Goal: Task Accomplishment & Management: Complete application form

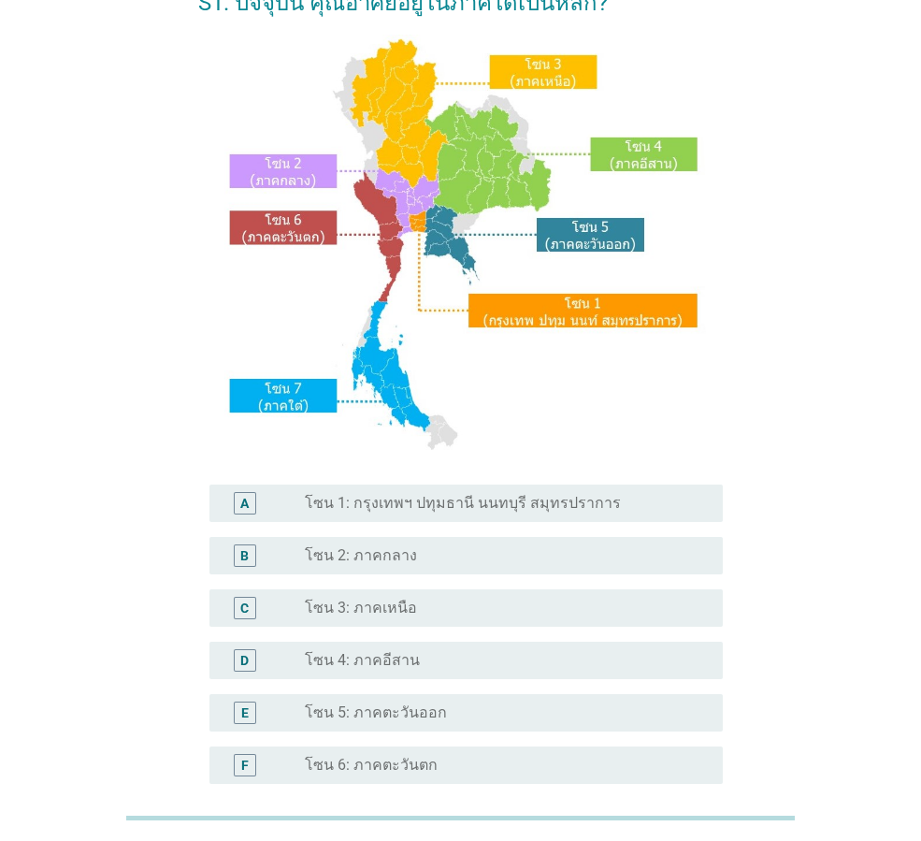
scroll to position [352, 0]
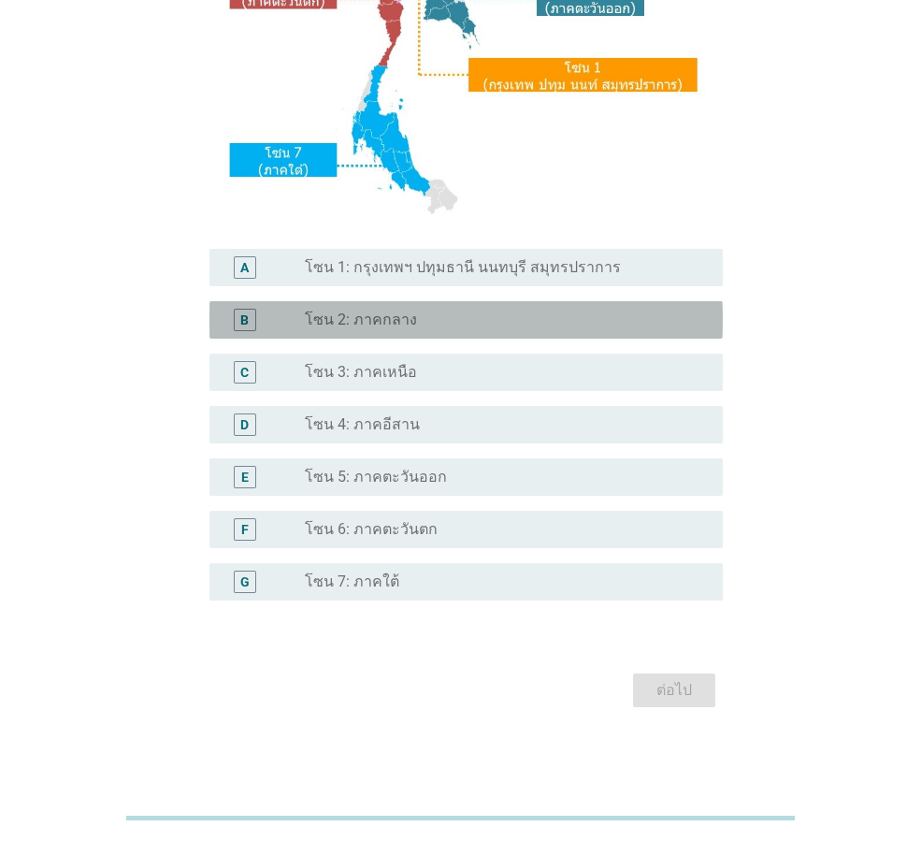
click at [424, 326] on div "radio_button_unchecked โซน 2: ภาคกลาง" at bounding box center [499, 320] width 388 height 19
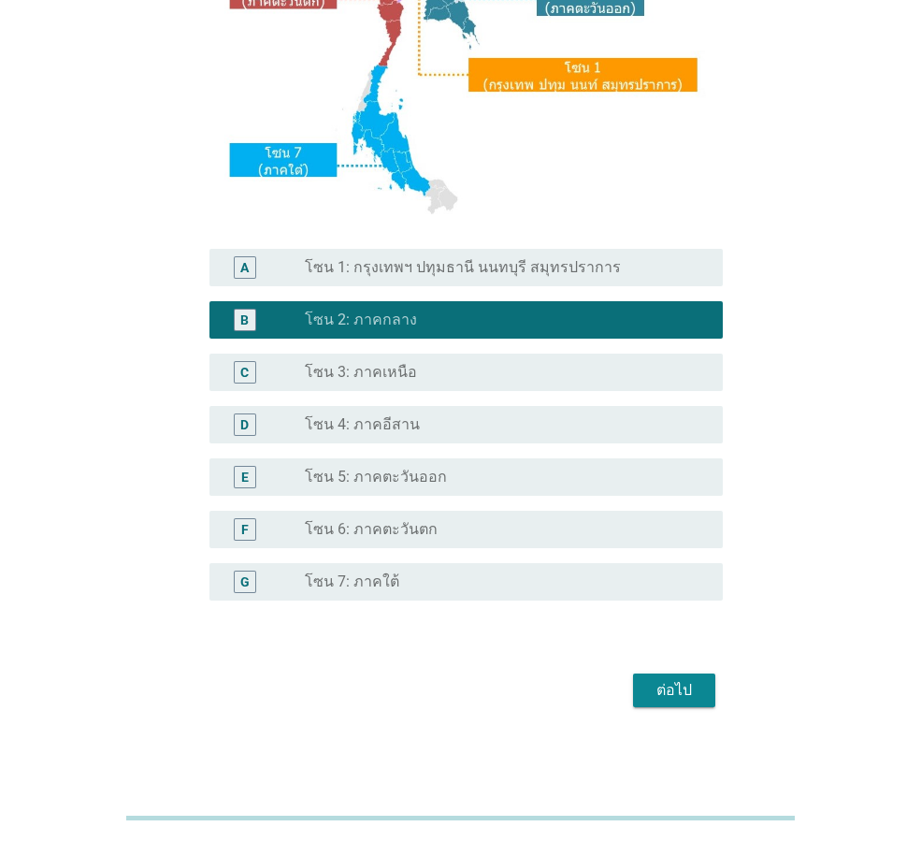
drag, startPoint x: 670, startPoint y: 709, endPoint x: 670, endPoint y: 695, distance: 14.0
click at [670, 701] on div "S1. ปัจจุบัน คุณอาศัยอยู่ในภาคใดเป็นหลัก? A radio_button_unchecked โซน 1: กรุงเ…" at bounding box center [460, 222] width 555 height 1011
click at [670, 694] on div "ต่อไป" at bounding box center [674, 690] width 52 height 22
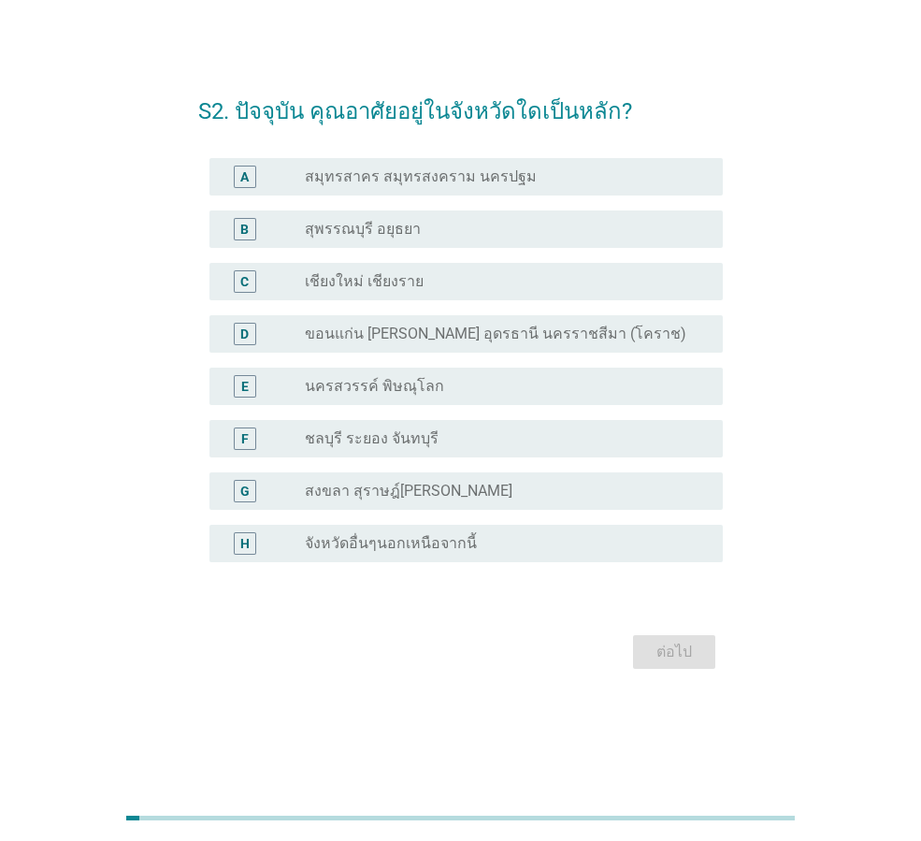
scroll to position [0, 0]
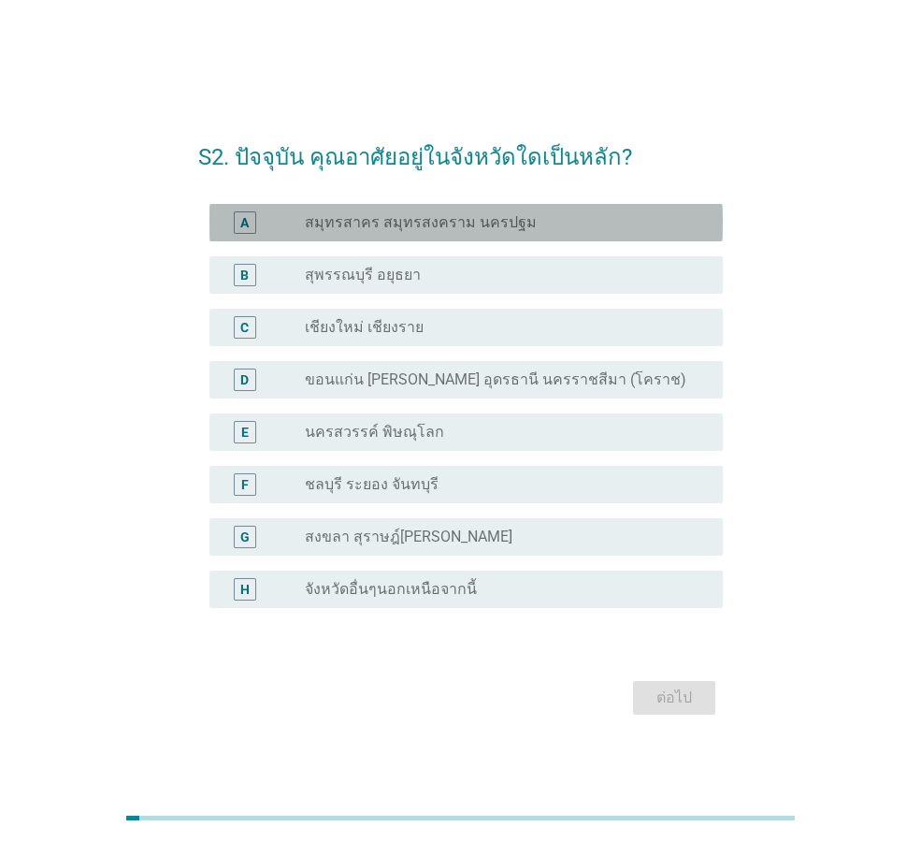
click at [445, 220] on label "สมุทรสาคร สมุทรสงคราม นครปฐม" at bounding box center [421, 222] width 232 height 19
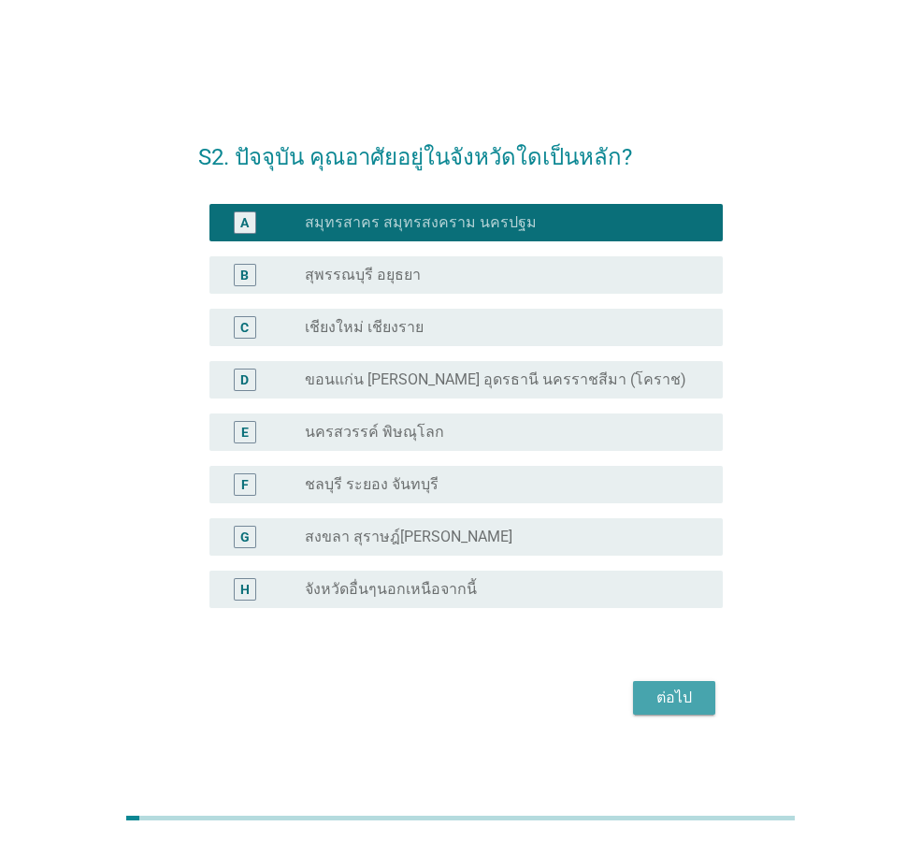
click at [665, 698] on div "ต่อไป" at bounding box center [674, 698] width 52 height 22
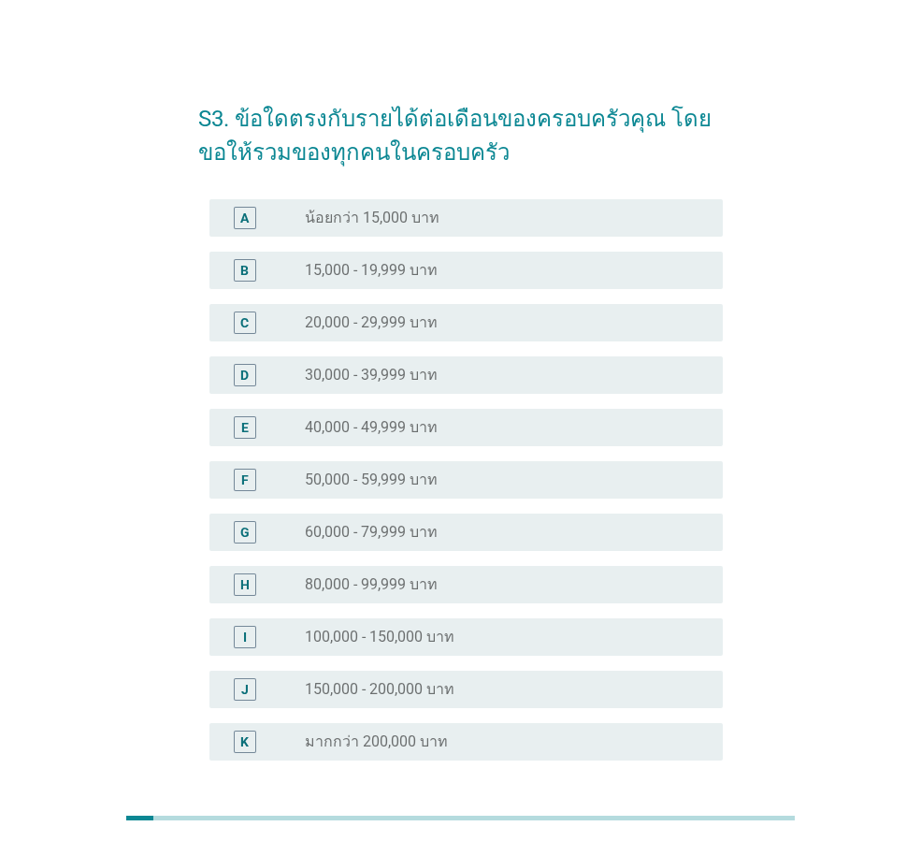
scroll to position [160, 0]
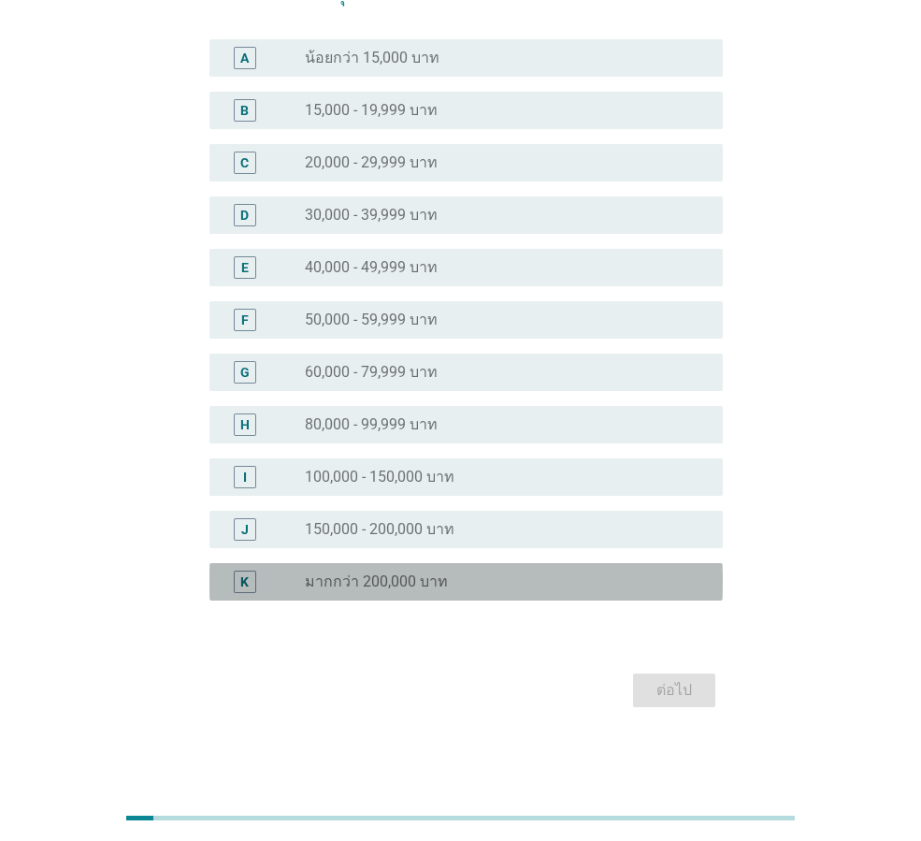
drag, startPoint x: 418, startPoint y: 585, endPoint x: 585, endPoint y: 646, distance: 177.6
click at [419, 585] on label "มากกว่า 200,000 บาท" at bounding box center [376, 581] width 143 height 19
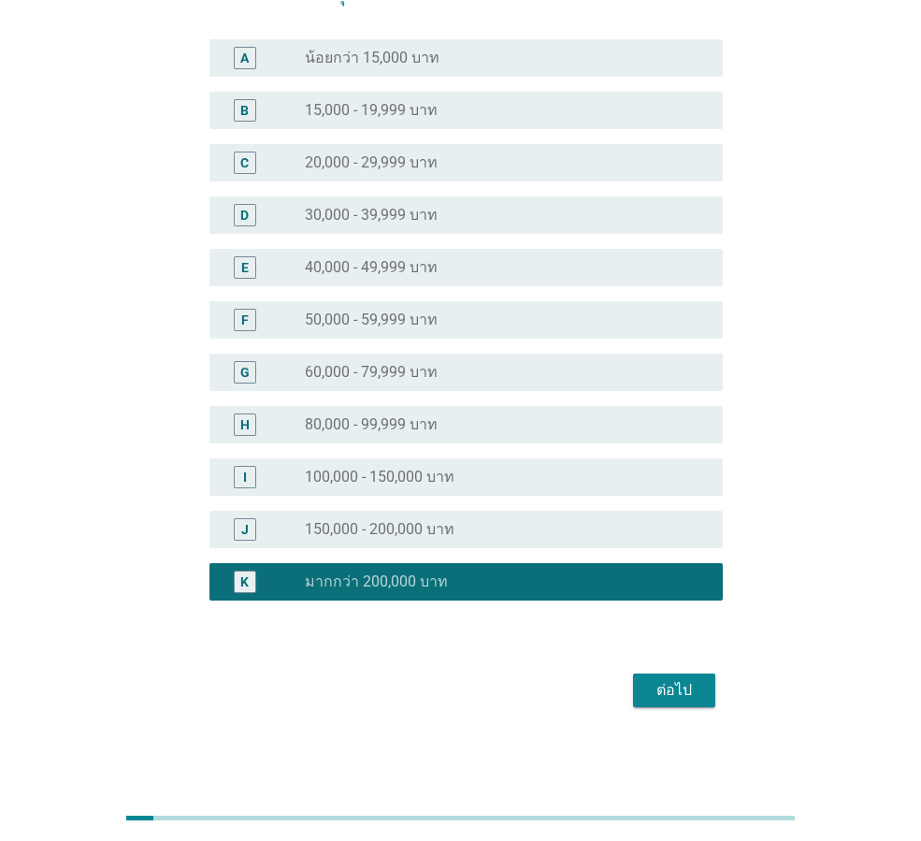
click at [670, 694] on div "ต่อไป" at bounding box center [674, 690] width 52 height 22
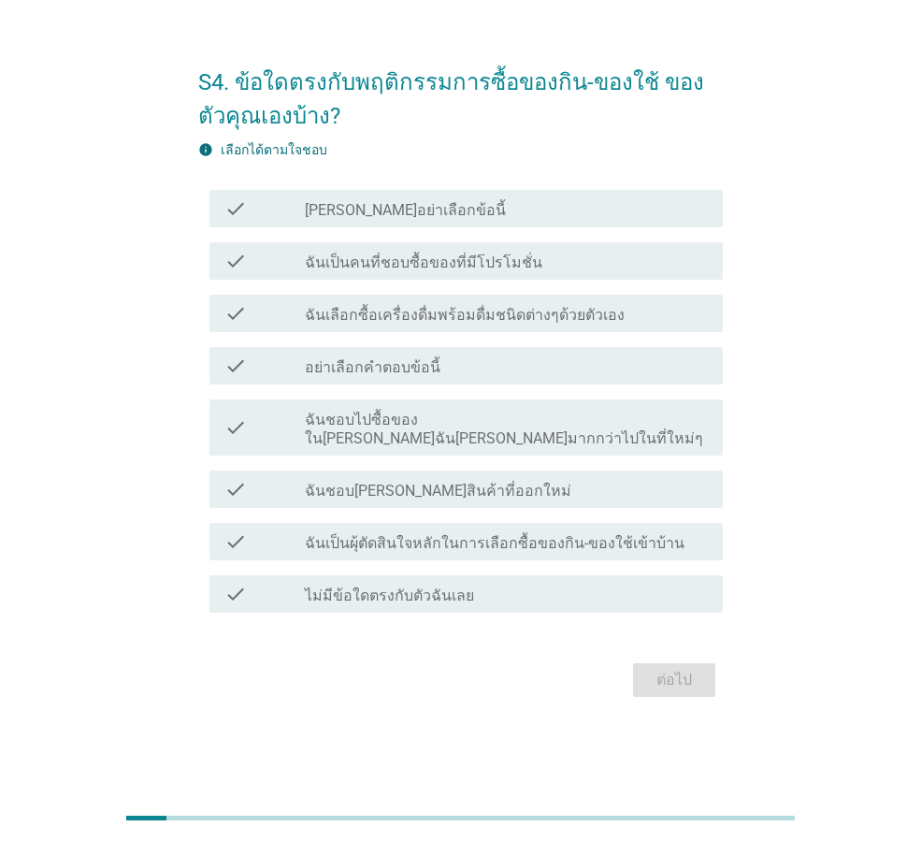
scroll to position [0, 0]
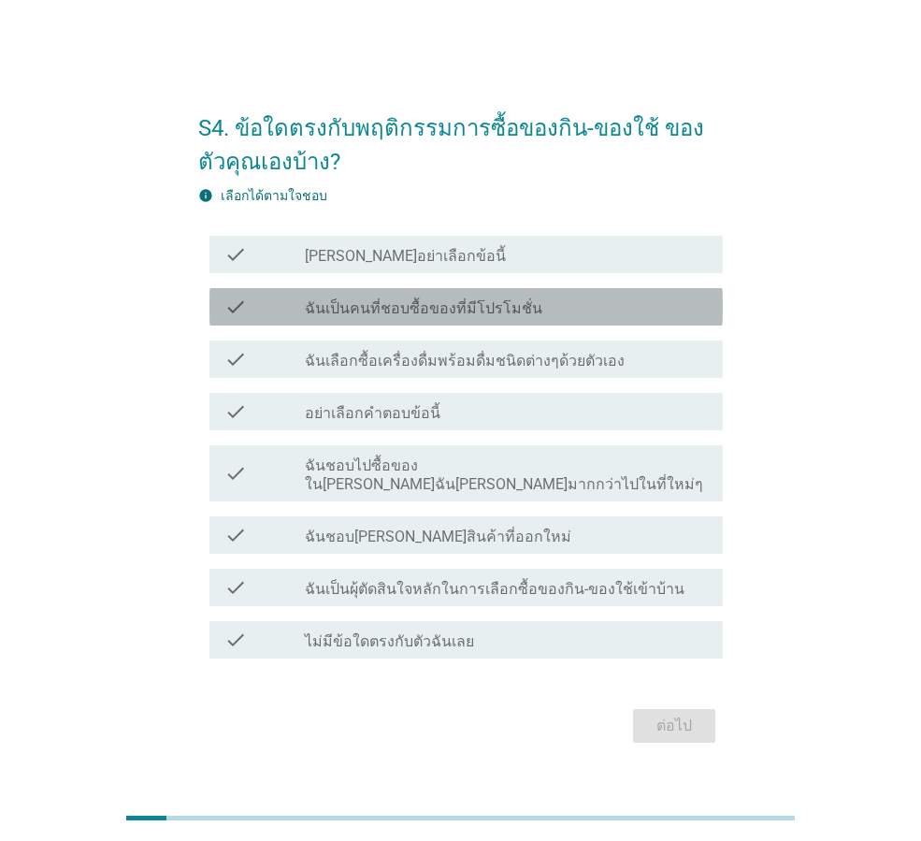
click at [477, 318] on label "ฉันเป็นคนที่ชอบซื้อของที่มีโปรโมชั่น" at bounding box center [424, 308] width 238 height 19
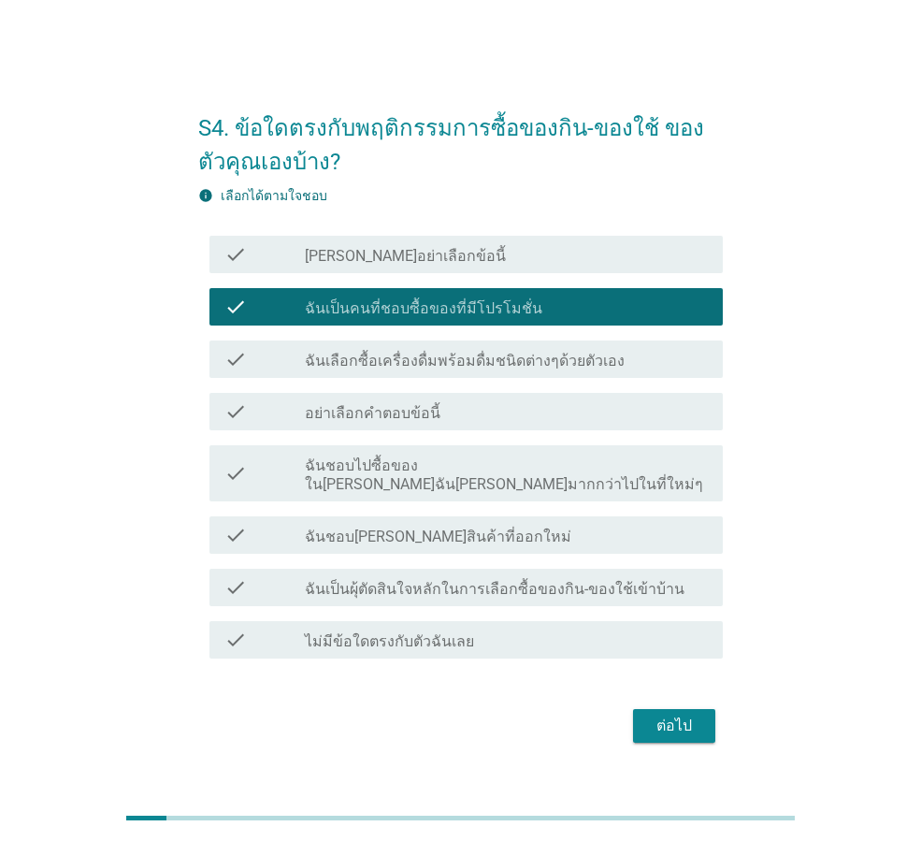
click at [477, 370] on label "ฉันเลือกซื้อเครื่องดื่มพร้อมดื่มชนิดต่างๆด้วยตัวเอง" at bounding box center [465, 361] width 320 height 19
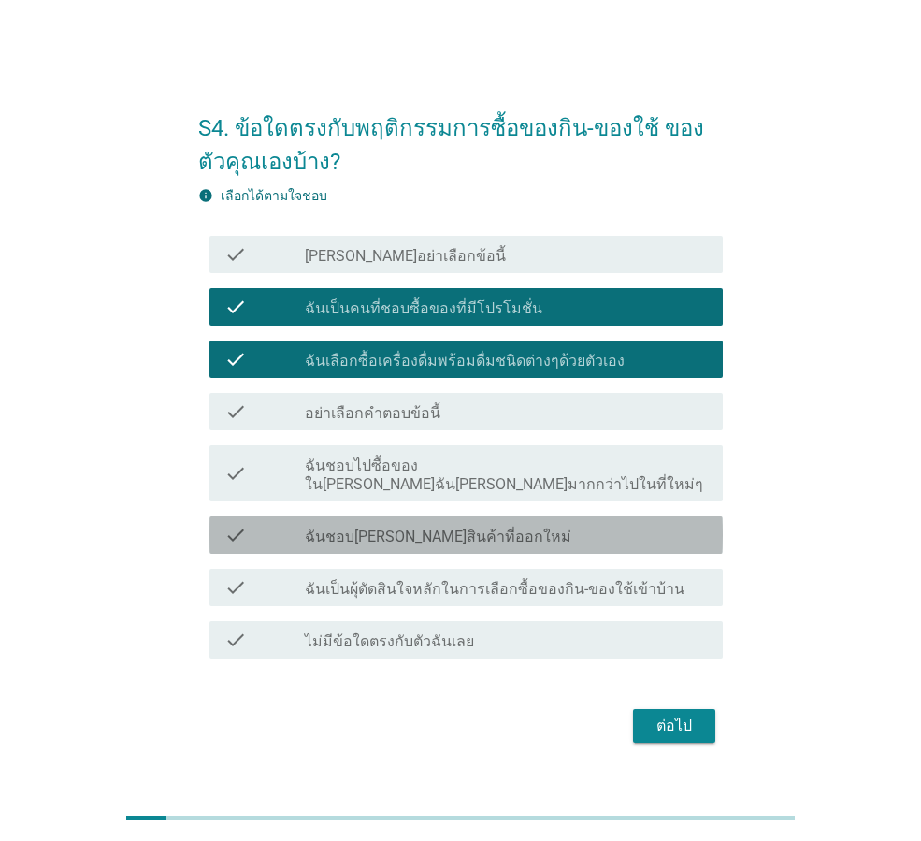
click at [435, 534] on label "ฉันชอบ[PERSON_NAME]สินค้าที่ออกใหม่" at bounding box center [438, 537] width 267 height 19
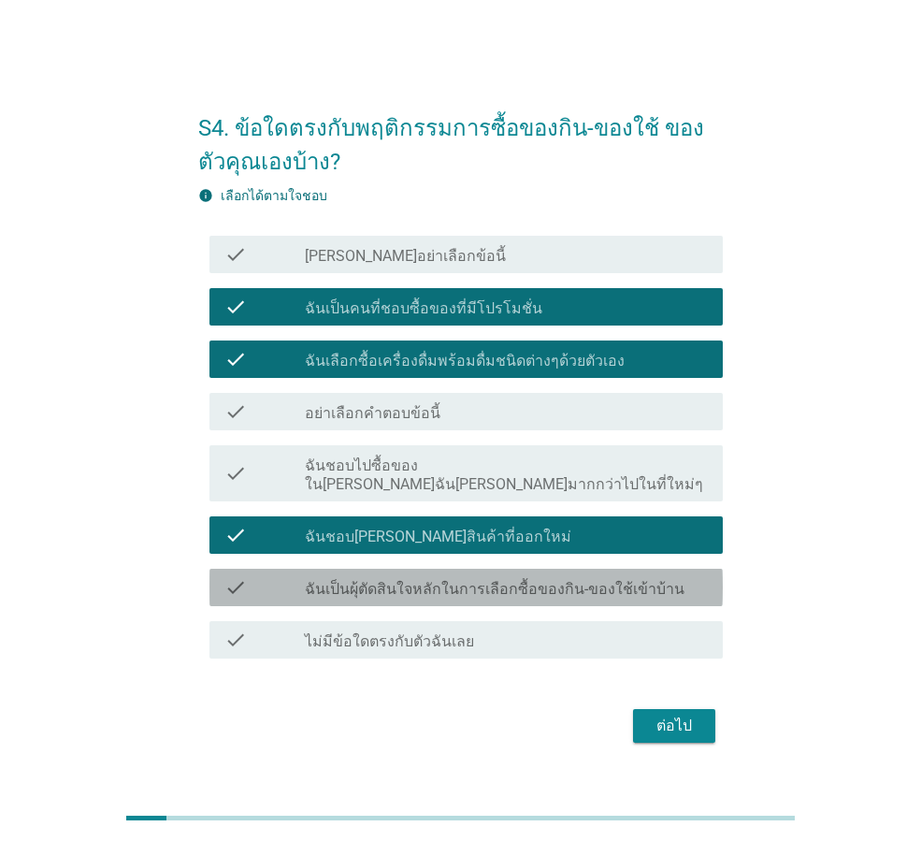
click at [442, 582] on label "ฉันเป็นผุ้ตัดสินใจหลักในการเลือกซื้อของกิน-ของใช้เข้าบ้าน" at bounding box center [495, 589] width 380 height 19
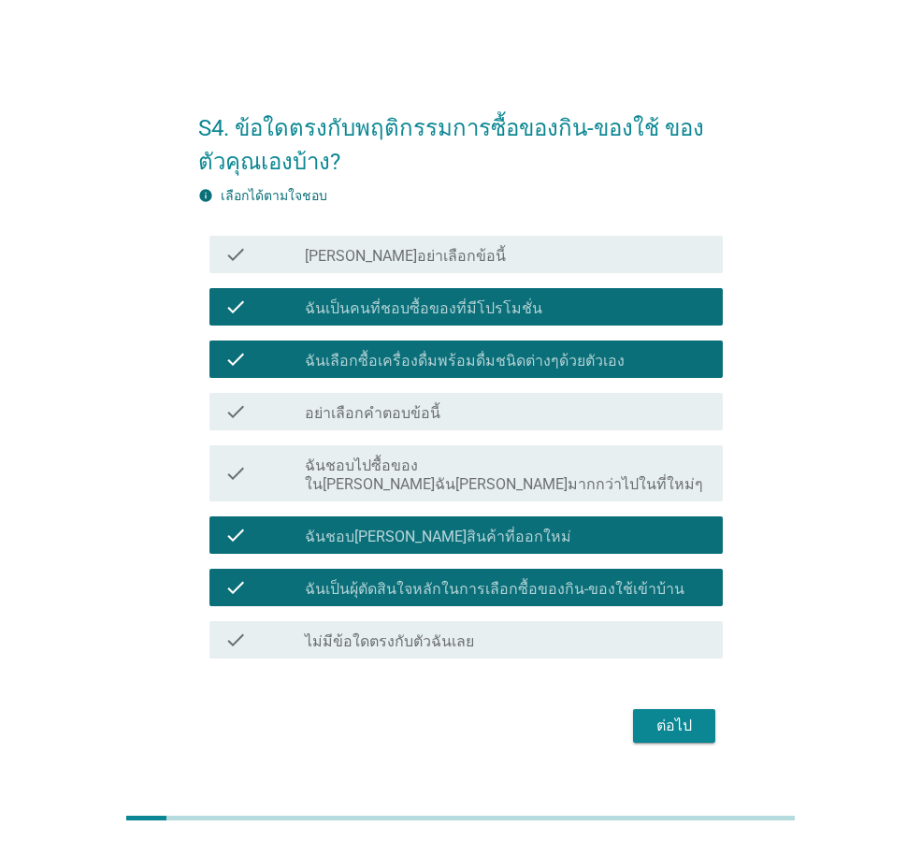
click at [662, 716] on div "ต่อไป" at bounding box center [674, 726] width 52 height 22
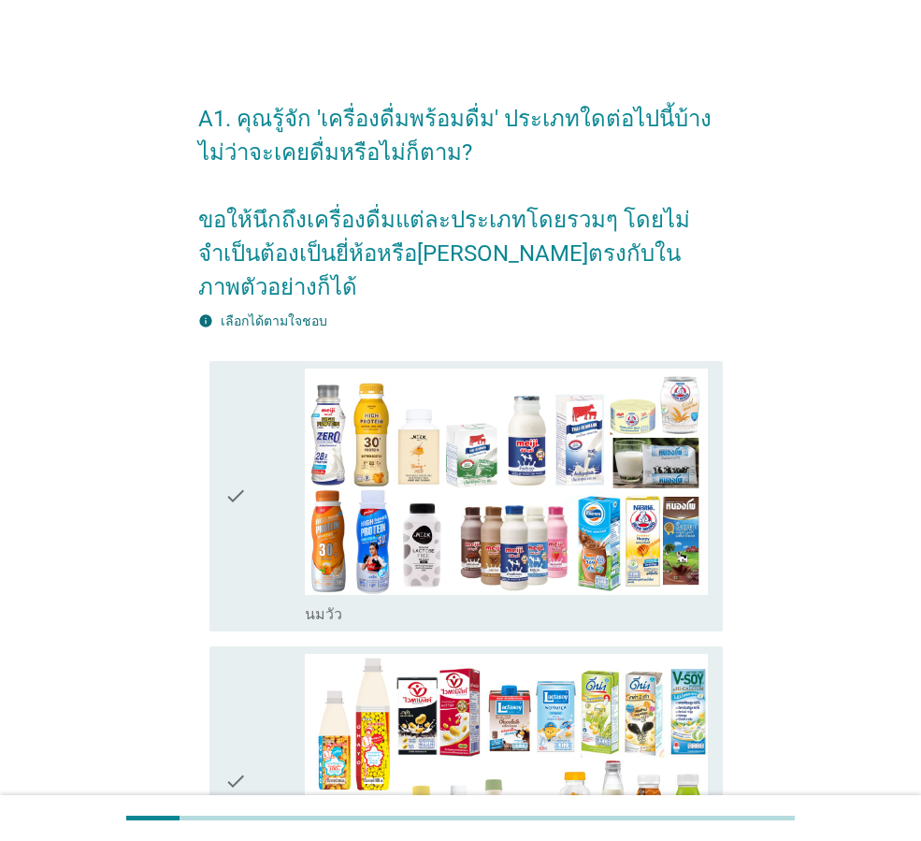
click at [278, 511] on div "check" at bounding box center [265, 496] width 80 height 255
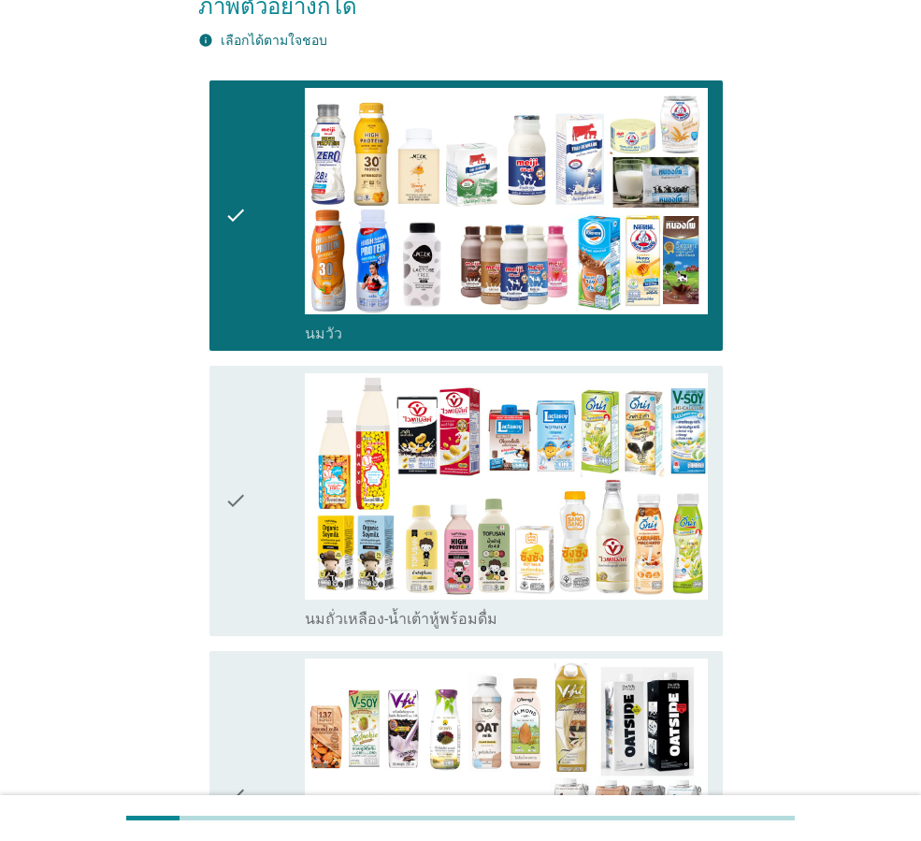
click at [282, 511] on div "check" at bounding box center [265, 500] width 80 height 255
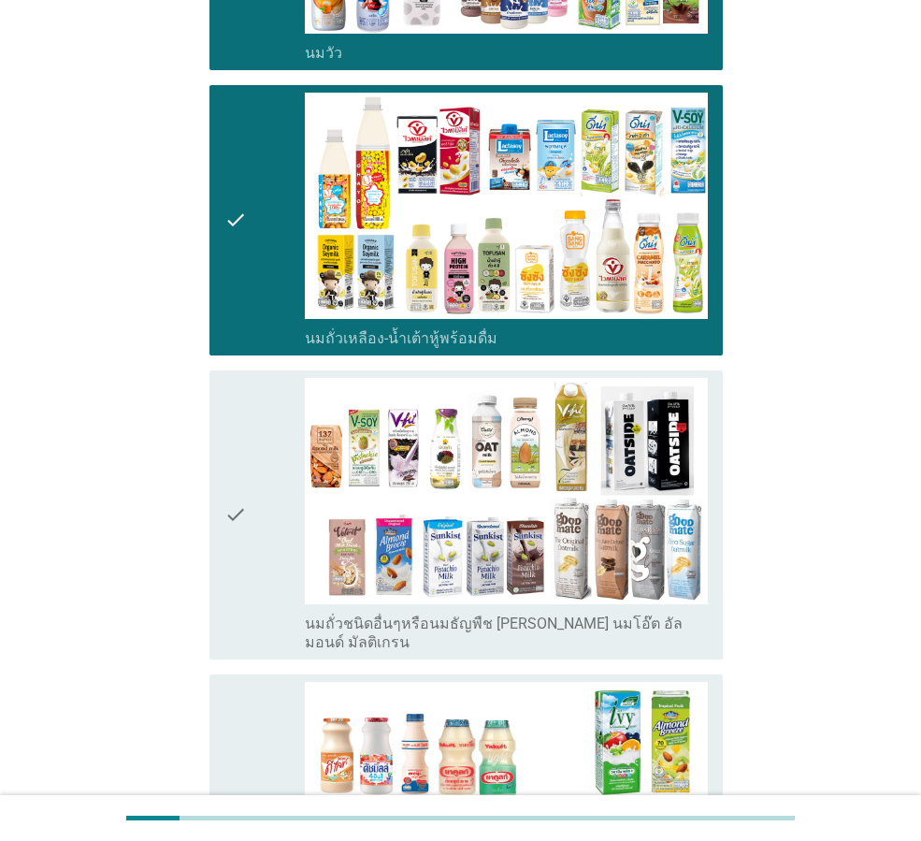
click at [263, 511] on div "check" at bounding box center [265, 515] width 80 height 274
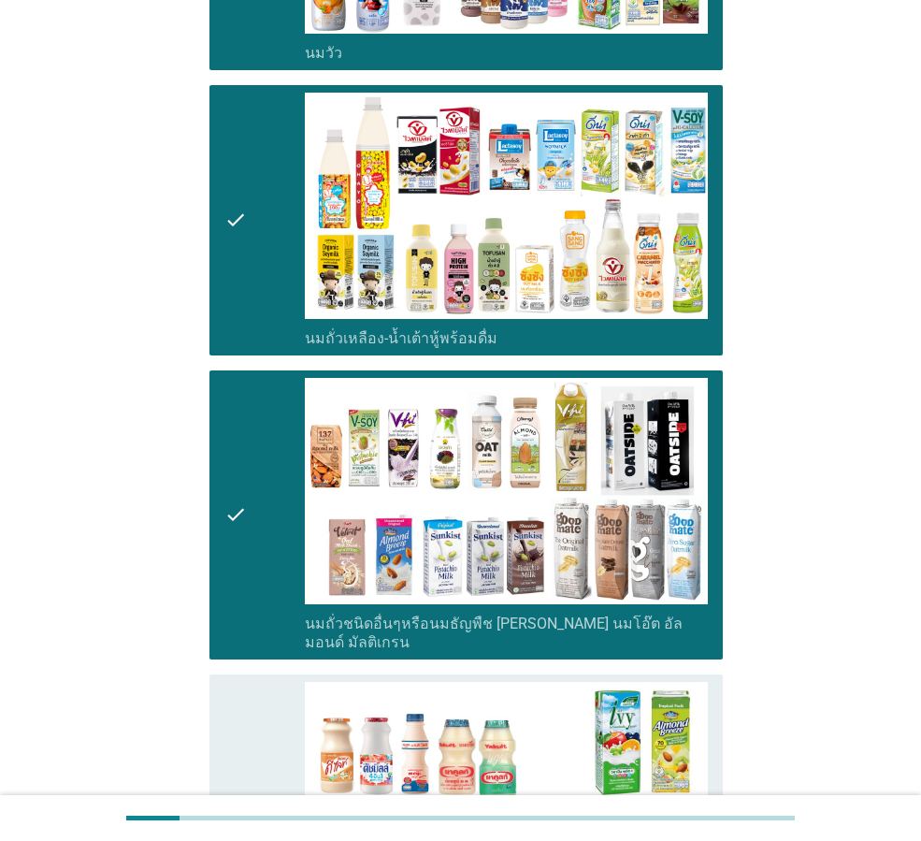
click at [254, 703] on div "check" at bounding box center [265, 809] width 80 height 255
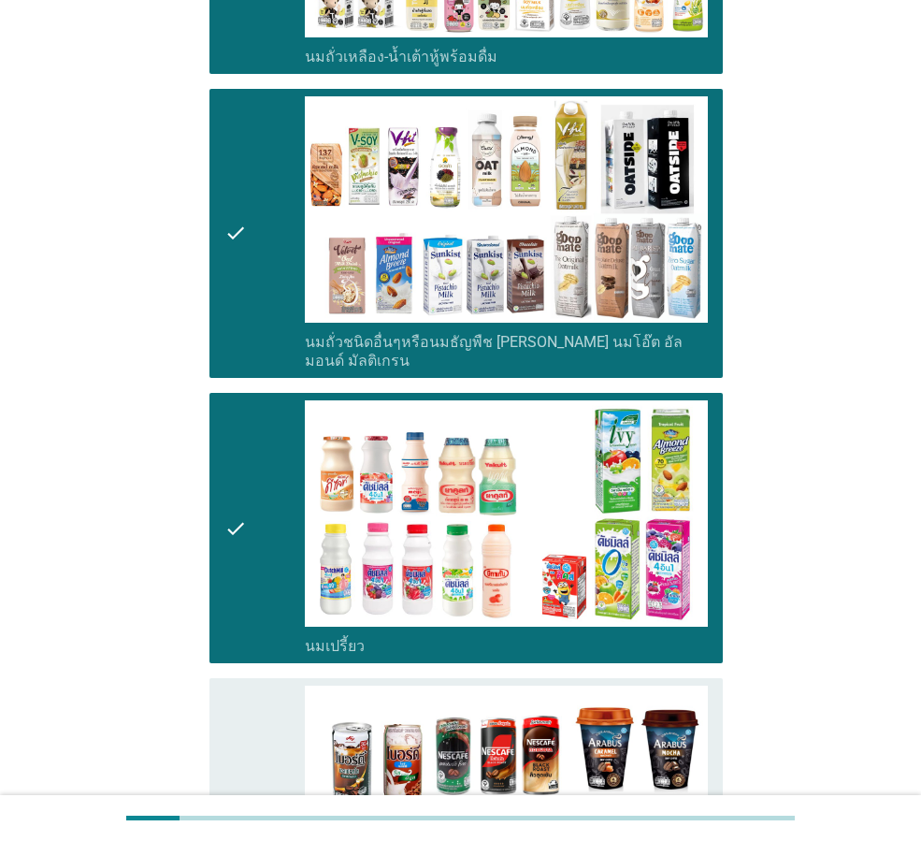
scroll to position [1123, 0]
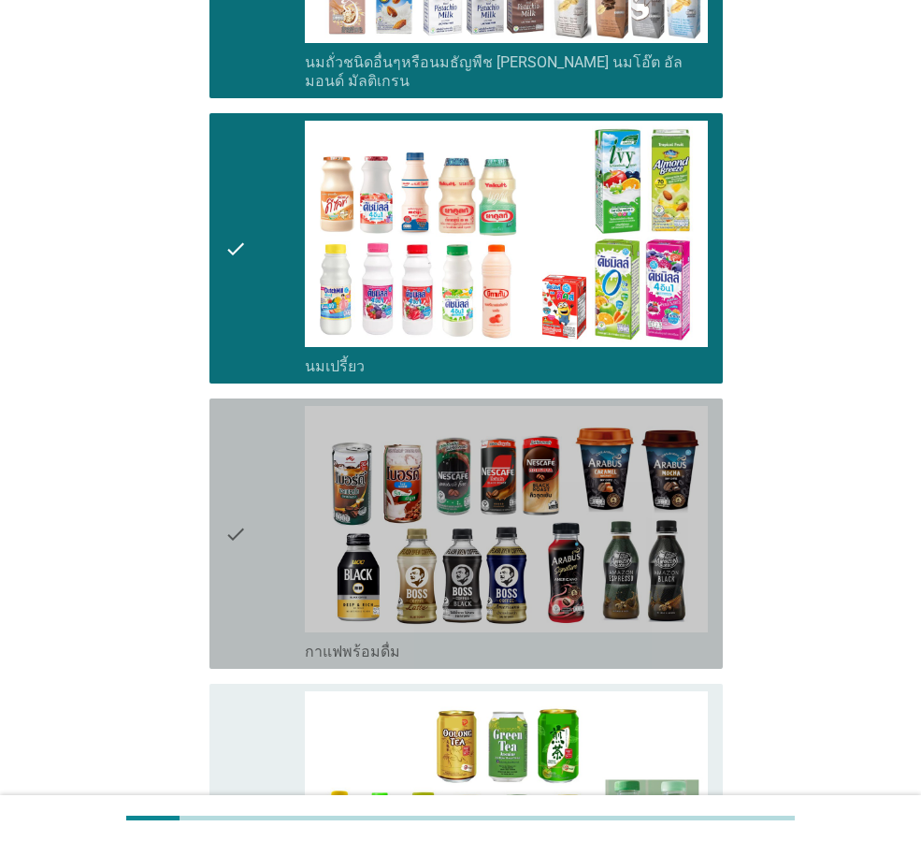
click at [254, 523] on div "check" at bounding box center [265, 533] width 80 height 255
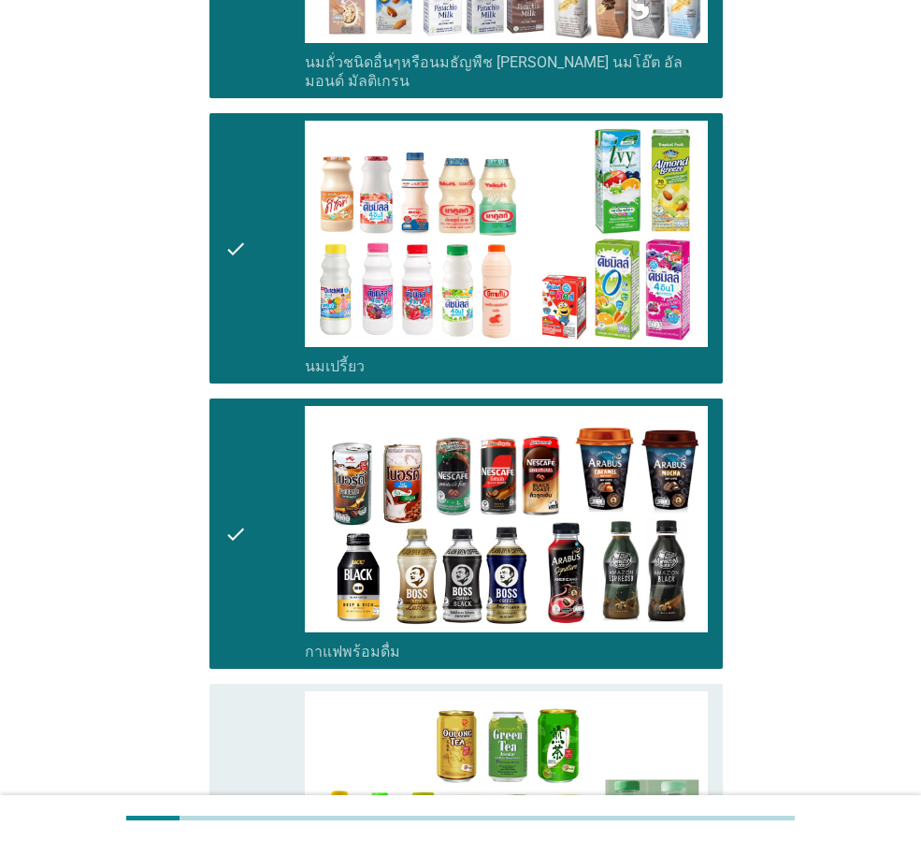
click at [227, 710] on icon "check" at bounding box center [236, 818] width 22 height 255
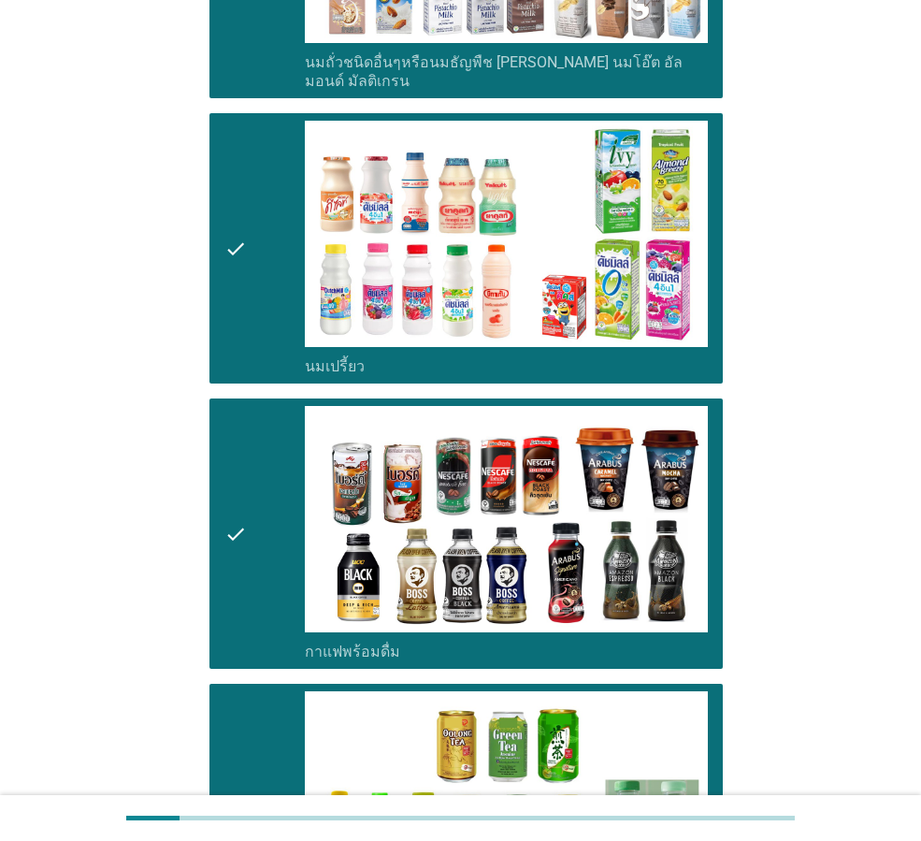
scroll to position [1684, 0]
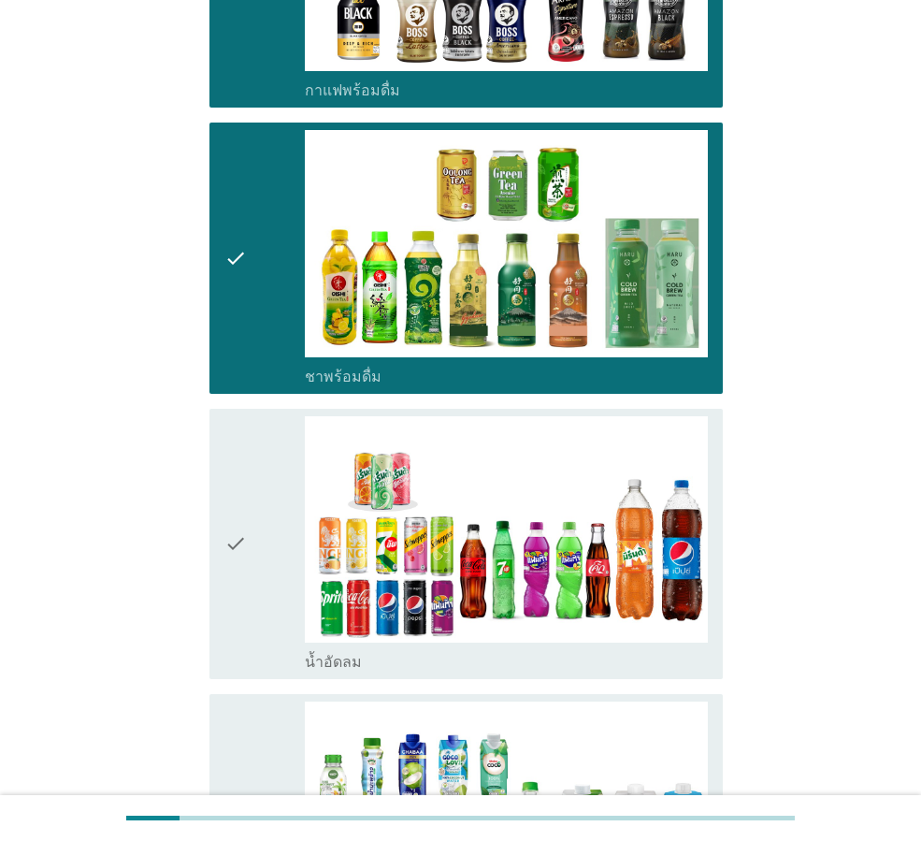
click at [242, 585] on icon "check" at bounding box center [236, 543] width 22 height 255
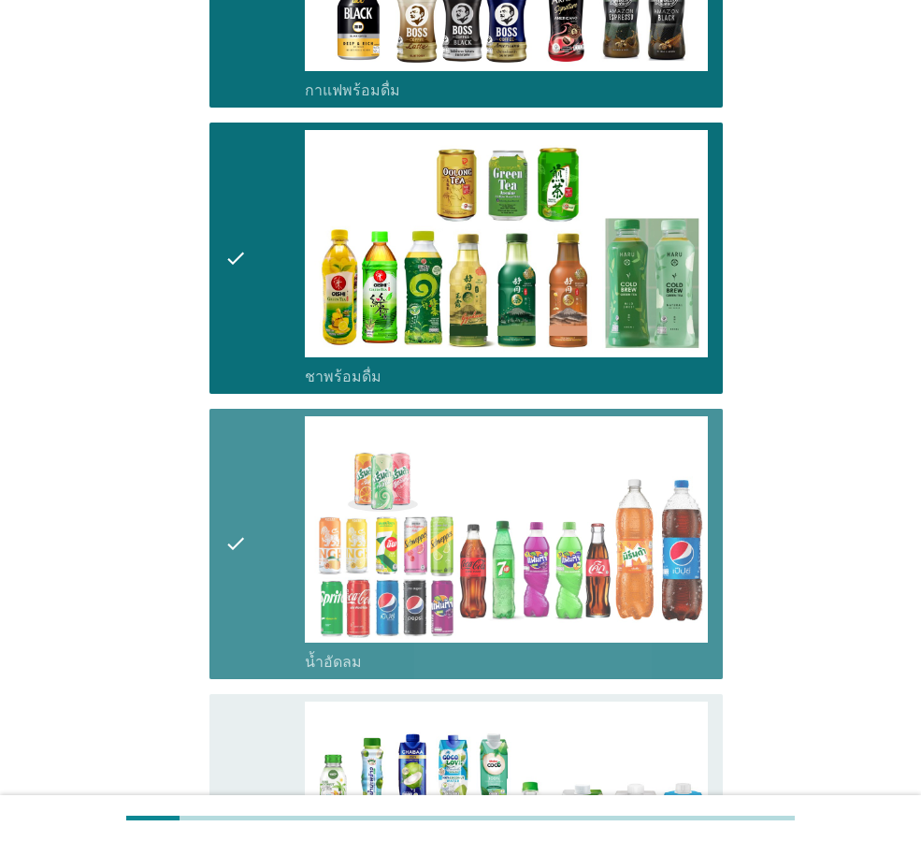
click at [244, 729] on icon "check" at bounding box center [236, 829] width 22 height 255
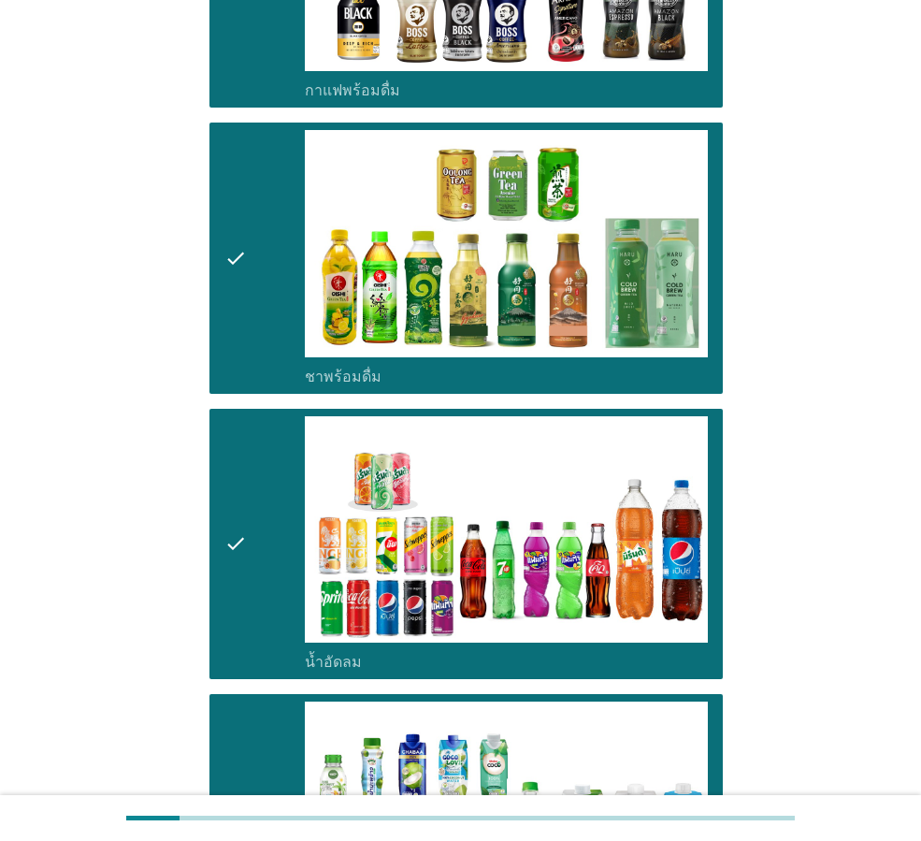
scroll to position [2339, 0]
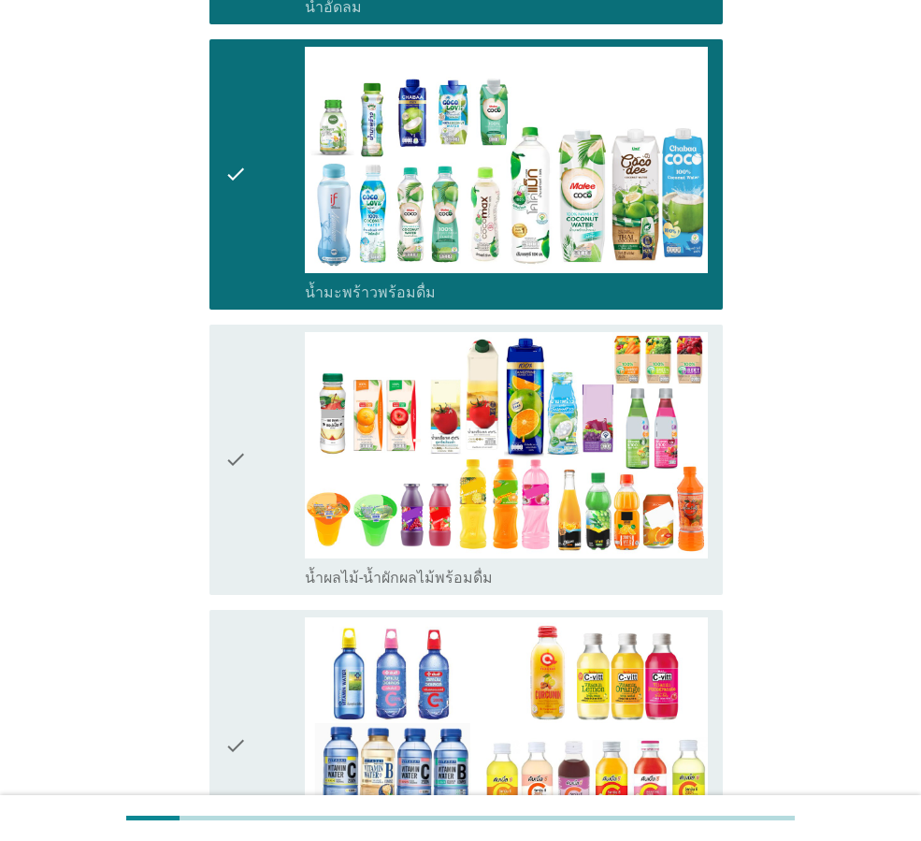
click at [242, 485] on icon "check" at bounding box center [236, 459] width 22 height 255
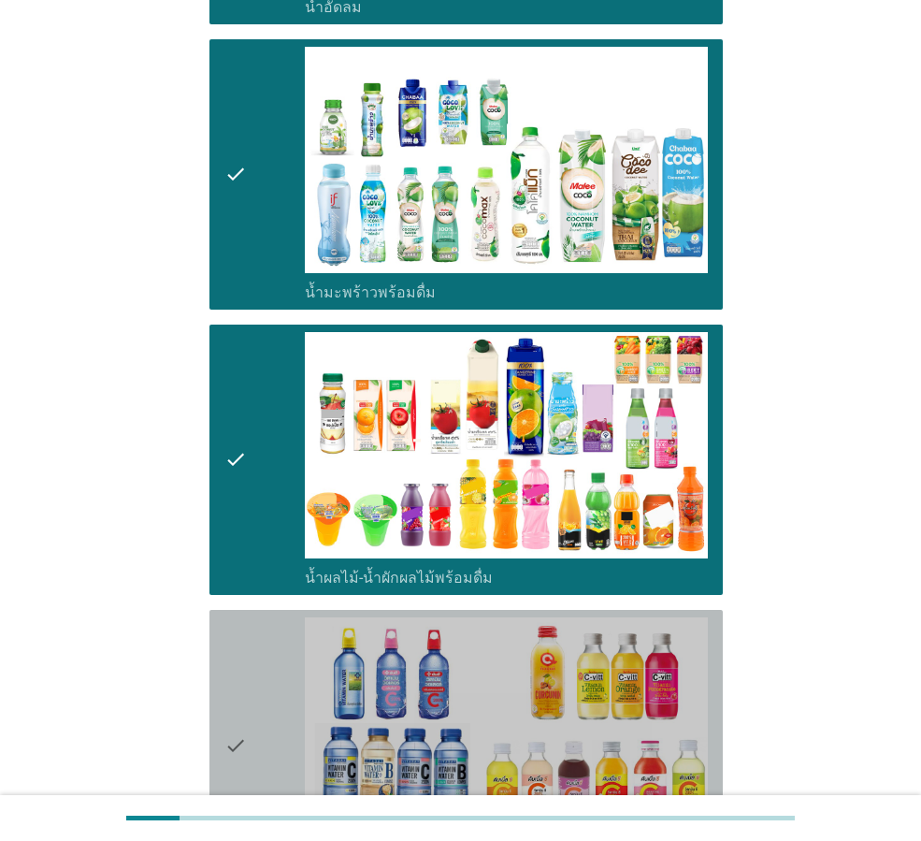
click at [221, 651] on div "check check_box_outline_blank น้ำวิตามิน-เครื่องดื่มวิตามิน" at bounding box center [467, 745] width 514 height 270
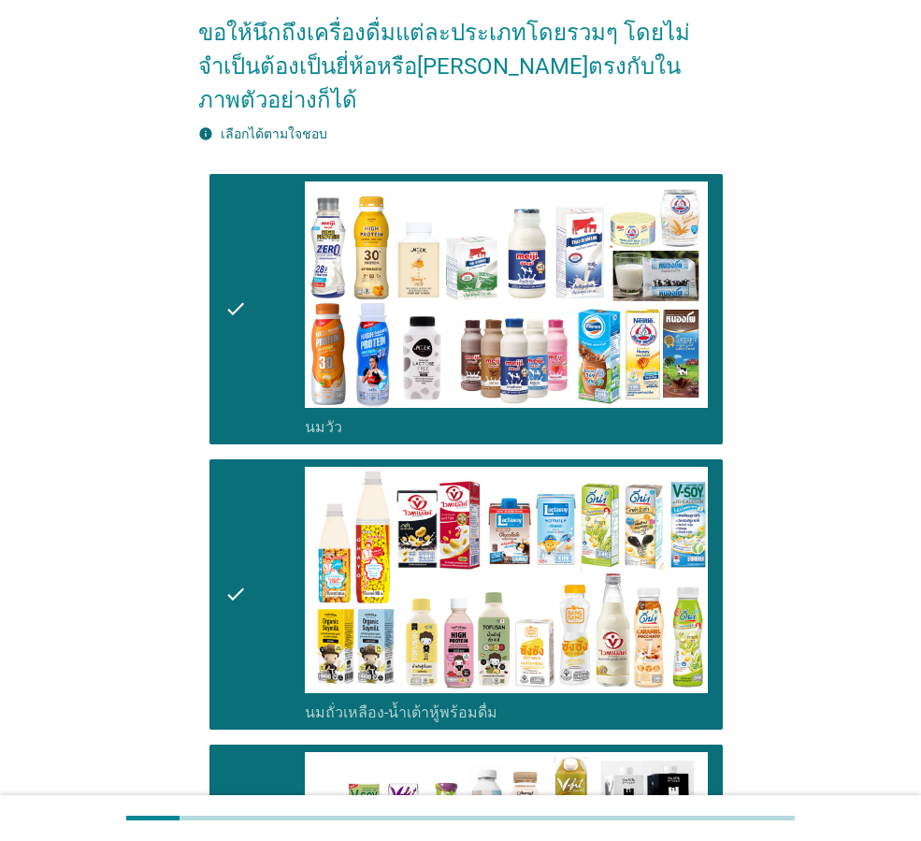
scroll to position [0, 0]
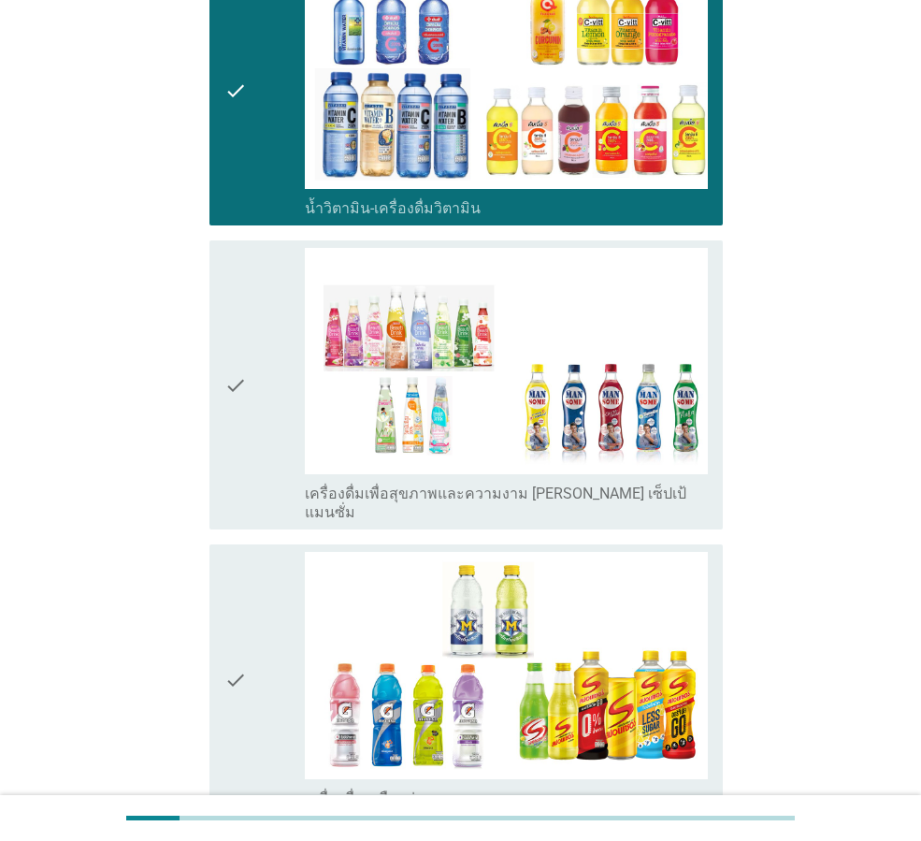
click at [257, 327] on div "check" at bounding box center [265, 385] width 80 height 274
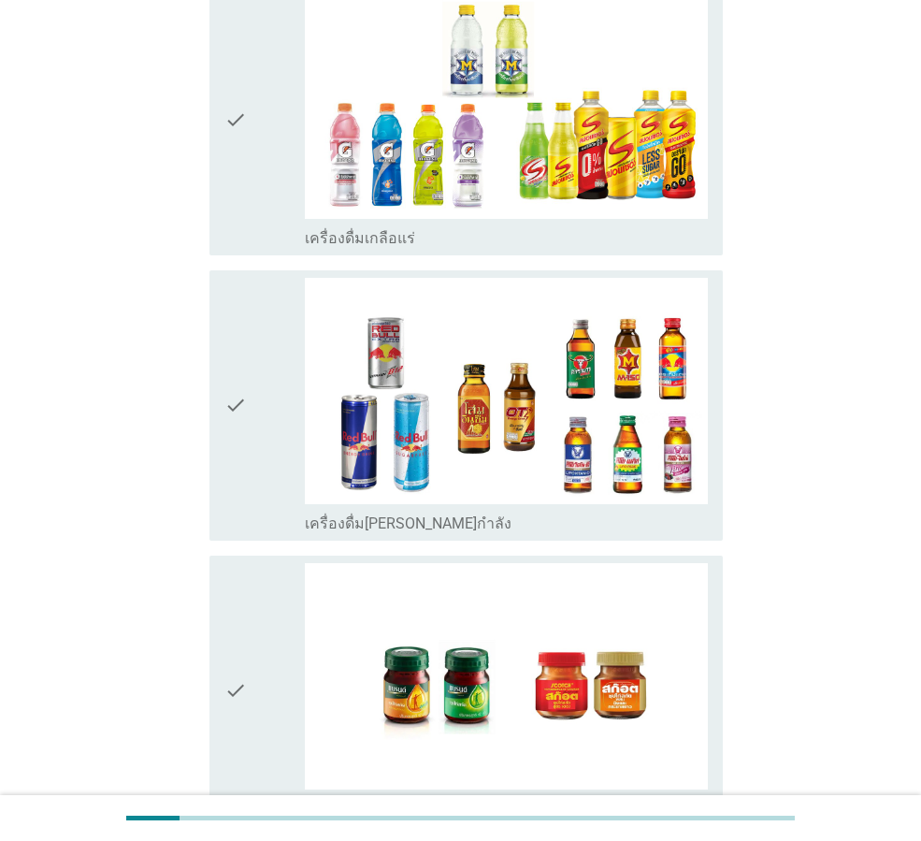
scroll to position [3555, 0]
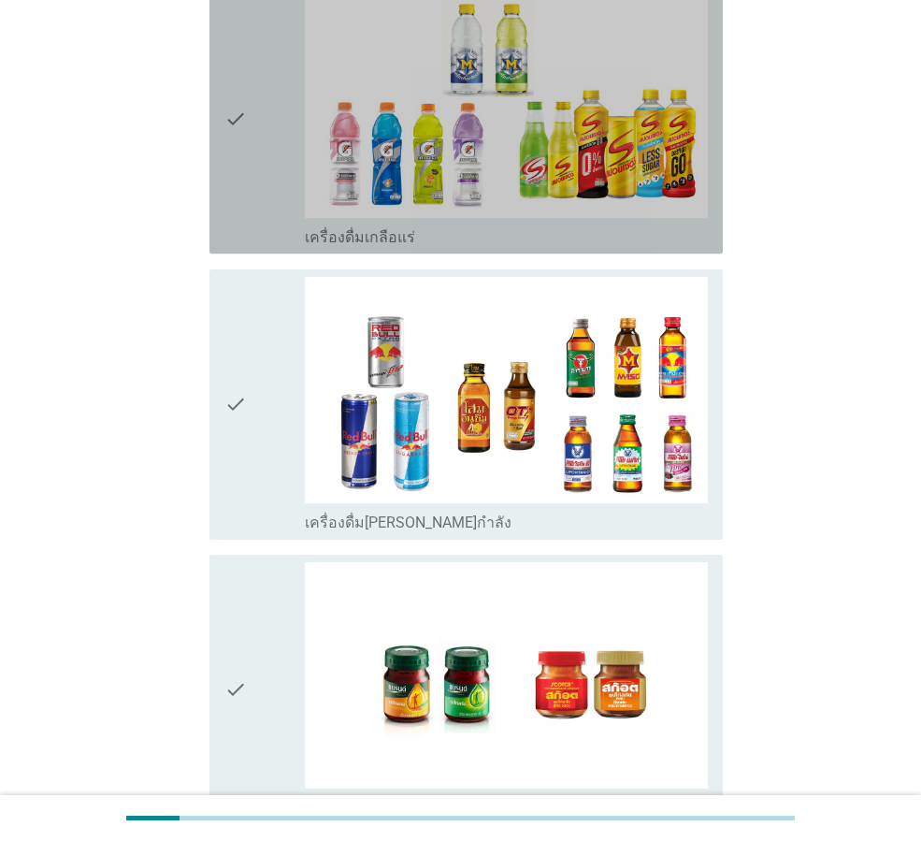
click at [271, 162] on div "check" at bounding box center [265, 118] width 80 height 255
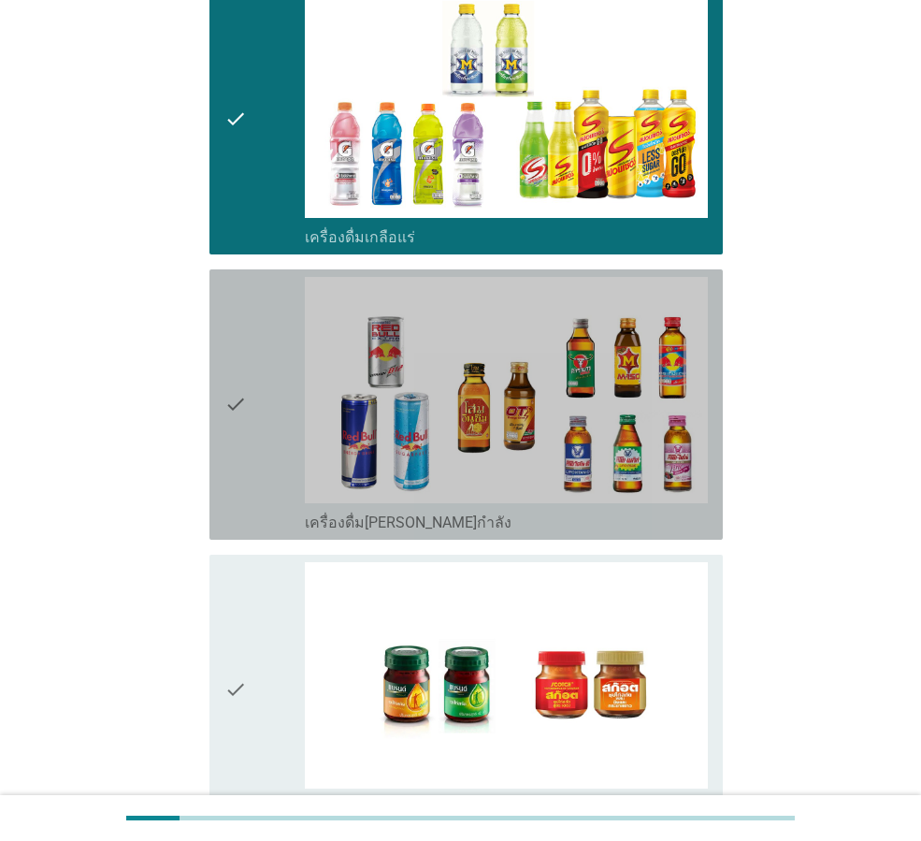
click at [260, 330] on div "check" at bounding box center [265, 404] width 80 height 255
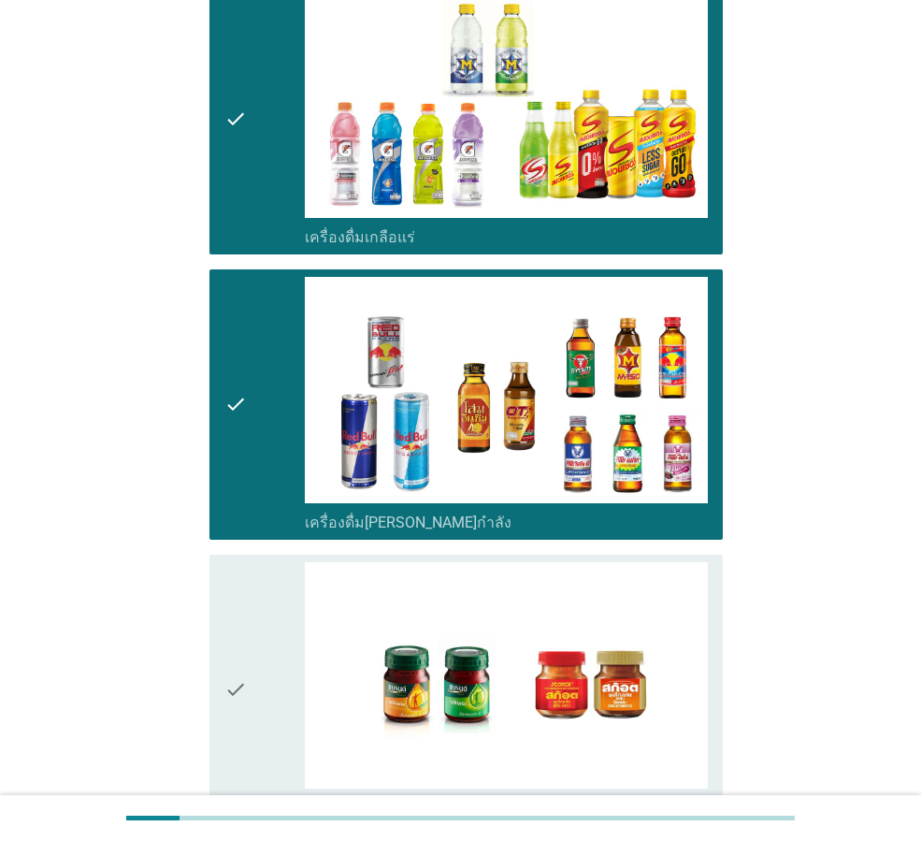
click at [231, 624] on icon "check" at bounding box center [236, 689] width 22 height 255
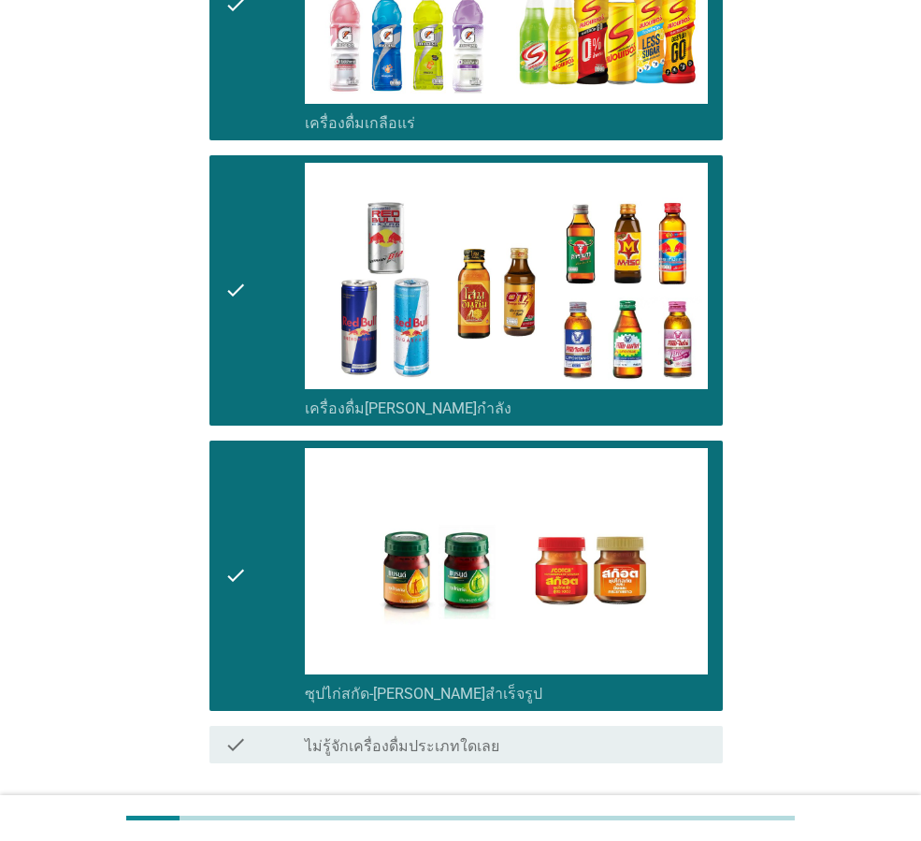
scroll to position [3738, 0]
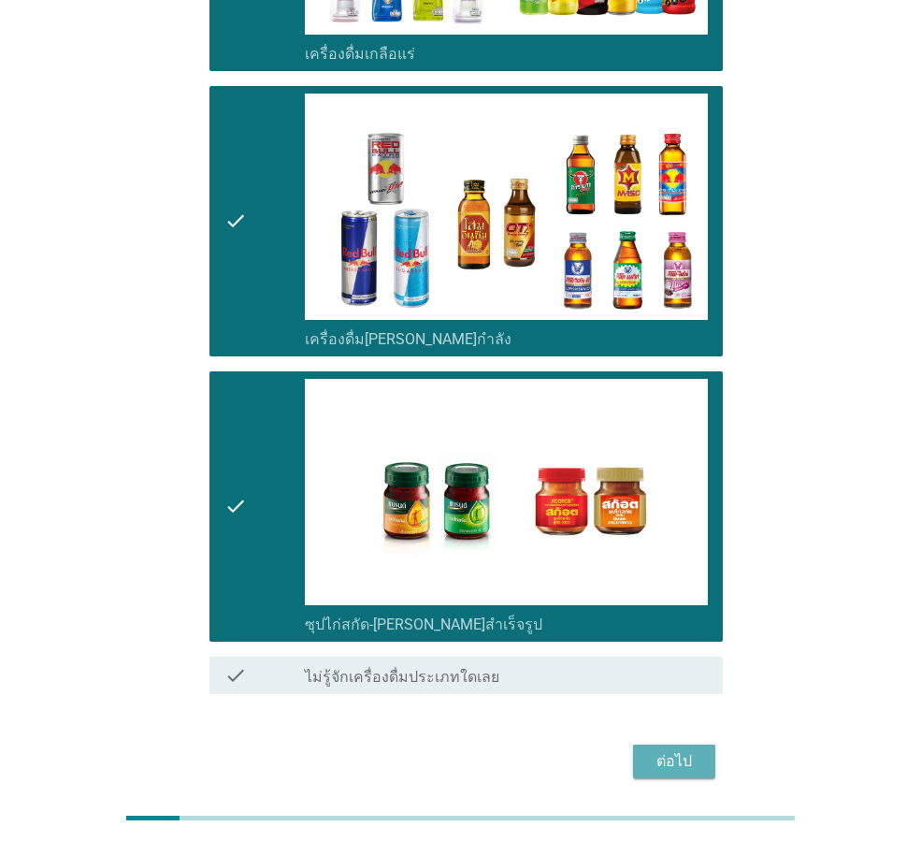
click at [689, 750] on div "ต่อไป" at bounding box center [674, 761] width 52 height 22
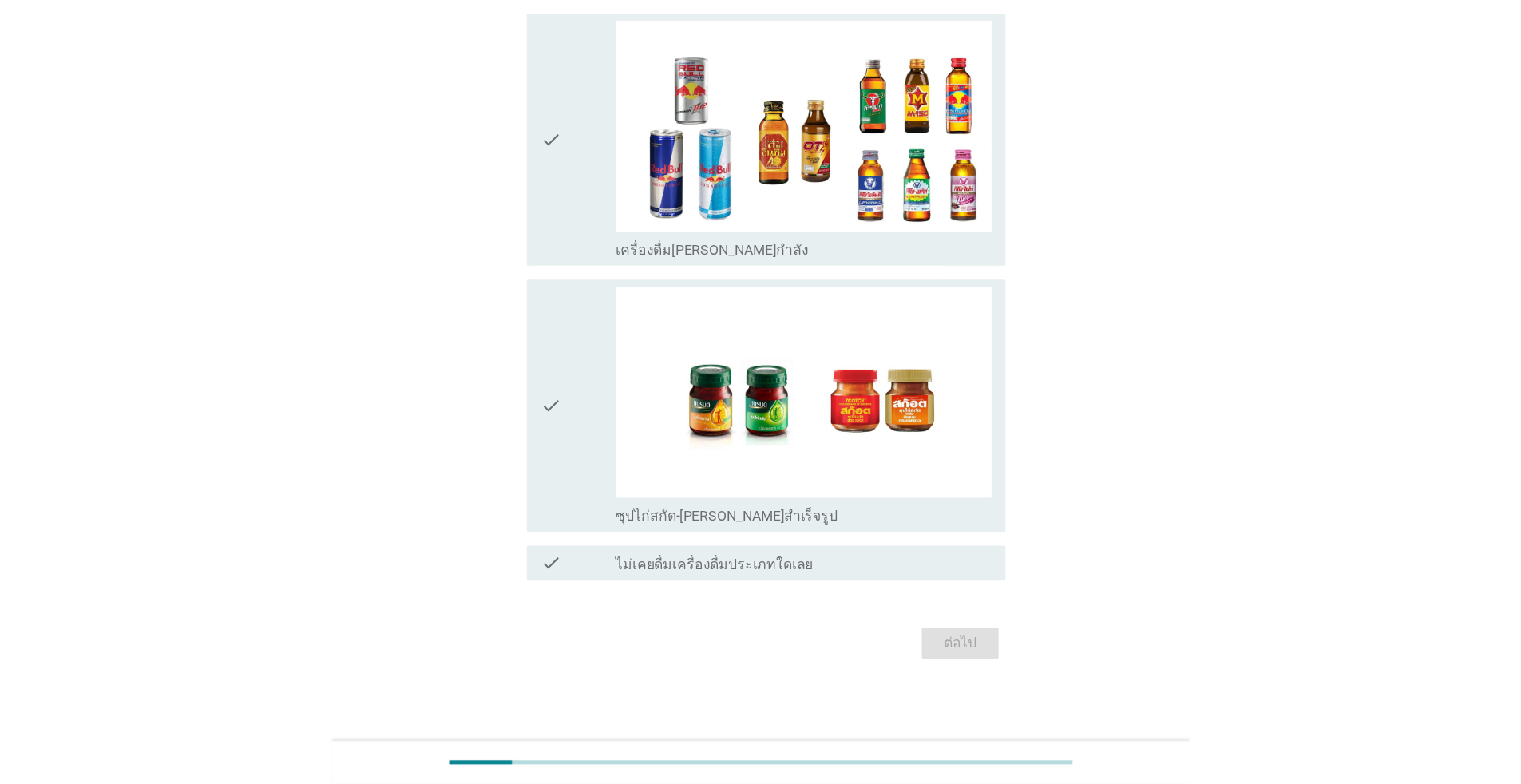
scroll to position [0, 0]
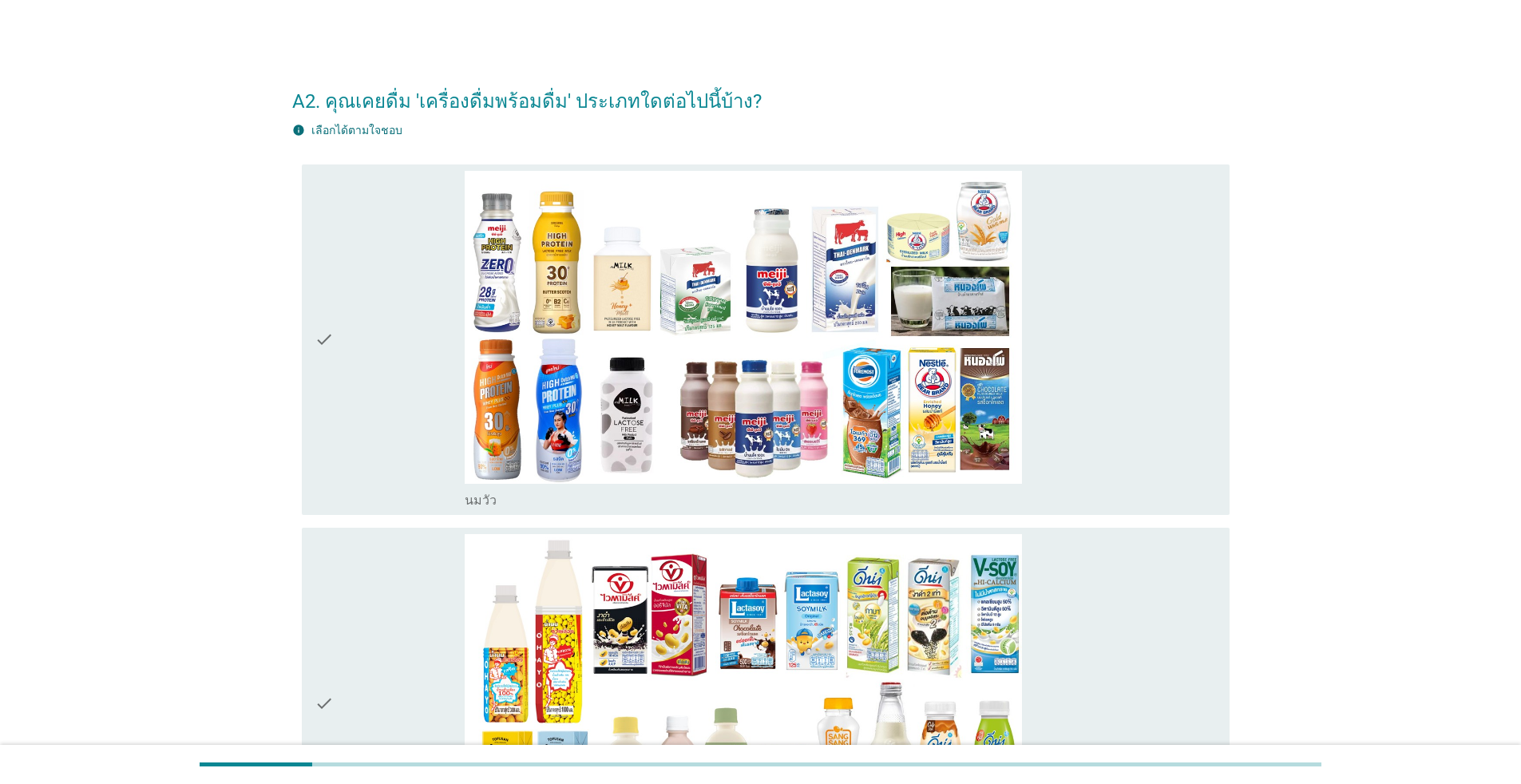
click at [373, 435] on div "check" at bounding box center [390, 340] width 150 height 339
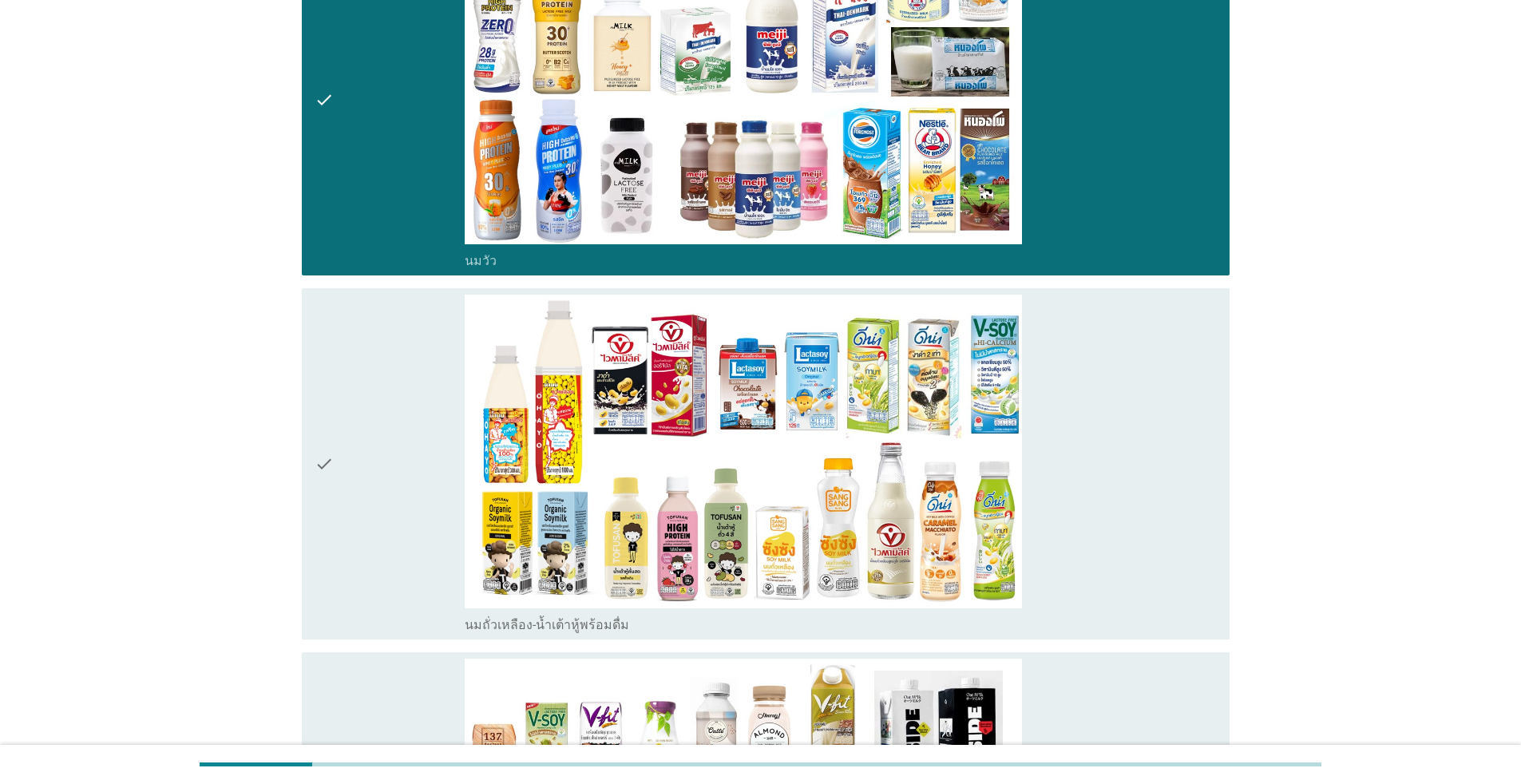
click at [380, 510] on div "check" at bounding box center [390, 463] width 150 height 339
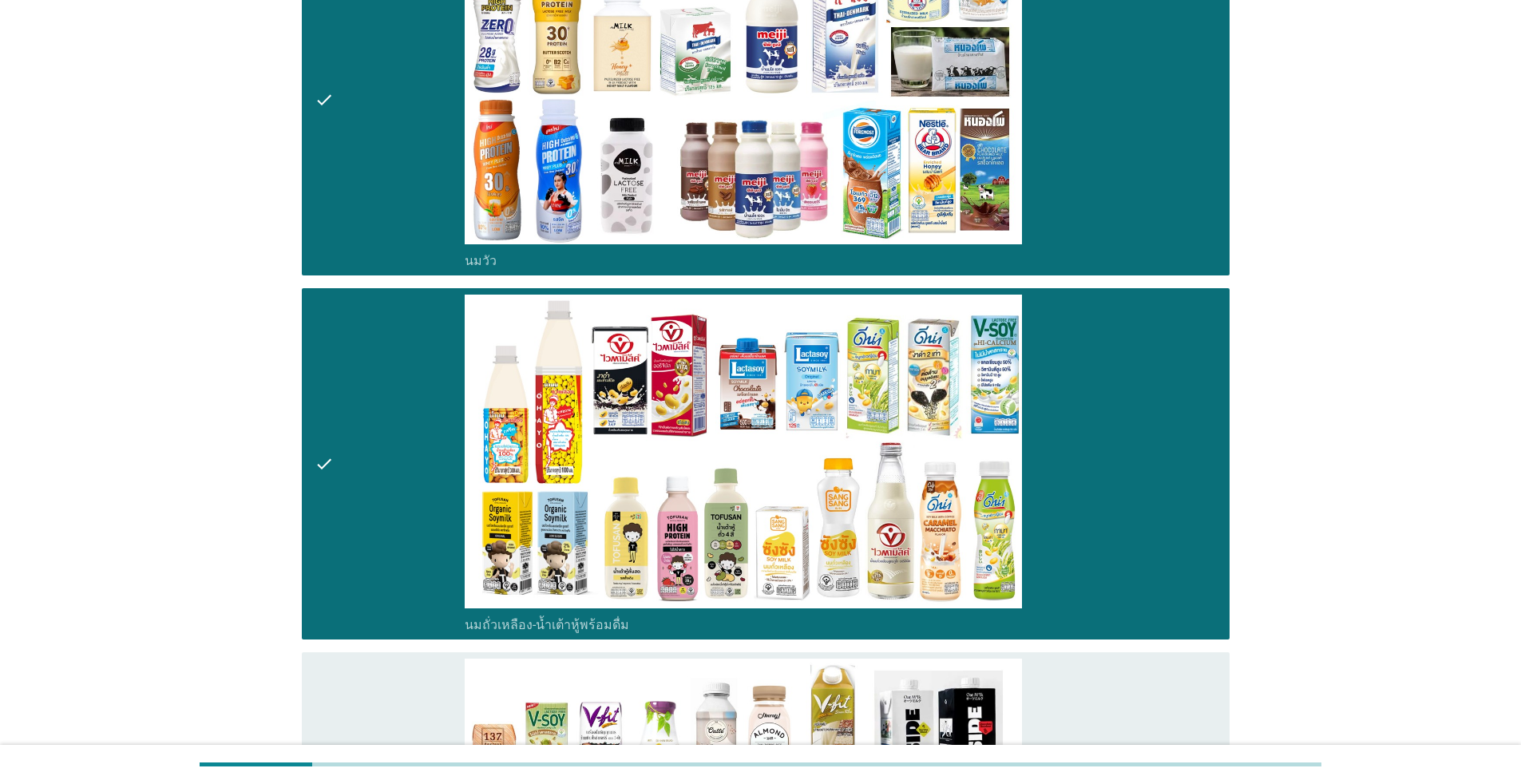
scroll to position [638, 0]
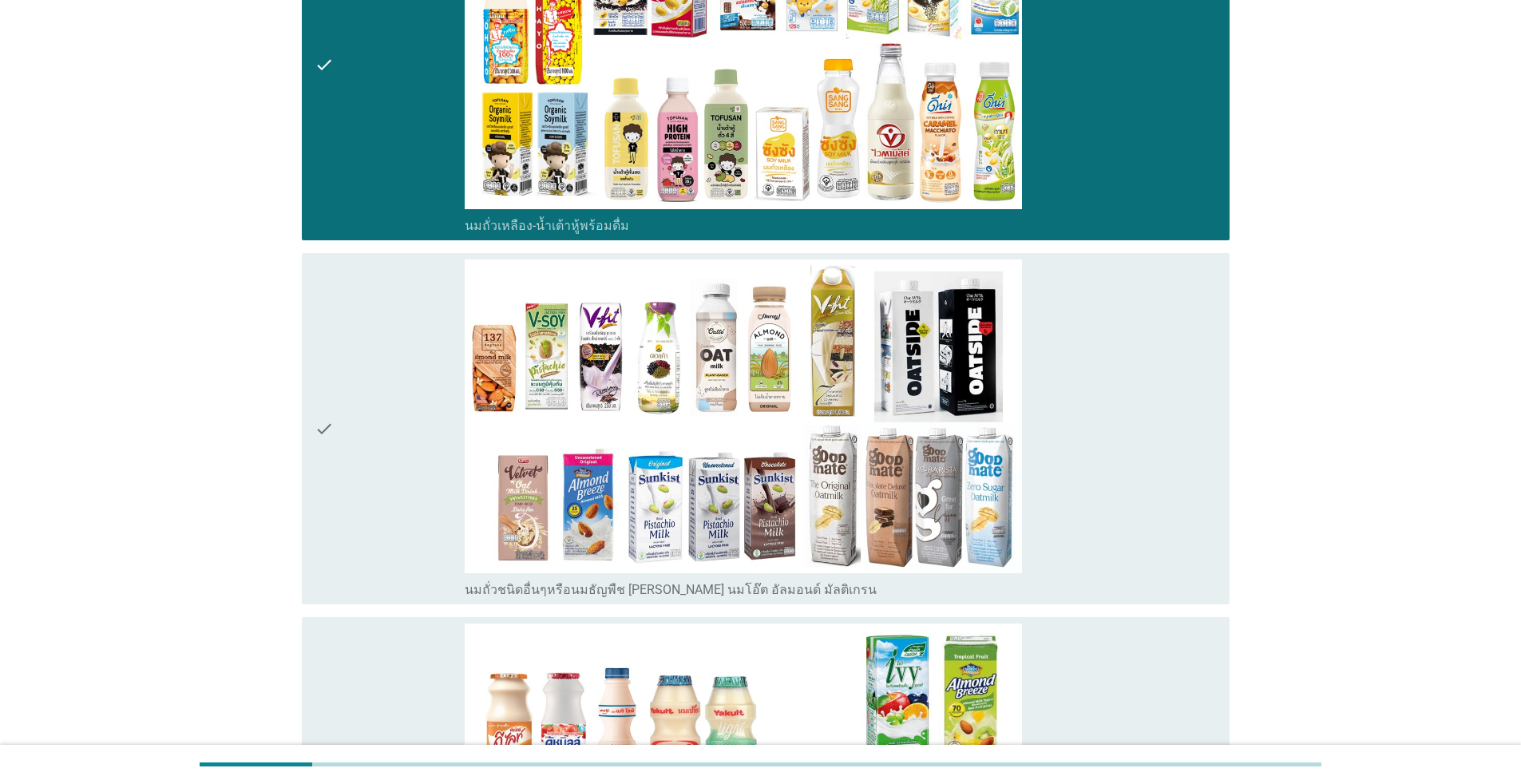
click at [392, 196] on div "check" at bounding box center [390, 64] width 150 height 339
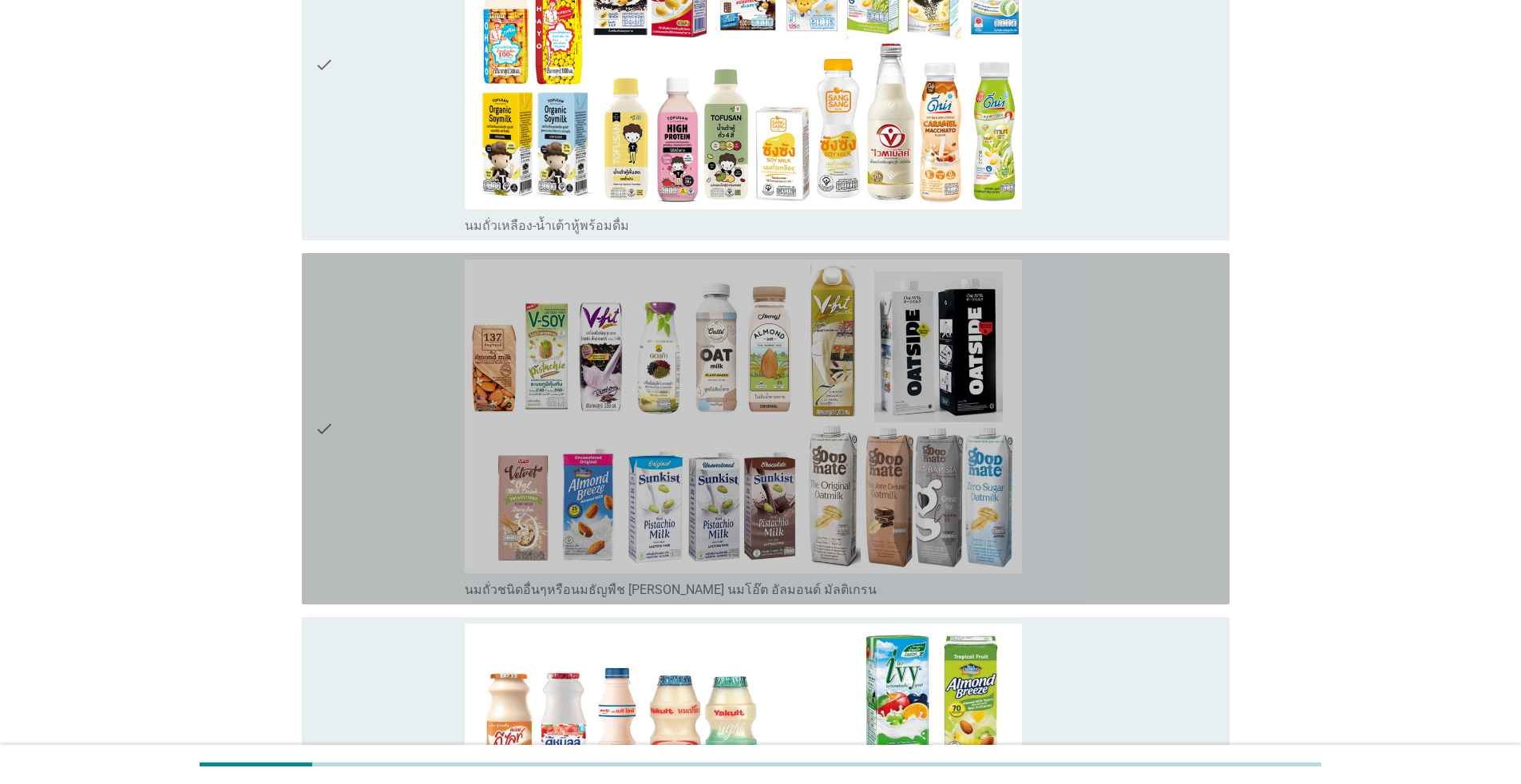
click at [352, 425] on div "check" at bounding box center [390, 428] width 150 height 339
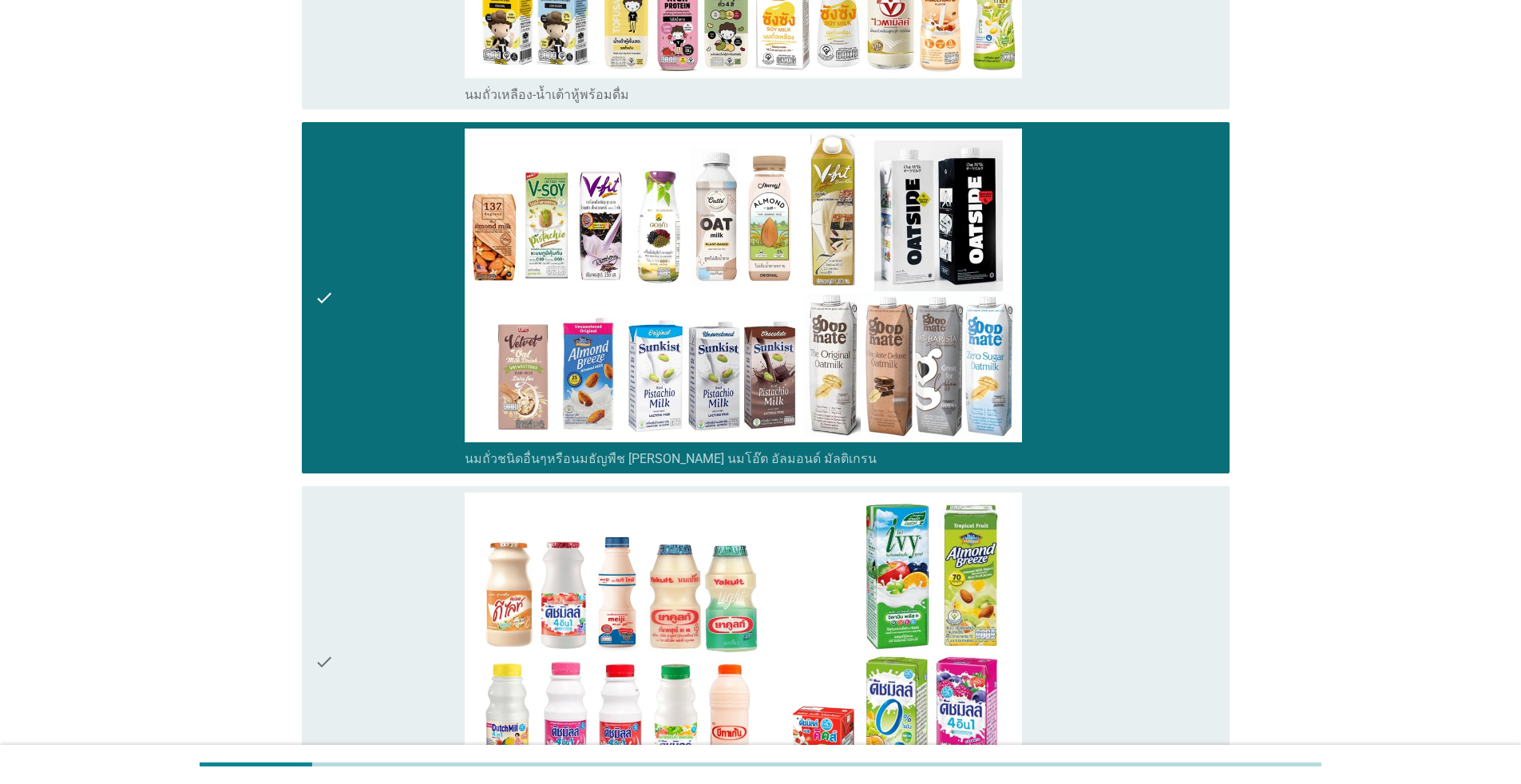
scroll to position [1037, 0]
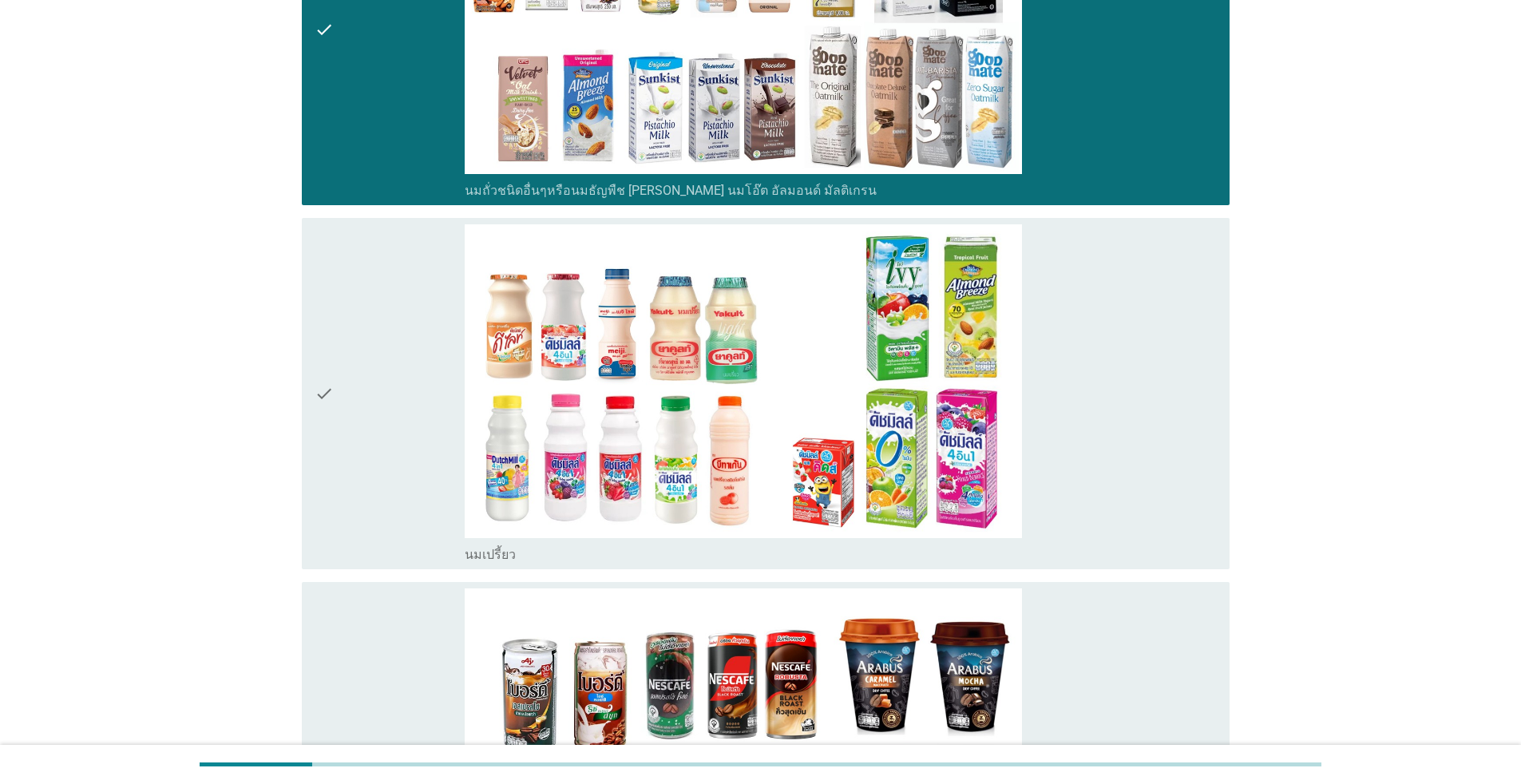
click at [355, 467] on div "check" at bounding box center [390, 393] width 150 height 339
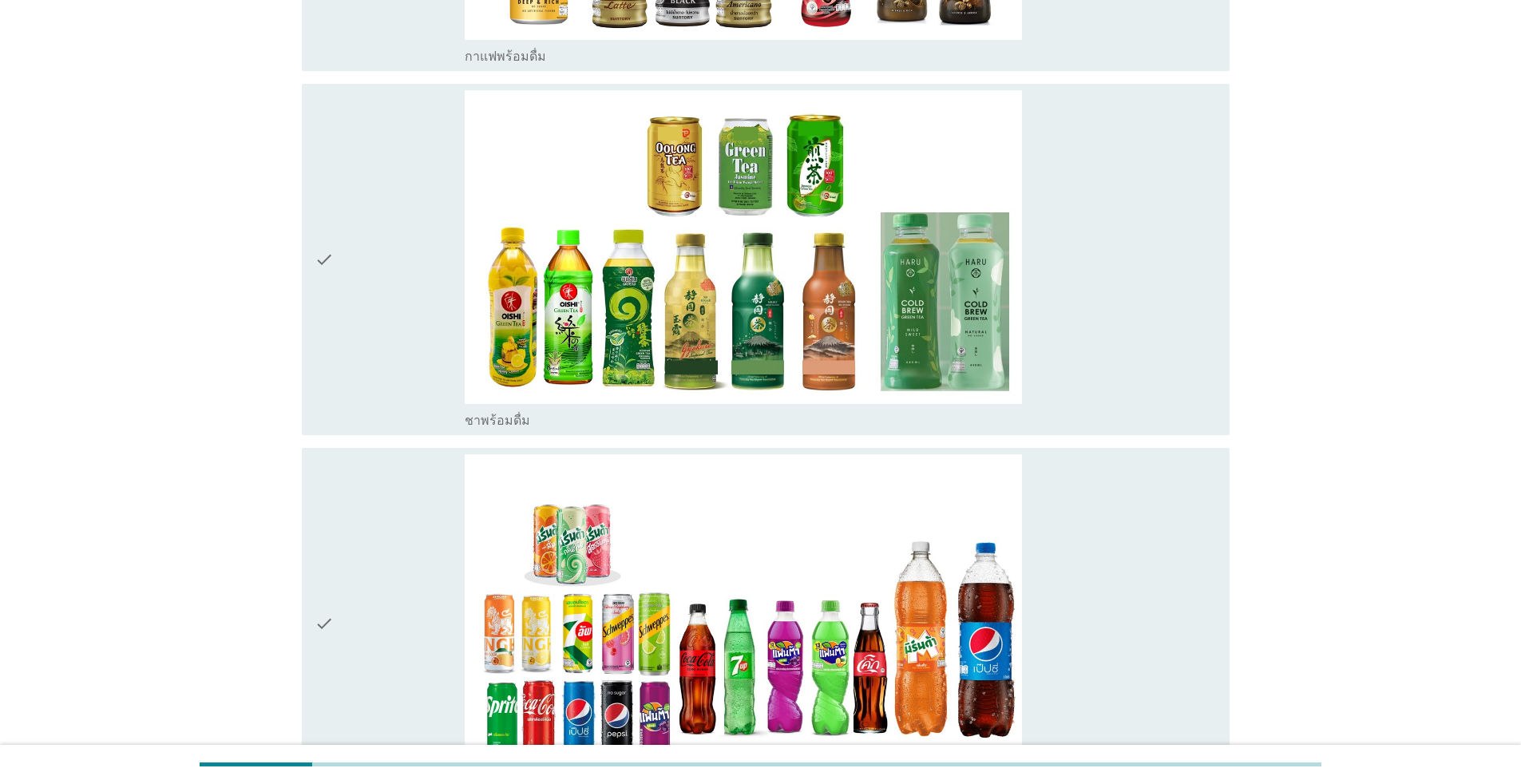
scroll to position [1915, 0]
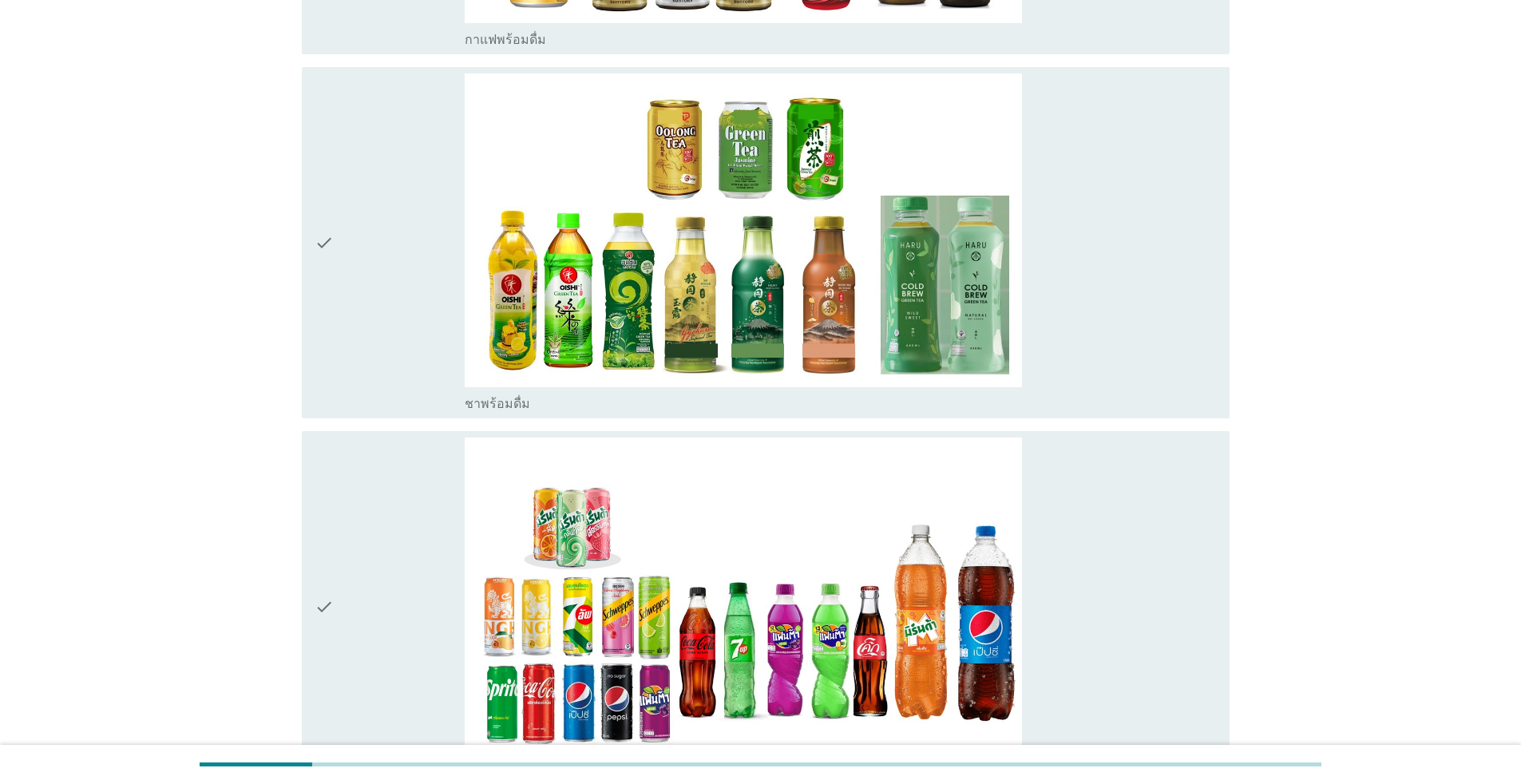
click at [364, 337] on div "check" at bounding box center [390, 242] width 150 height 339
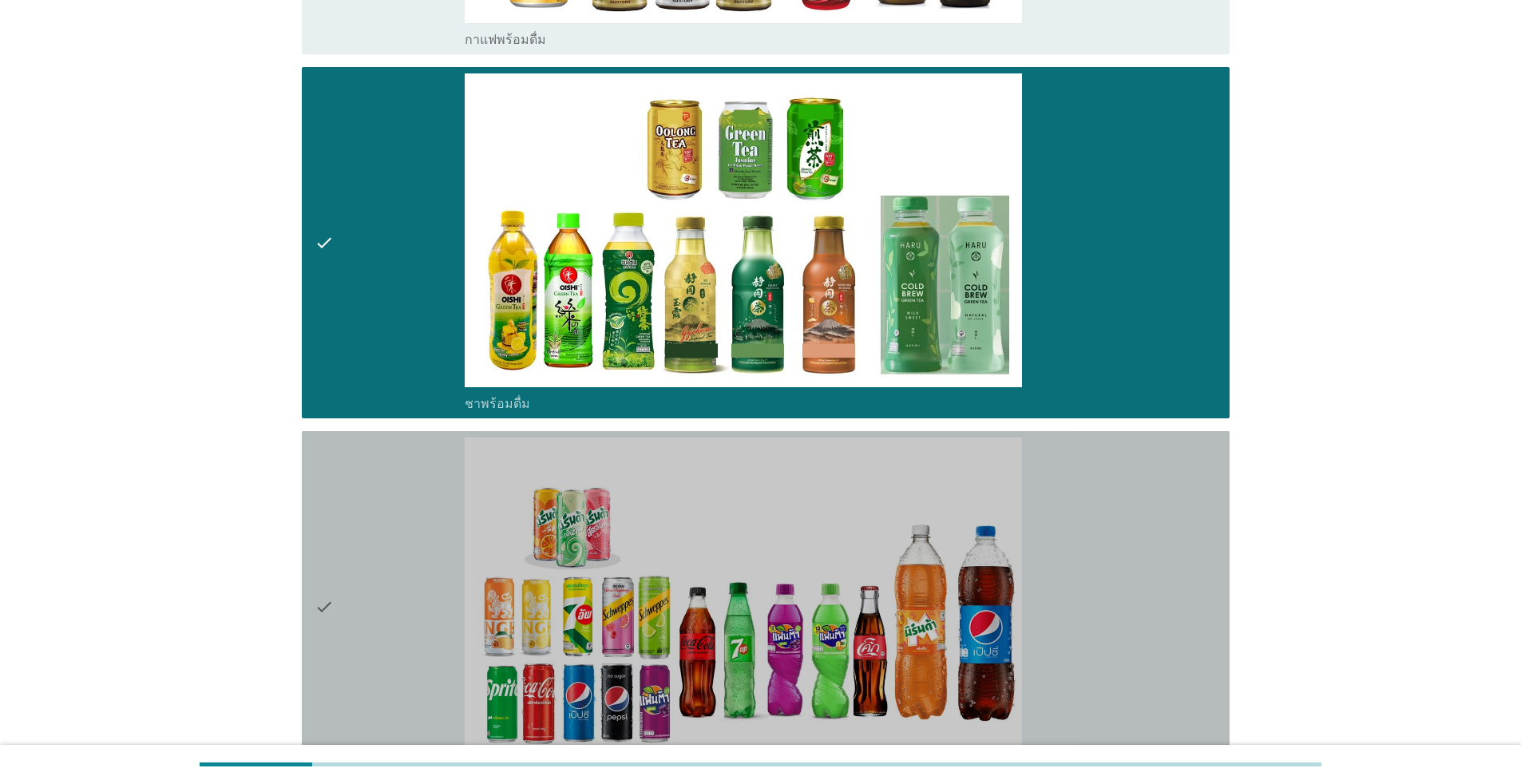
click at [360, 637] on div "check" at bounding box center [390, 607] width 150 height 339
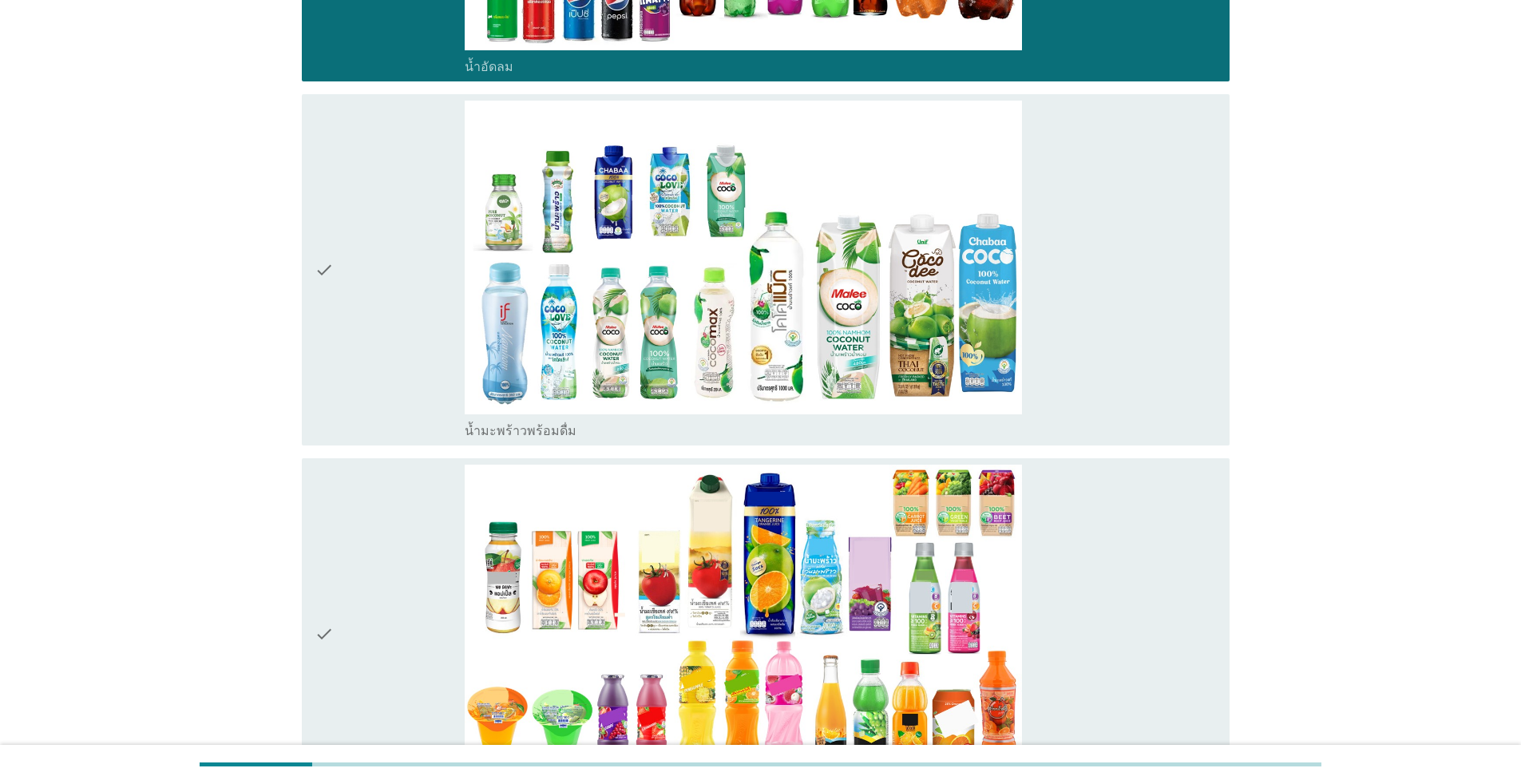
scroll to position [2793, 0]
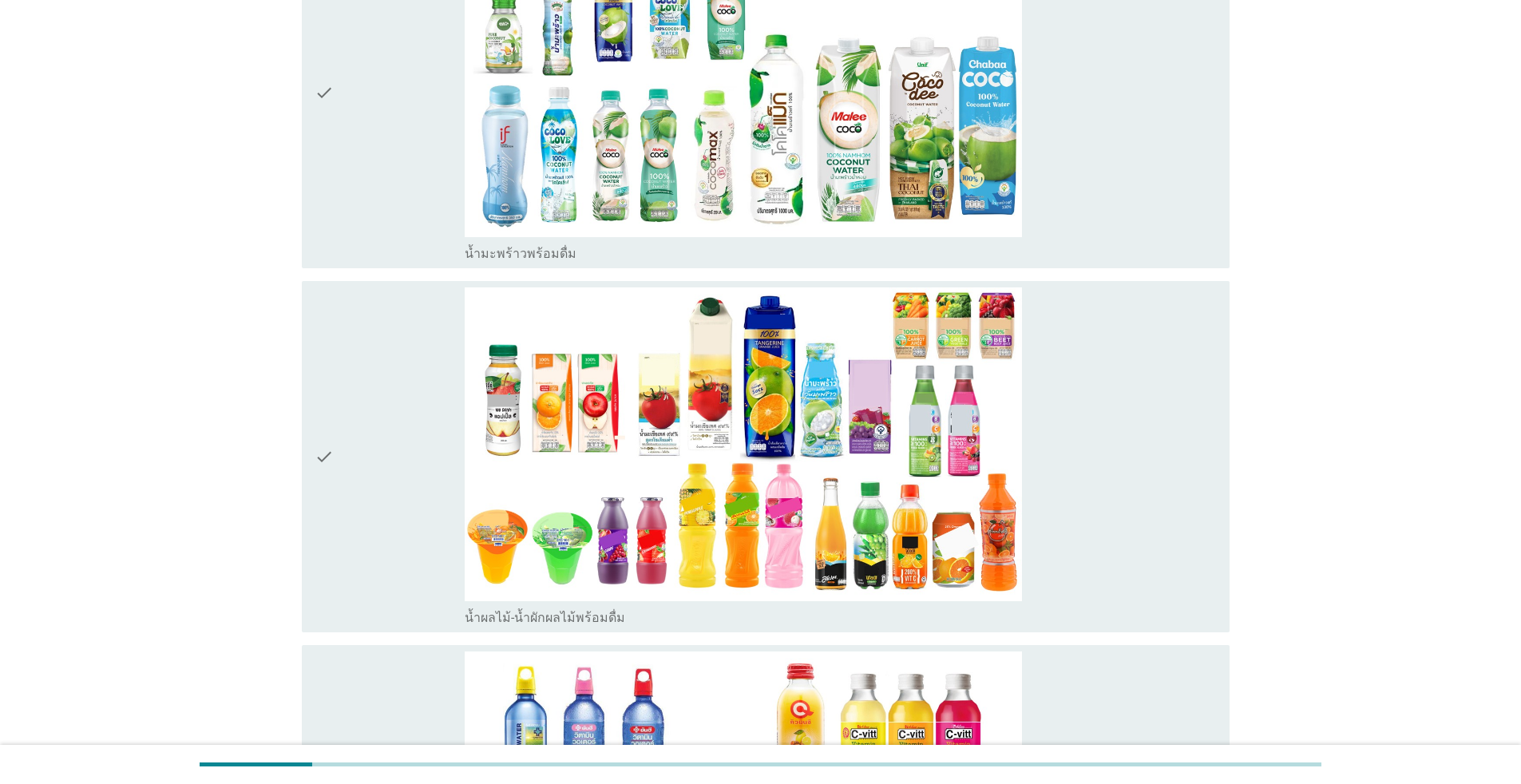
click at [347, 533] on div "check" at bounding box center [390, 456] width 150 height 339
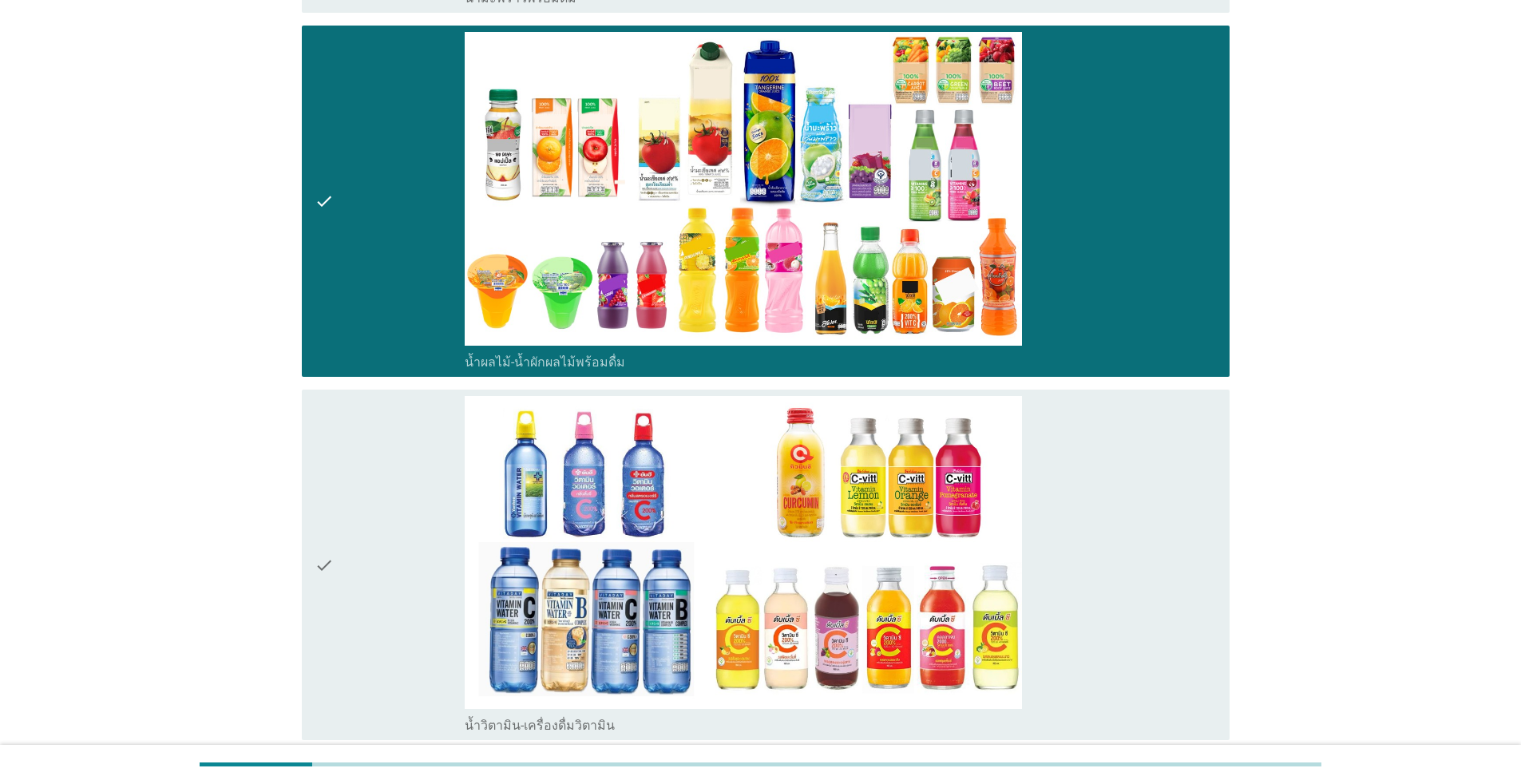
scroll to position [3272, 0]
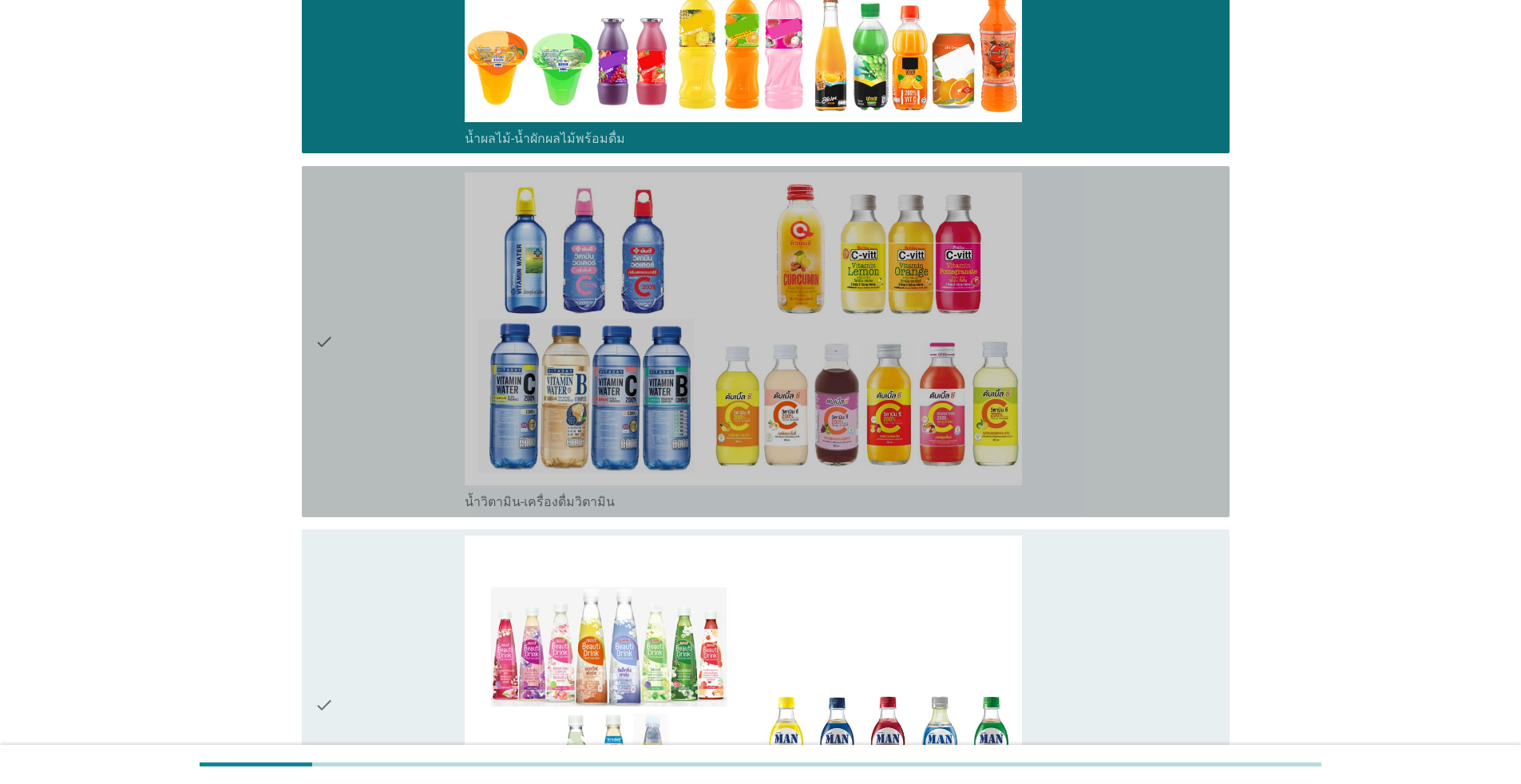
click at [375, 413] on div "check" at bounding box center [390, 341] width 150 height 339
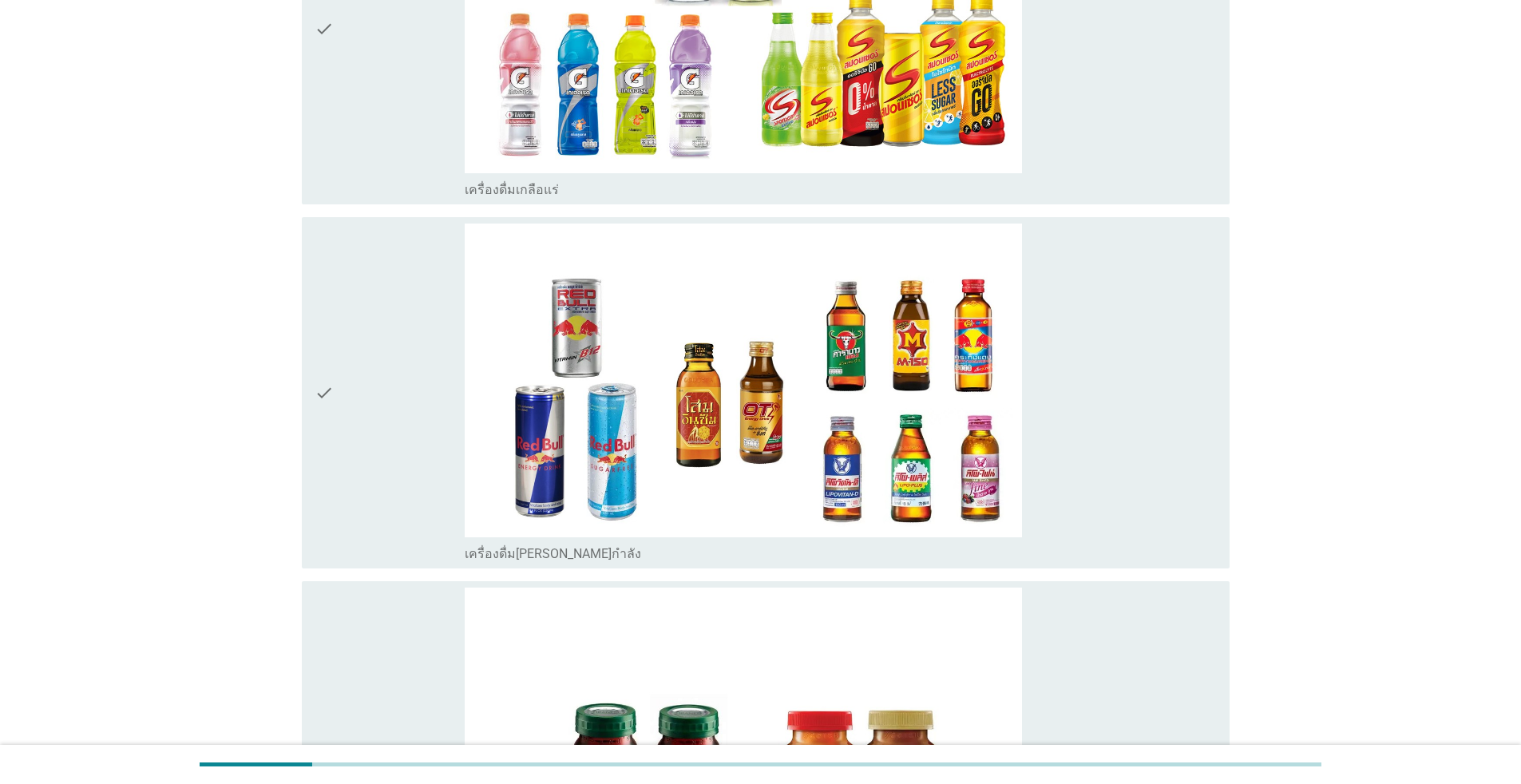
scroll to position [4691, 0]
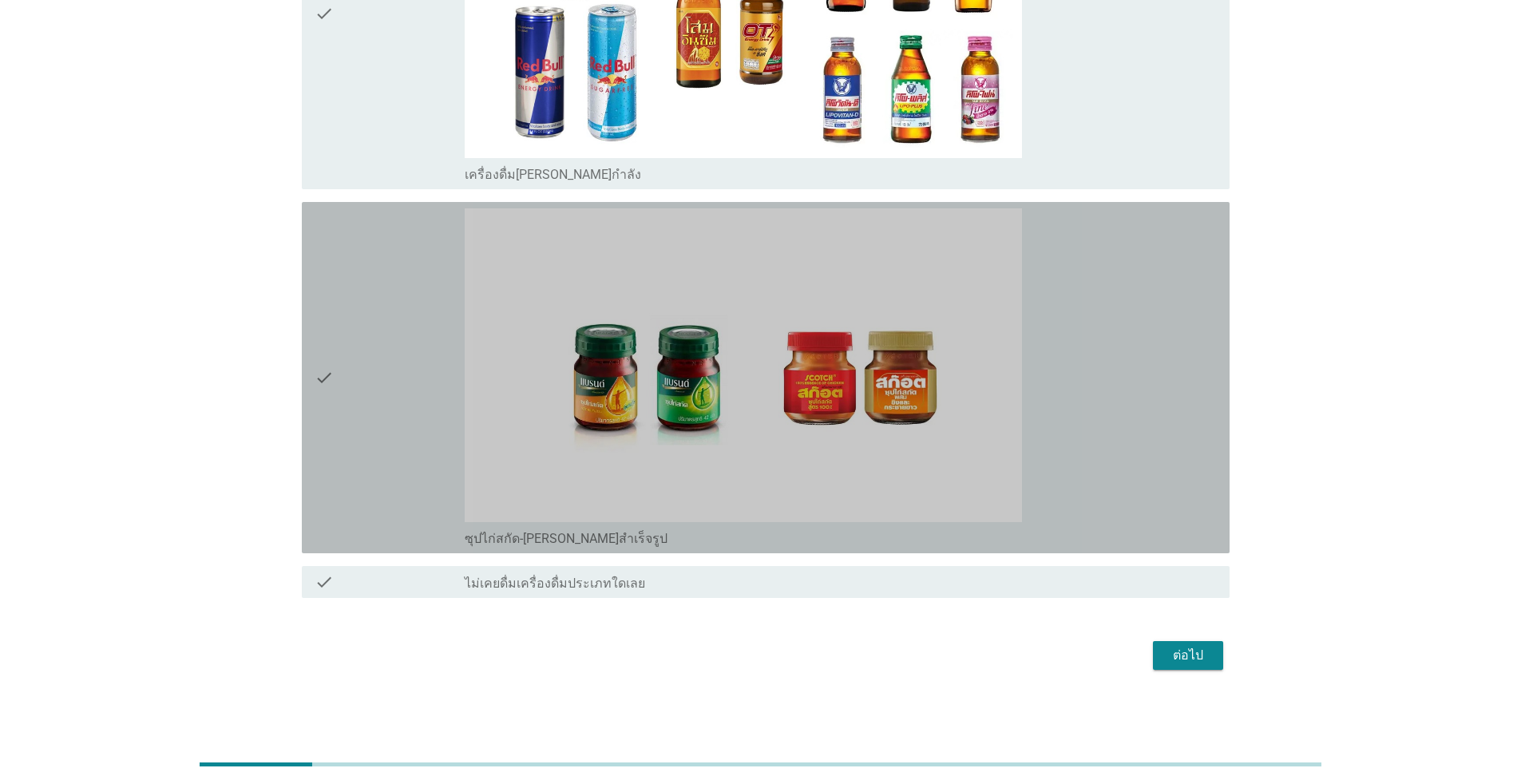
click at [353, 472] on div "check" at bounding box center [390, 377] width 150 height 339
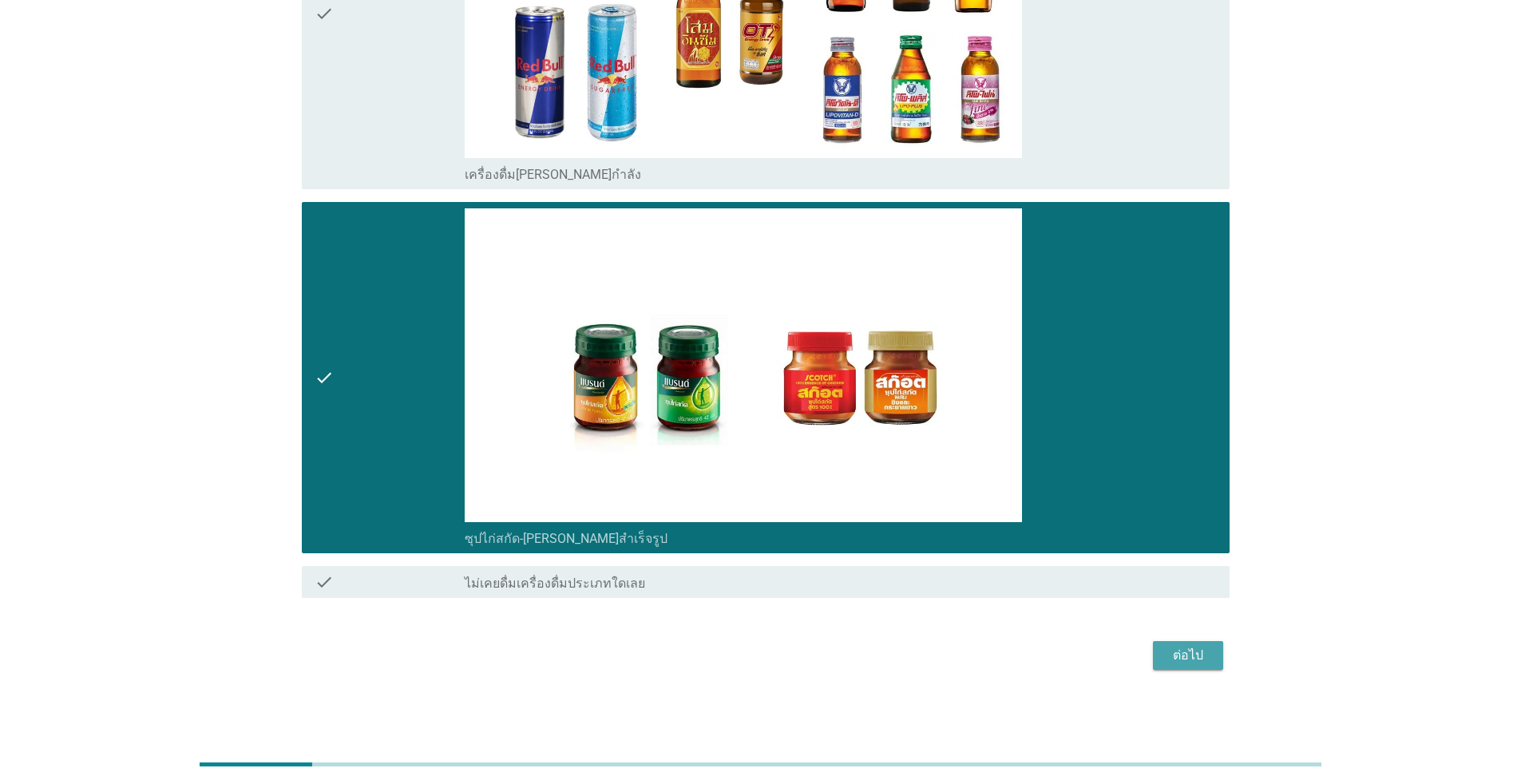
click at [785, 656] on div "ต่อไป" at bounding box center [1188, 655] width 44 height 19
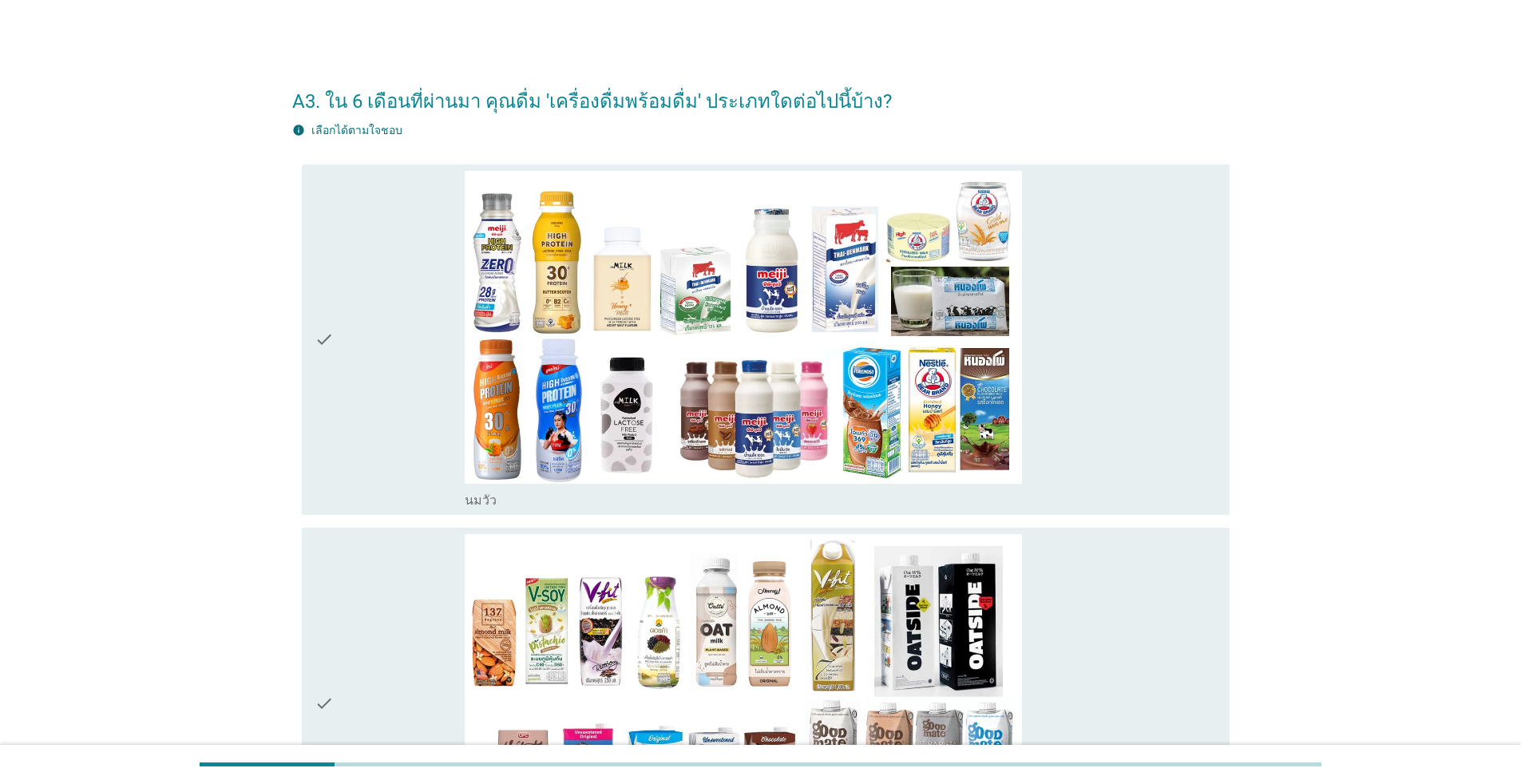
click at [364, 454] on div "check" at bounding box center [390, 340] width 150 height 339
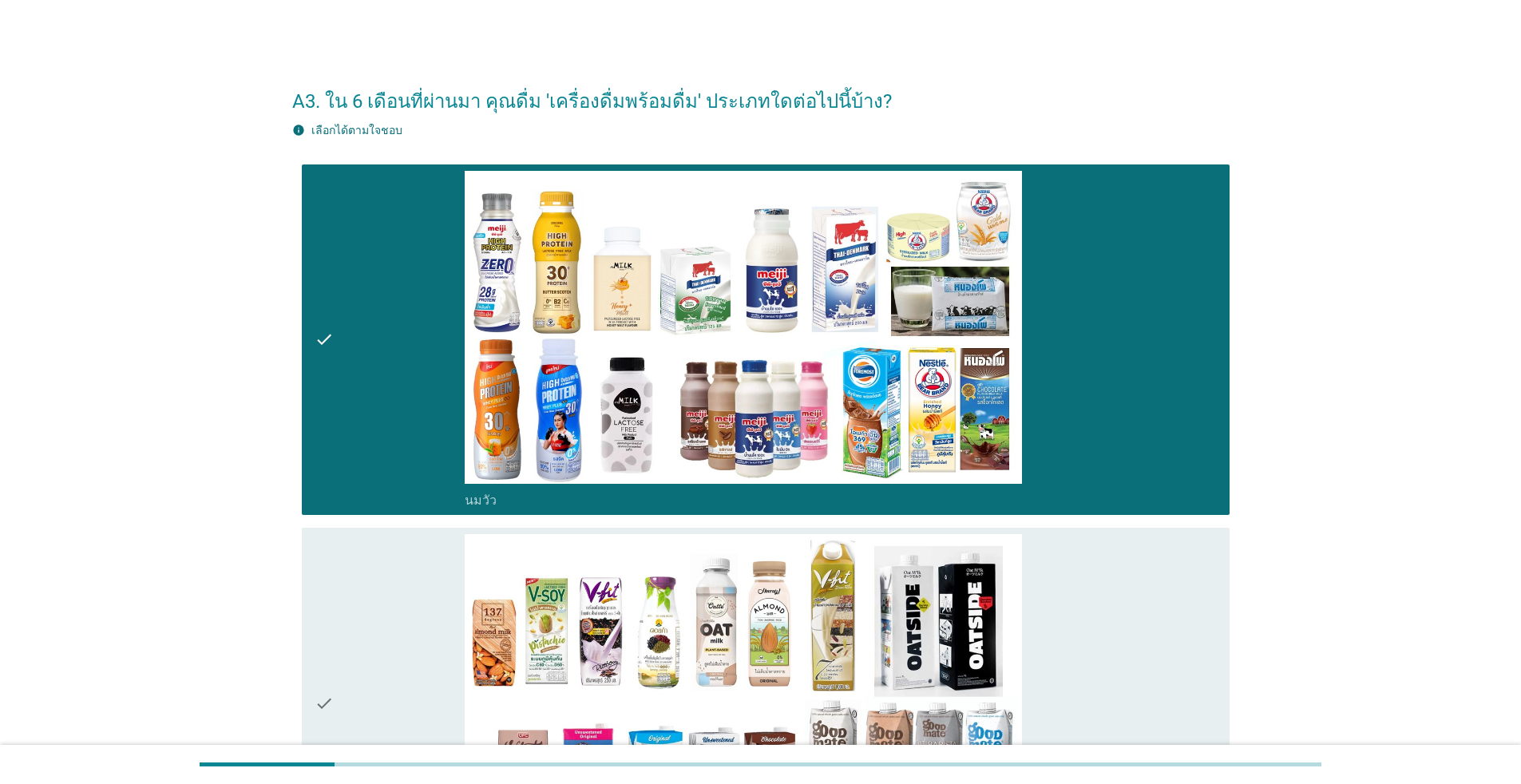
click at [362, 619] on div "check" at bounding box center [390, 703] width 150 height 339
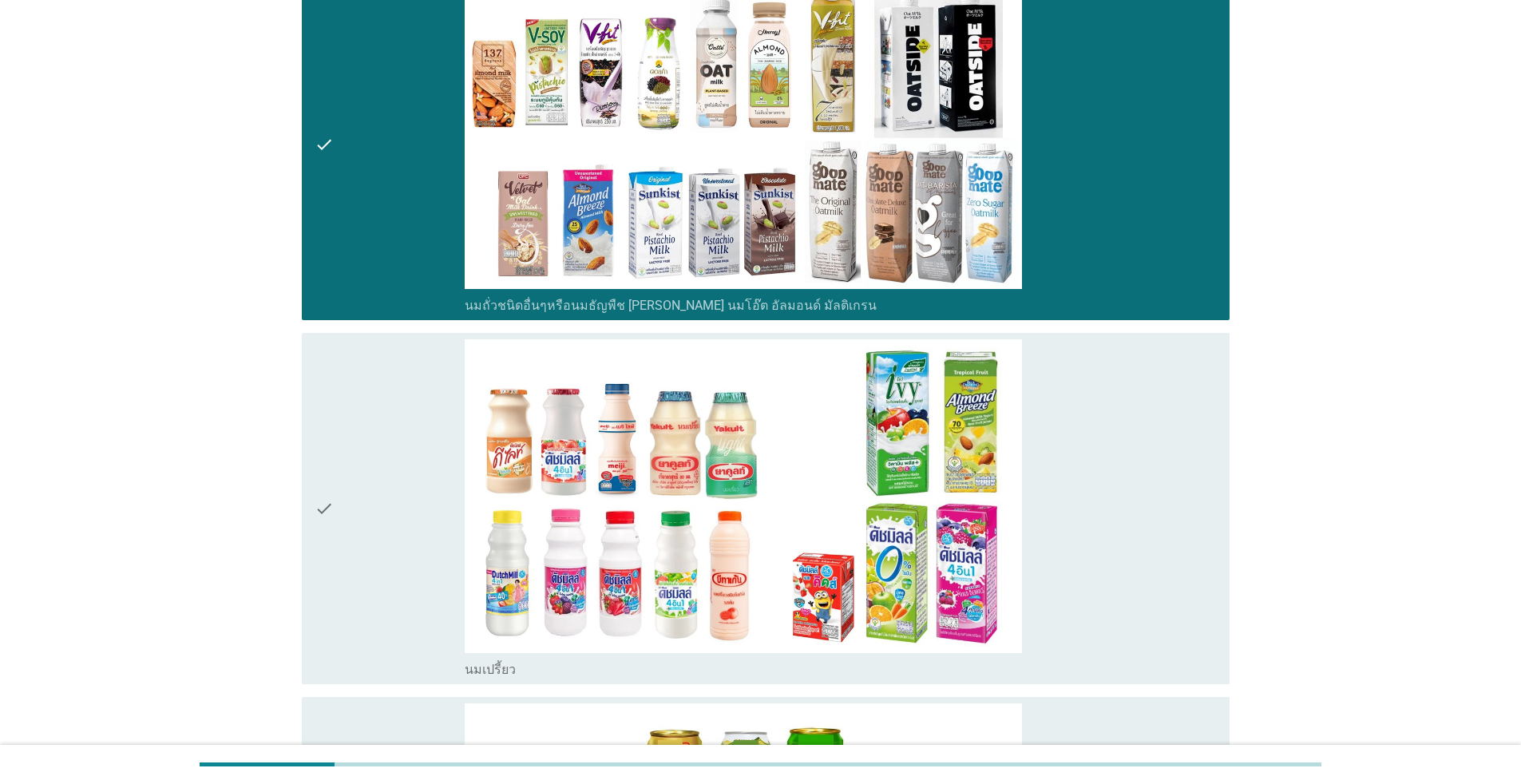
click at [361, 608] on div "check" at bounding box center [390, 508] width 150 height 339
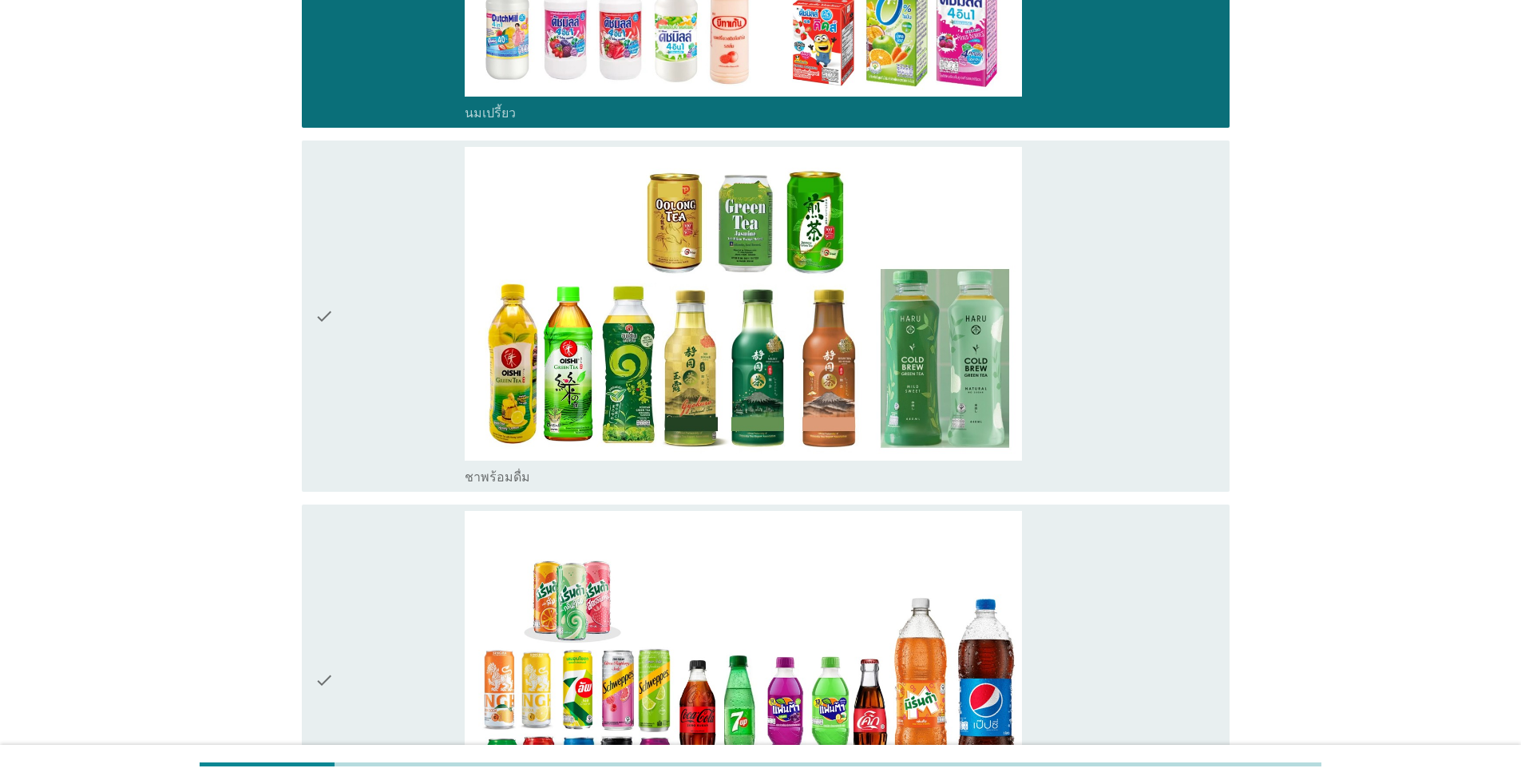
scroll to position [1118, 0]
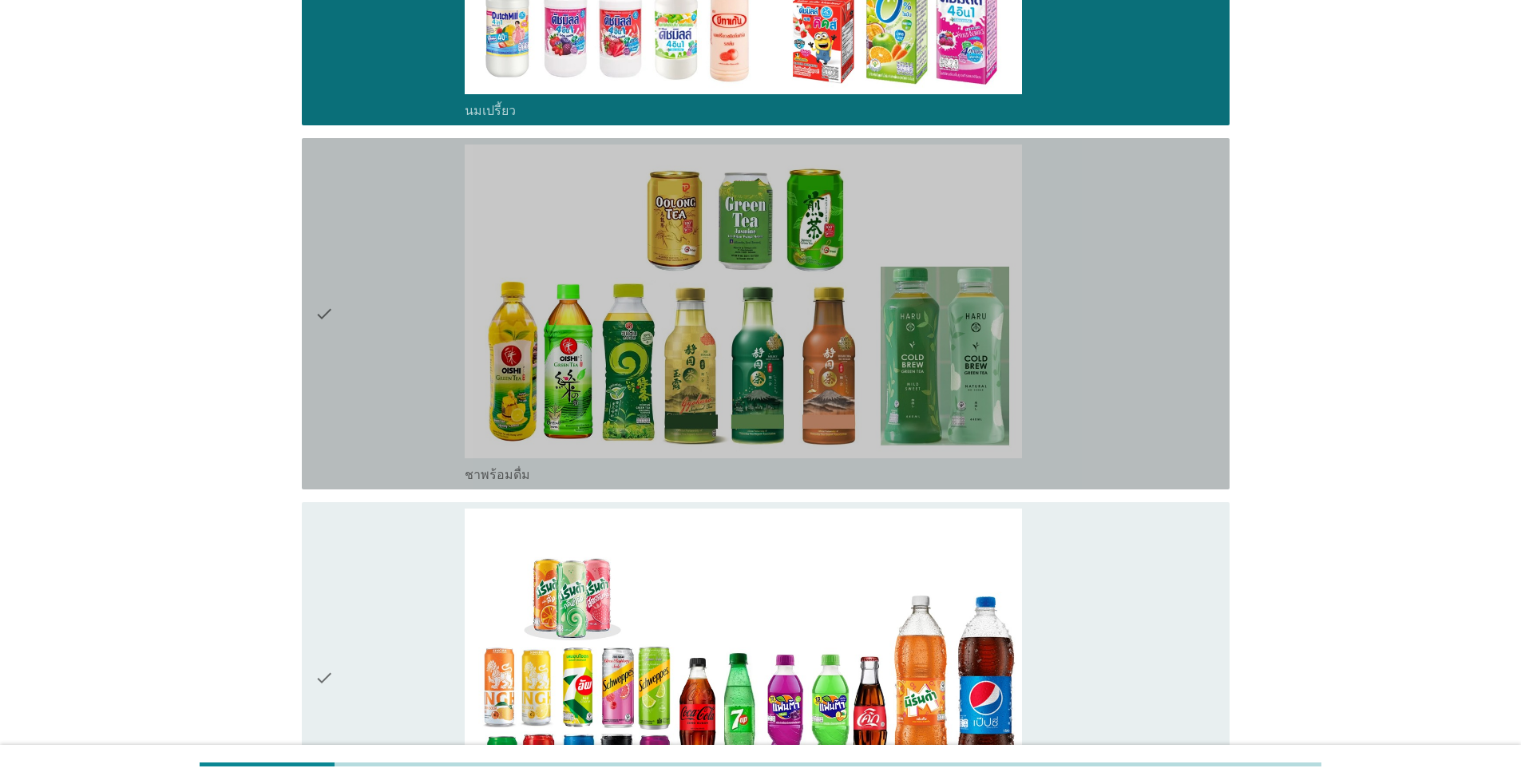
click at [364, 415] on div "check" at bounding box center [390, 313] width 150 height 339
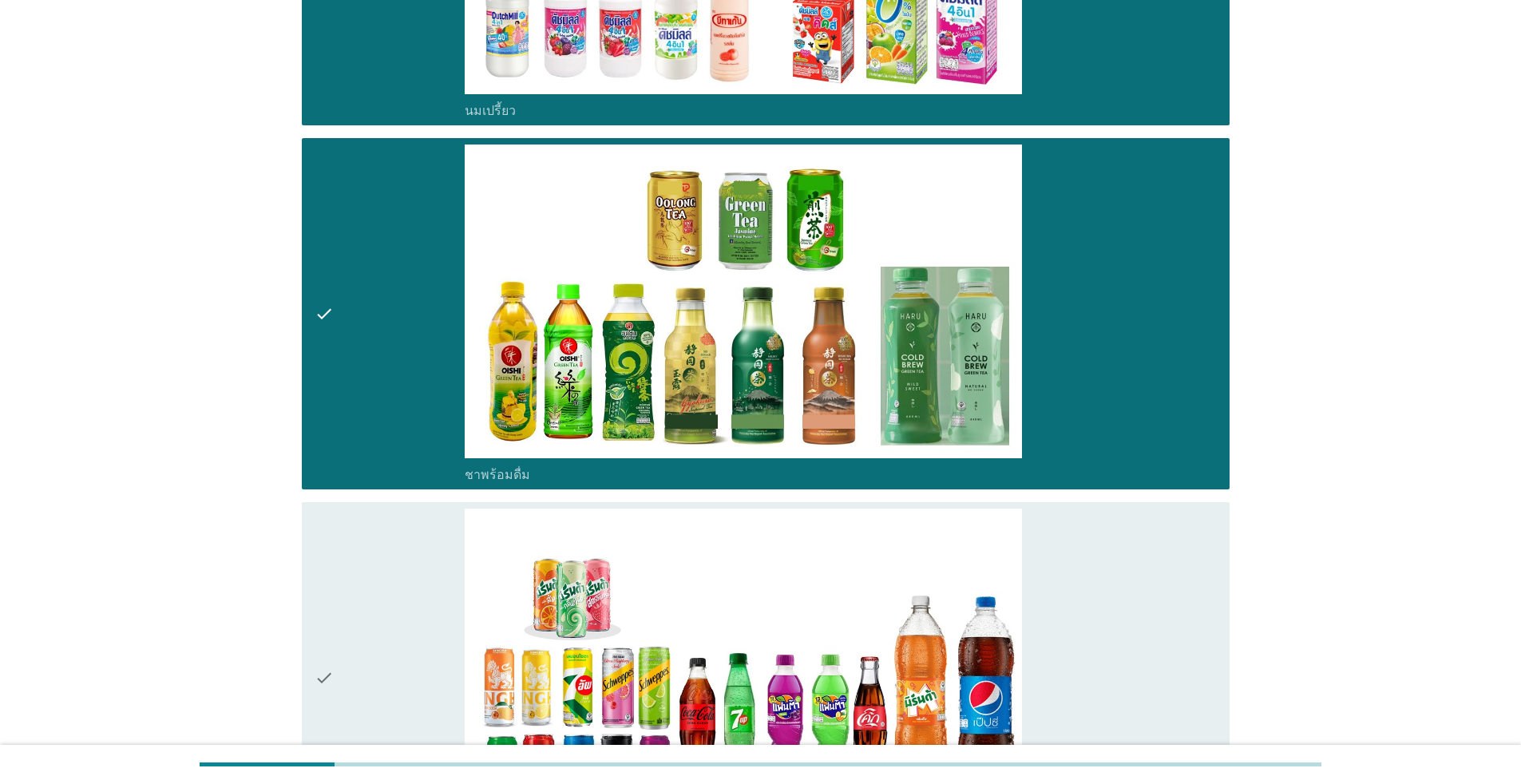
click at [320, 650] on icon "check" at bounding box center [324, 677] width 19 height 339
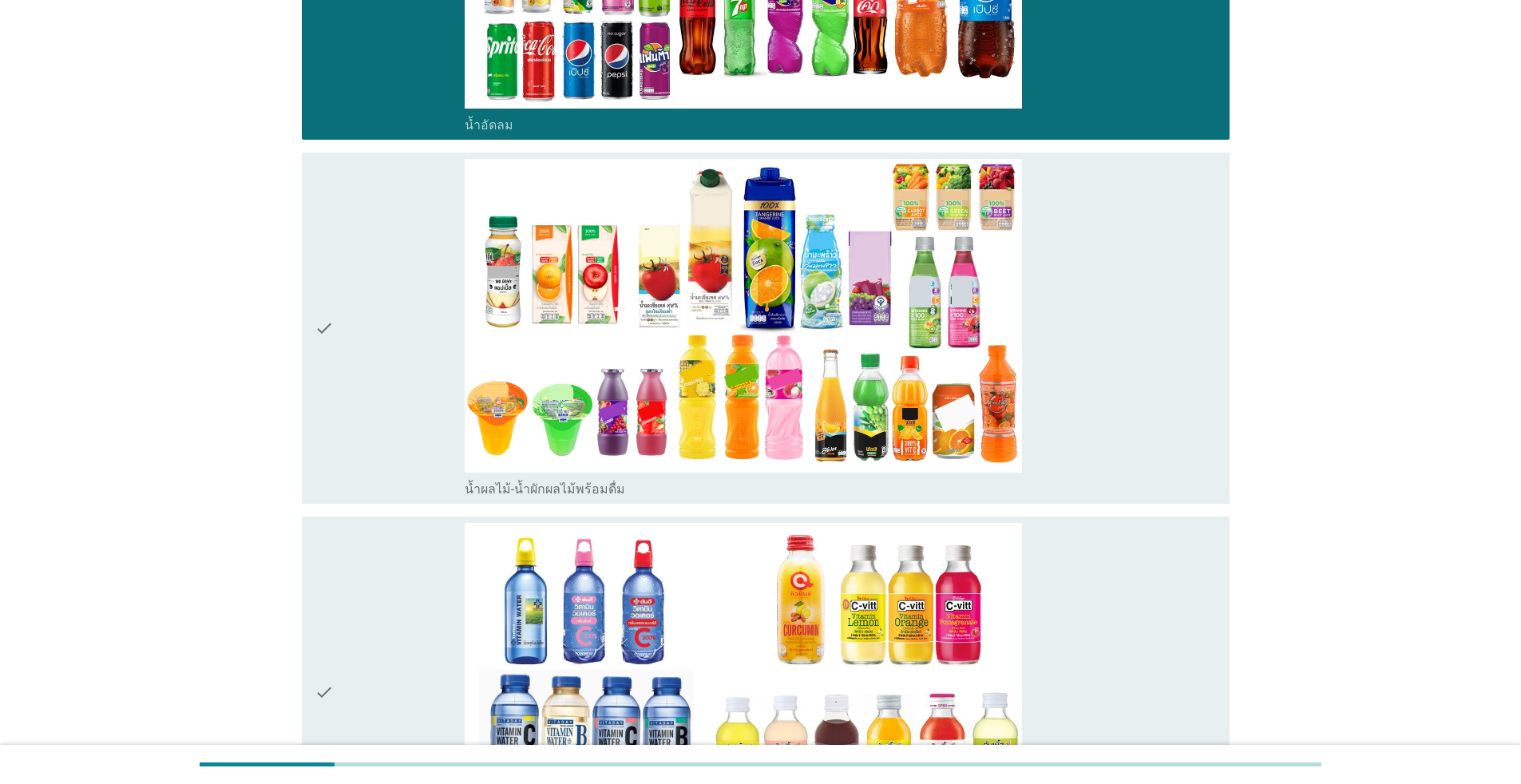
scroll to position [2155, 0]
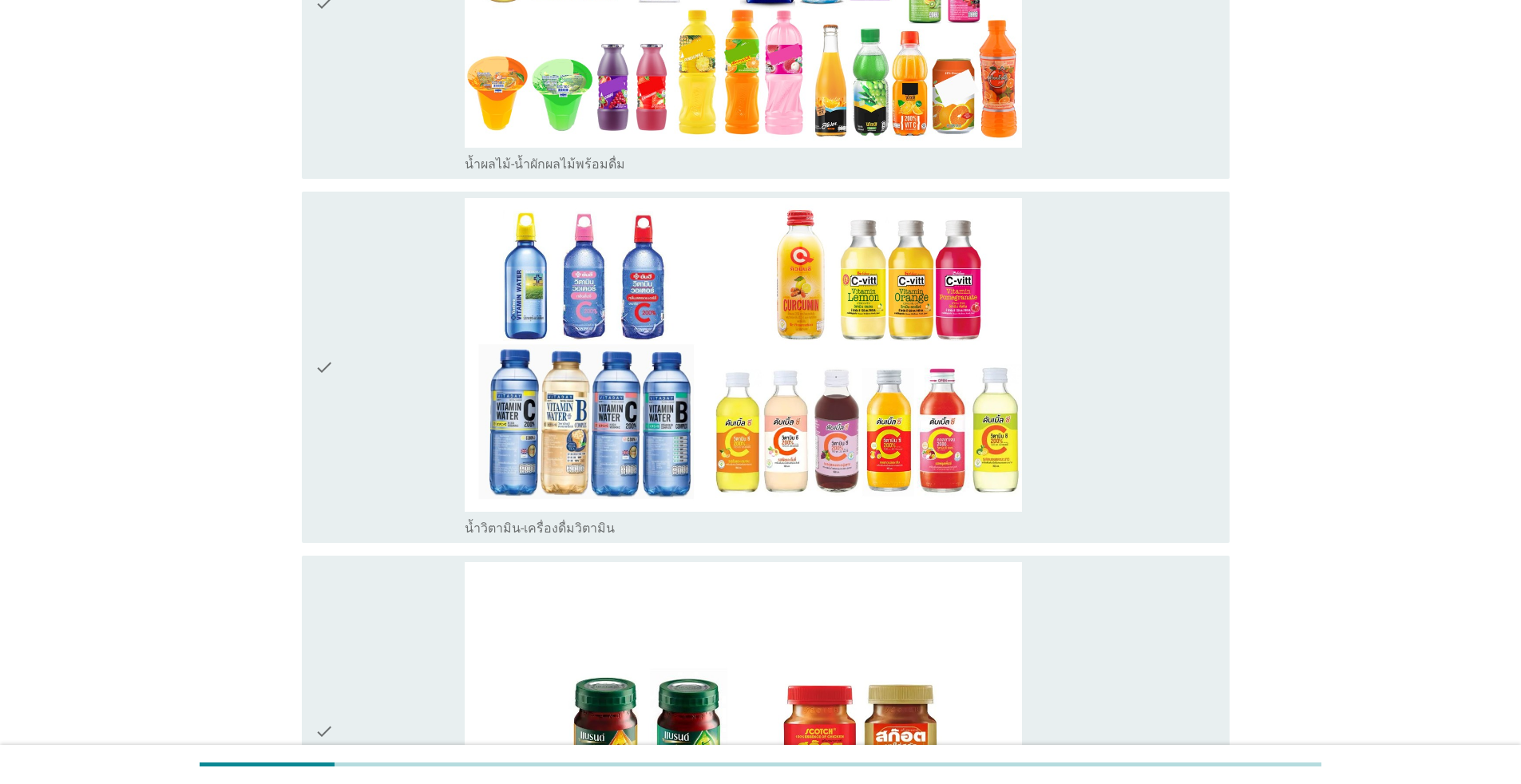
click at [354, 479] on div "check" at bounding box center [390, 367] width 150 height 339
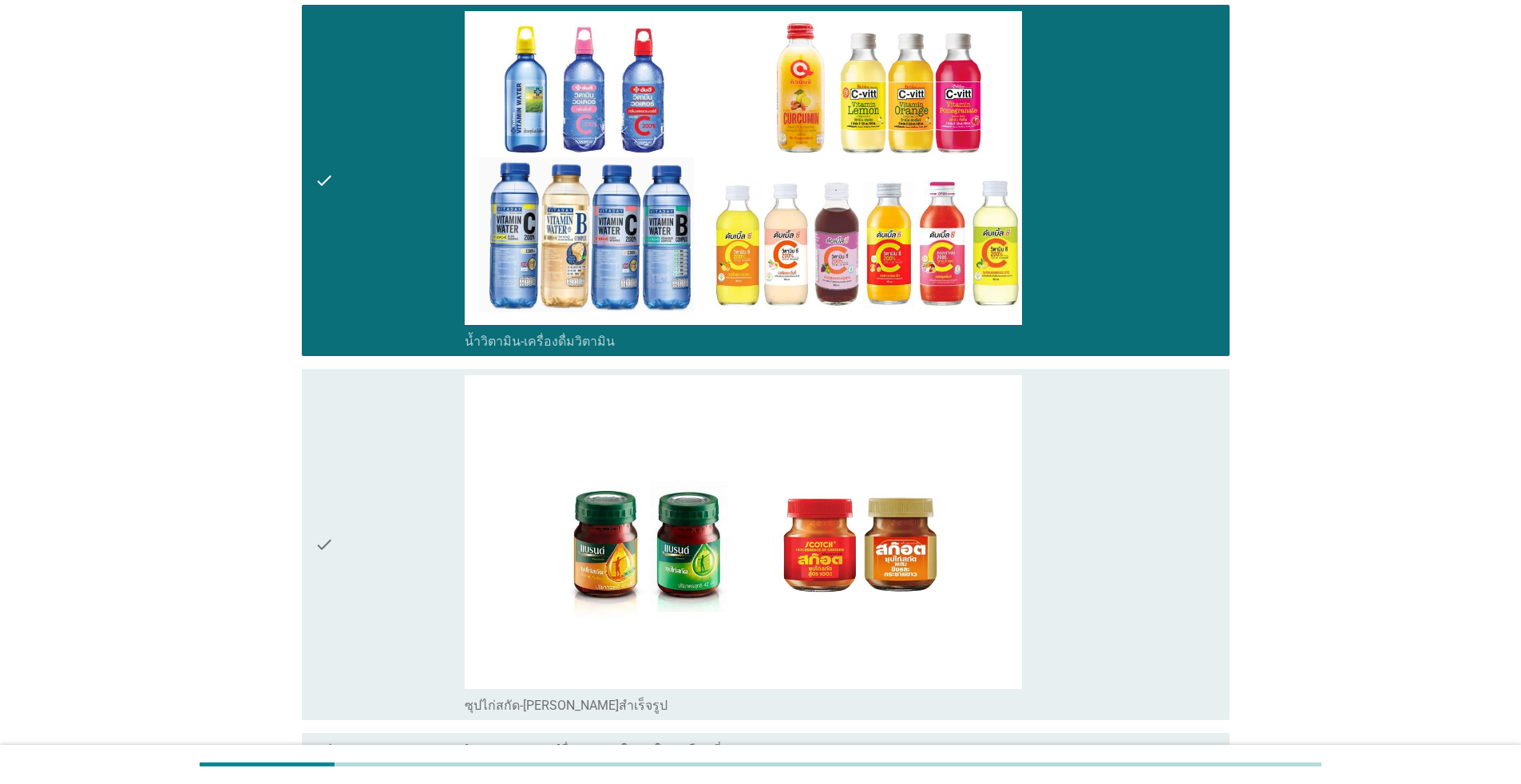
scroll to position [2508, 0]
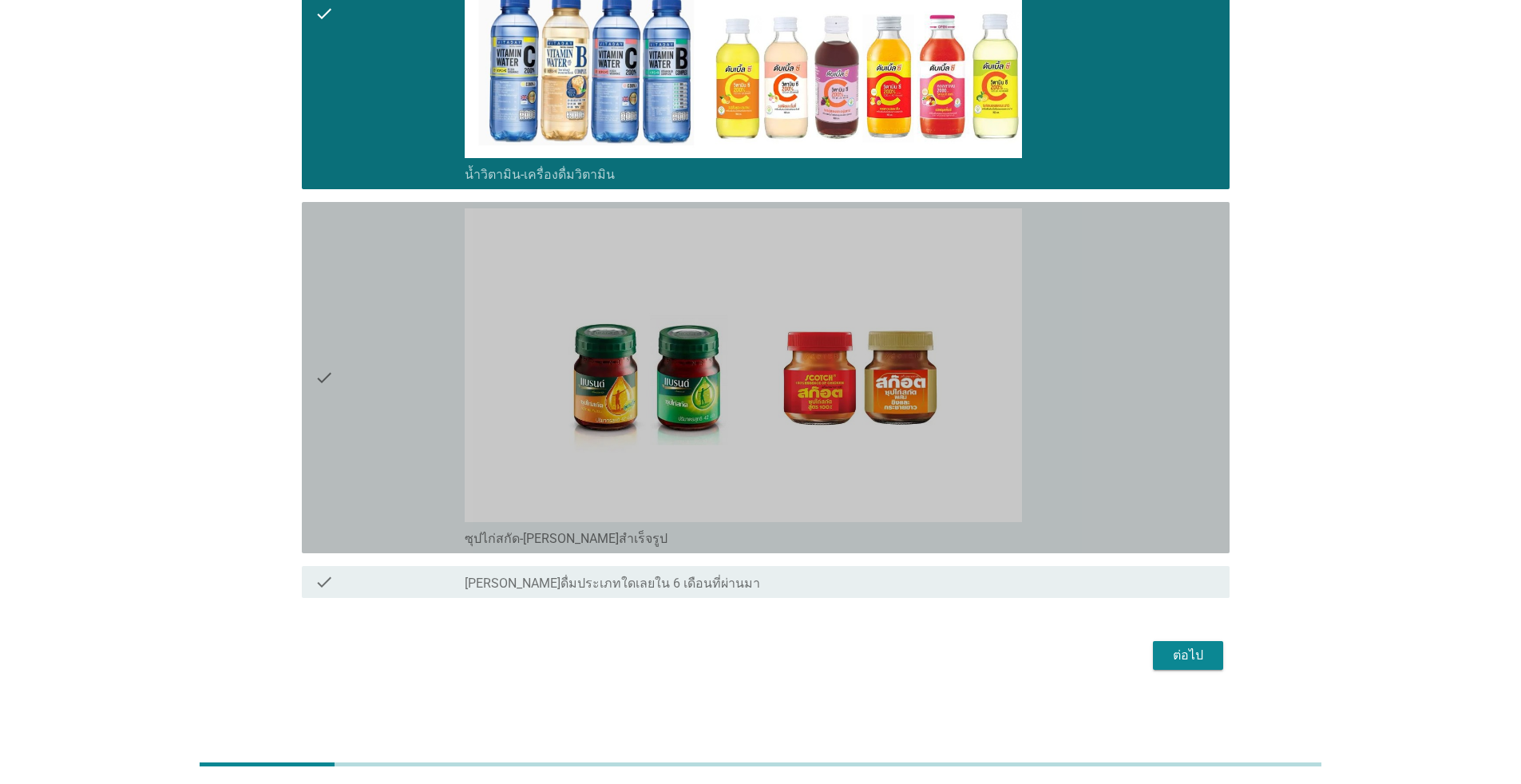
drag, startPoint x: 359, startPoint y: 439, endPoint x: 663, endPoint y: 560, distance: 327.2
click at [359, 439] on div "check" at bounding box center [390, 377] width 150 height 339
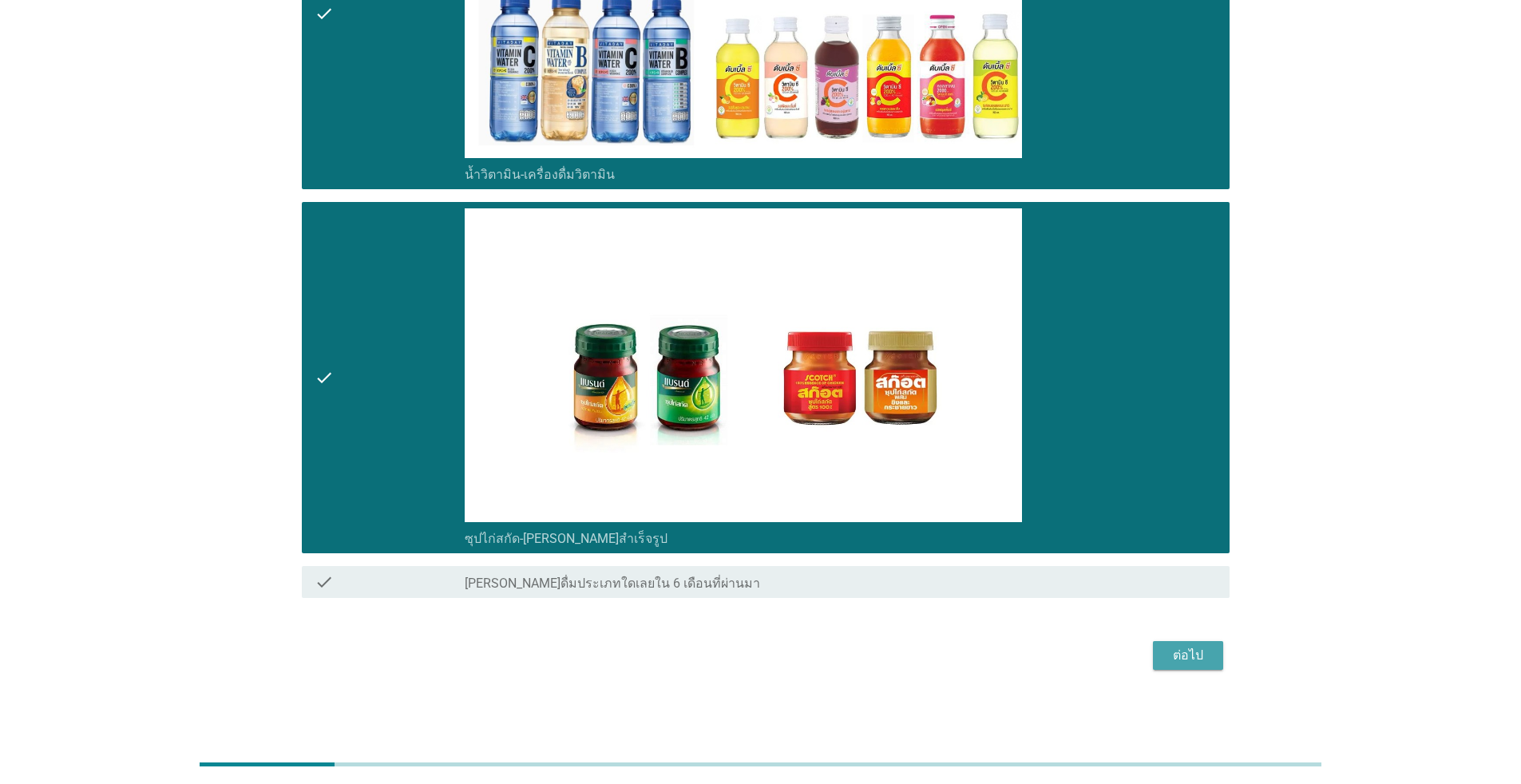
click at [785, 651] on div "ต่อไป" at bounding box center [1188, 655] width 44 height 19
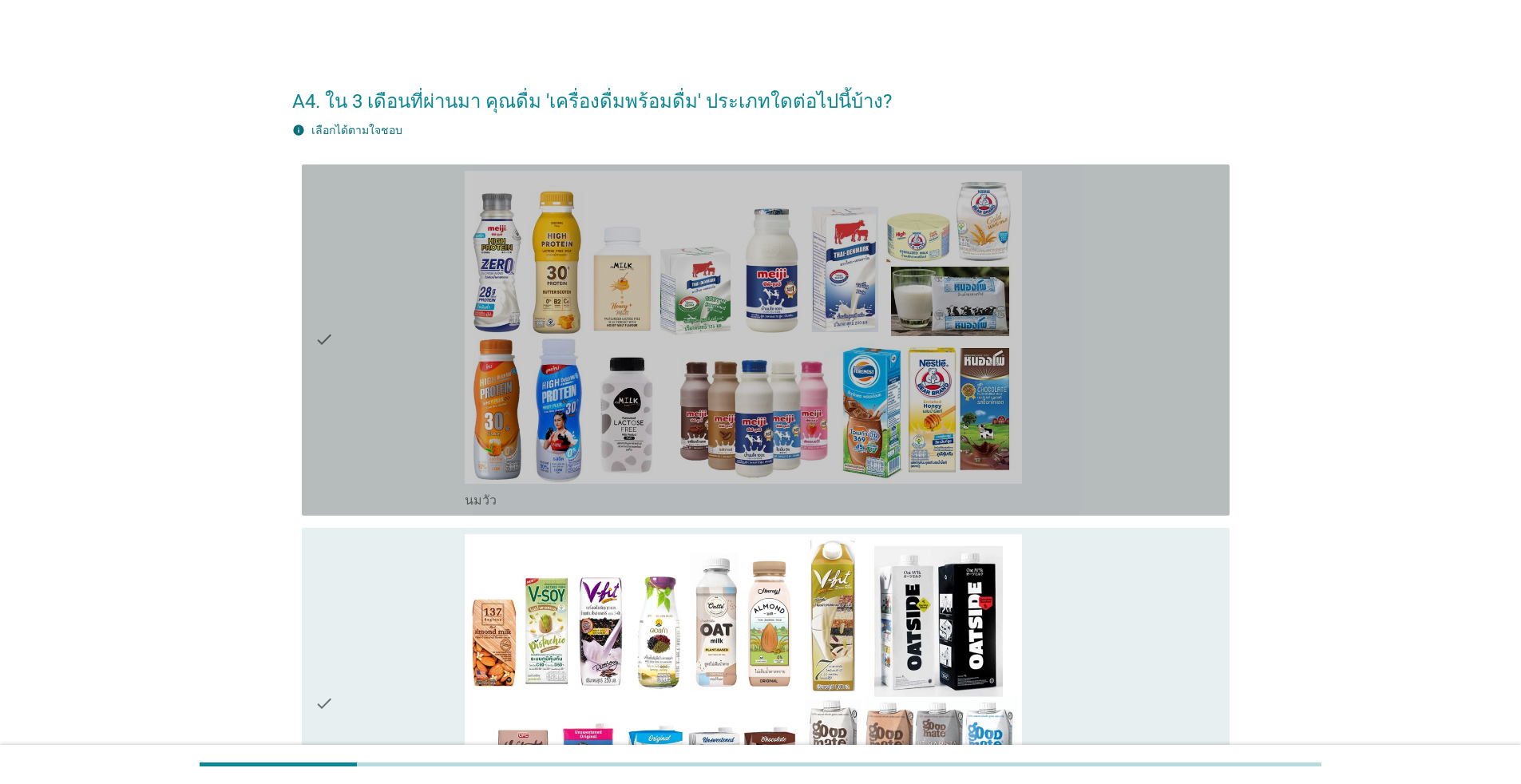
click at [376, 435] on div "check" at bounding box center [390, 340] width 150 height 339
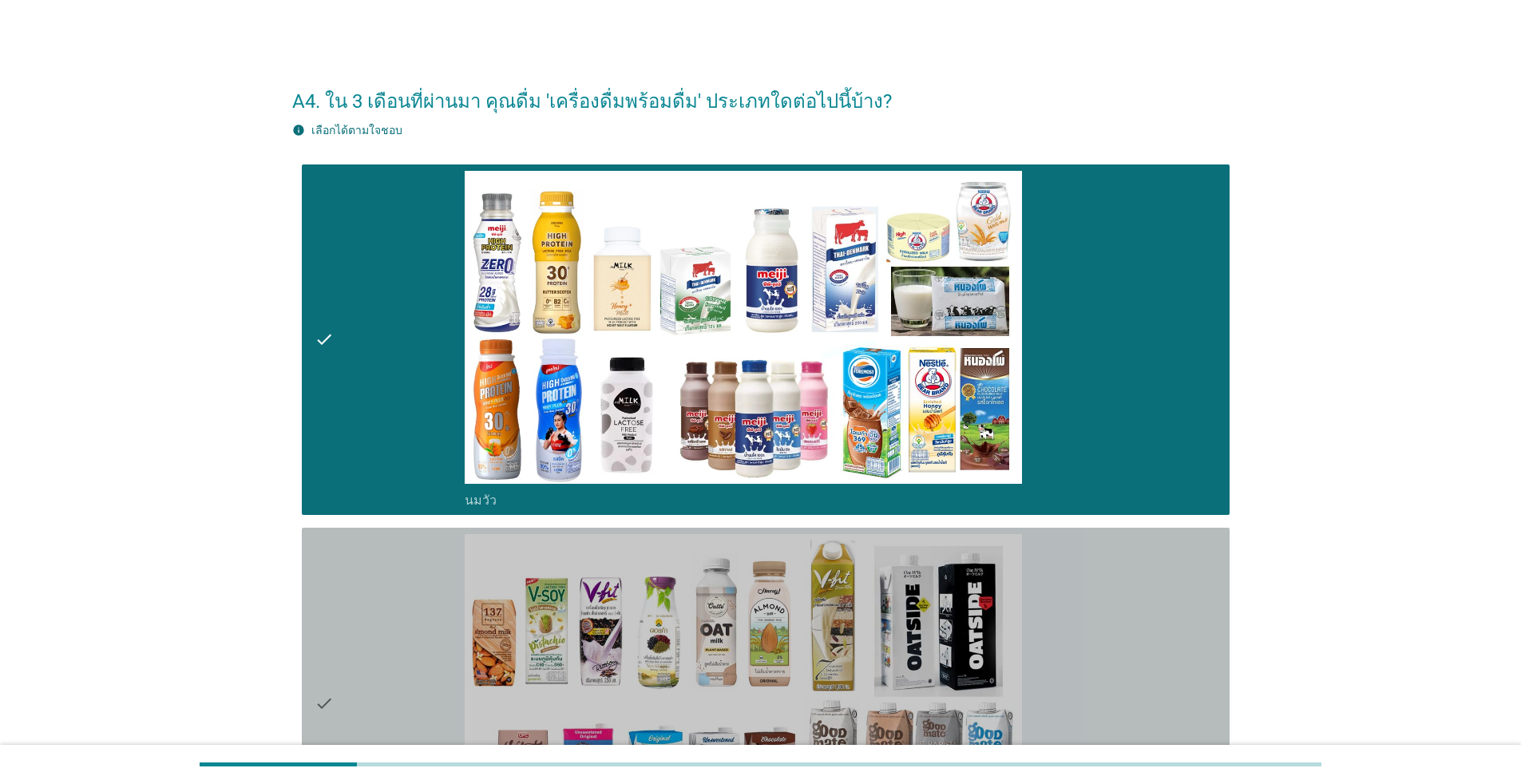
click at [428, 677] on div "check" at bounding box center [390, 703] width 150 height 339
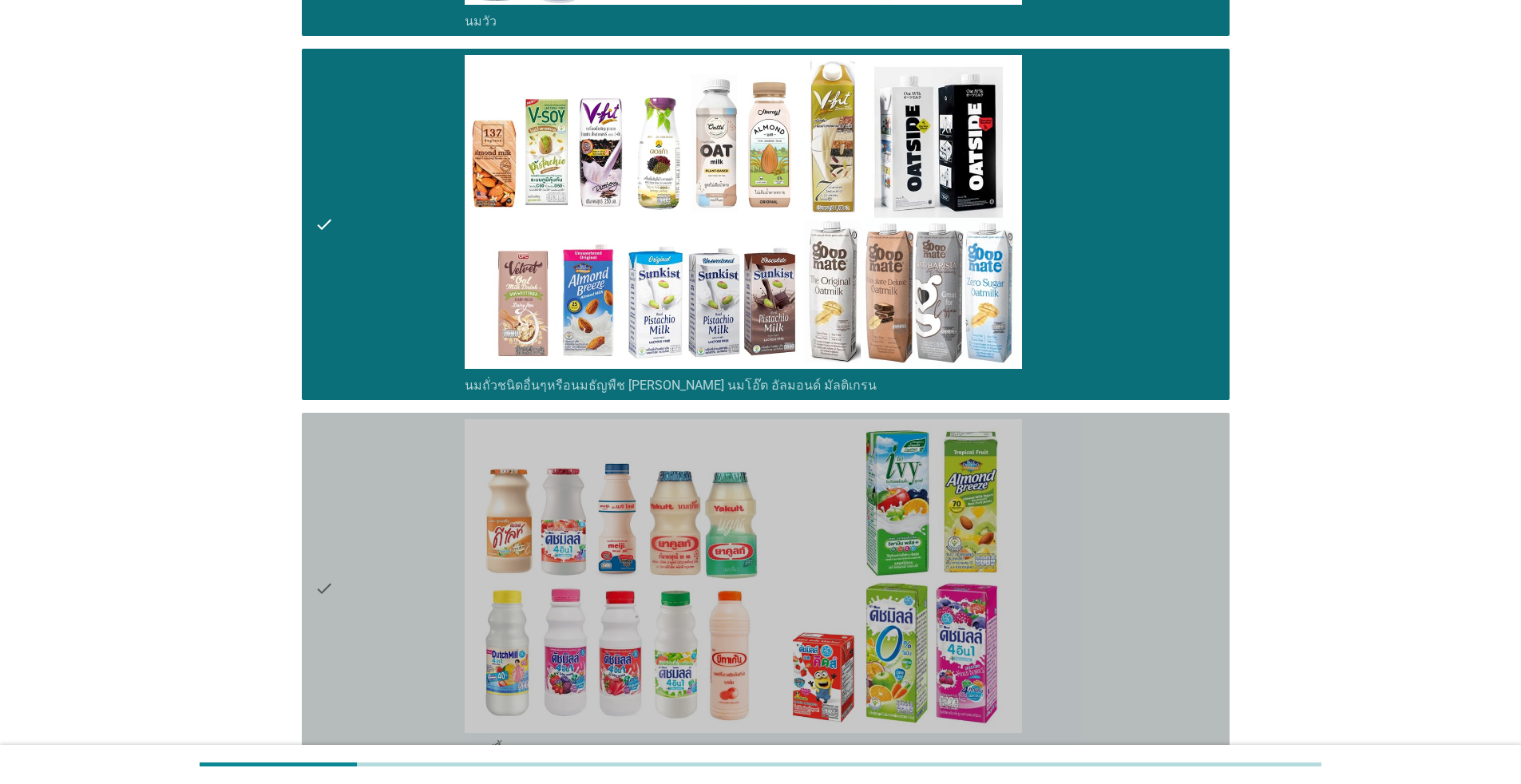
click at [433, 506] on div "check" at bounding box center [390, 588] width 150 height 339
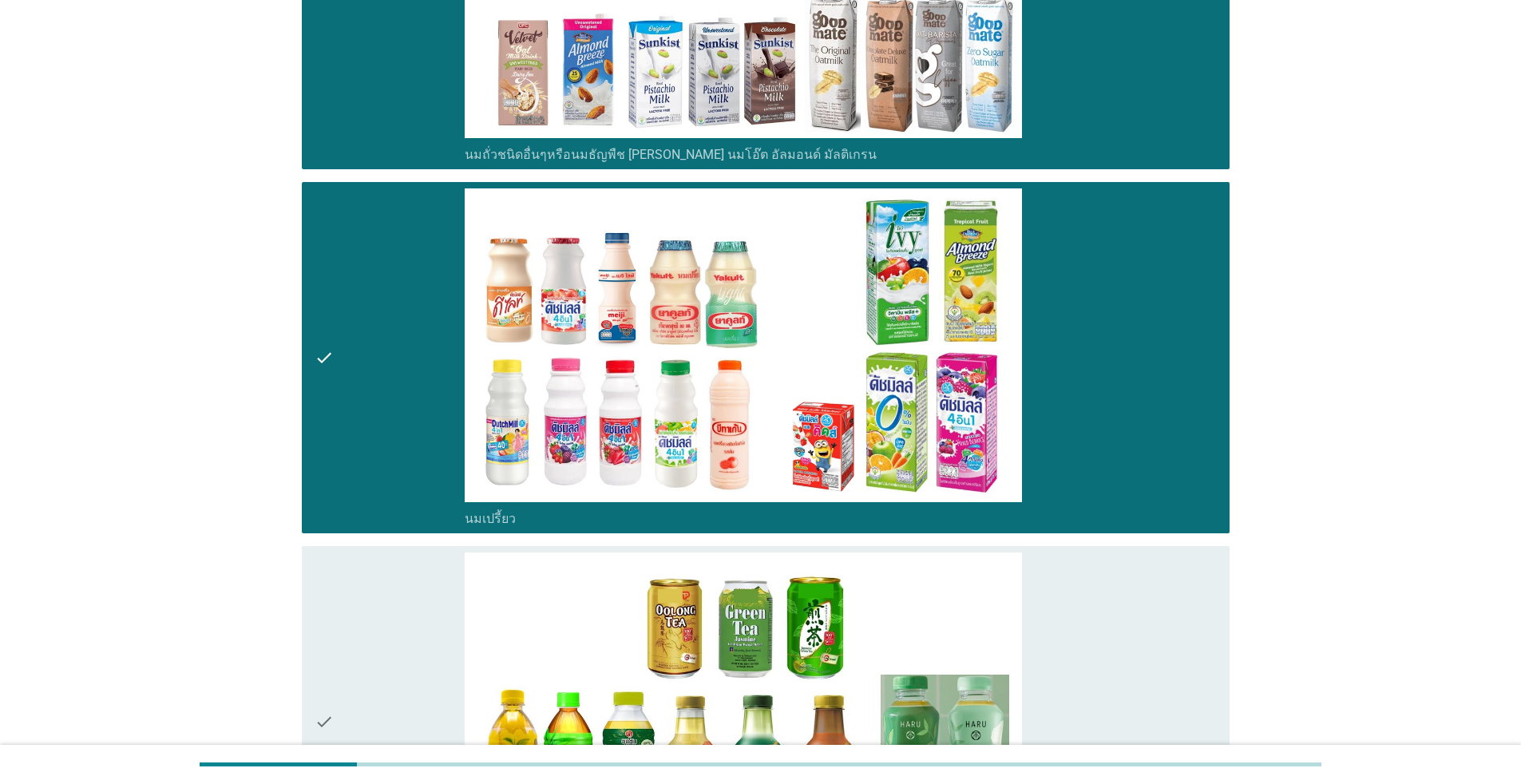
scroll to position [958, 0]
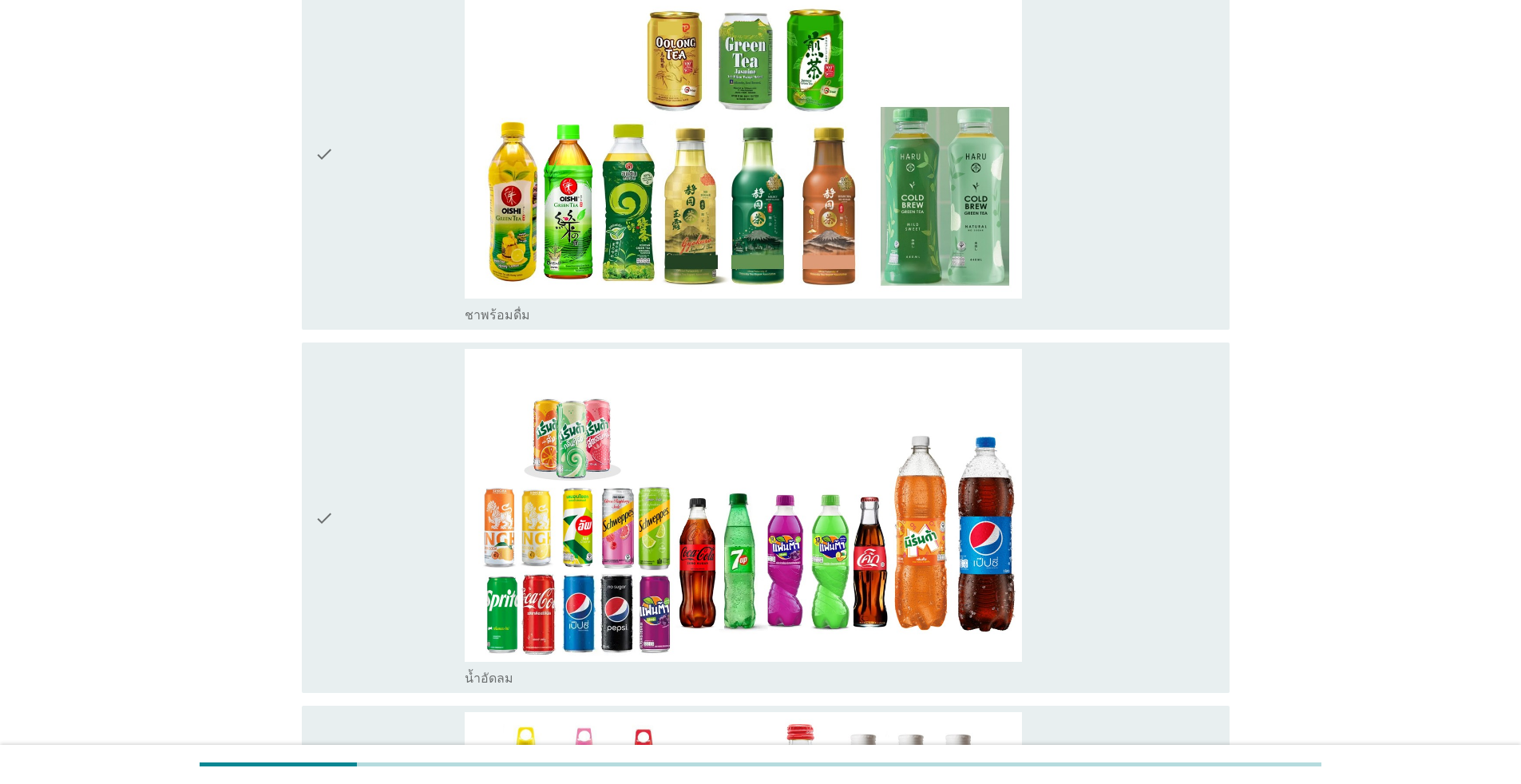
click at [349, 540] on div "check" at bounding box center [390, 518] width 150 height 339
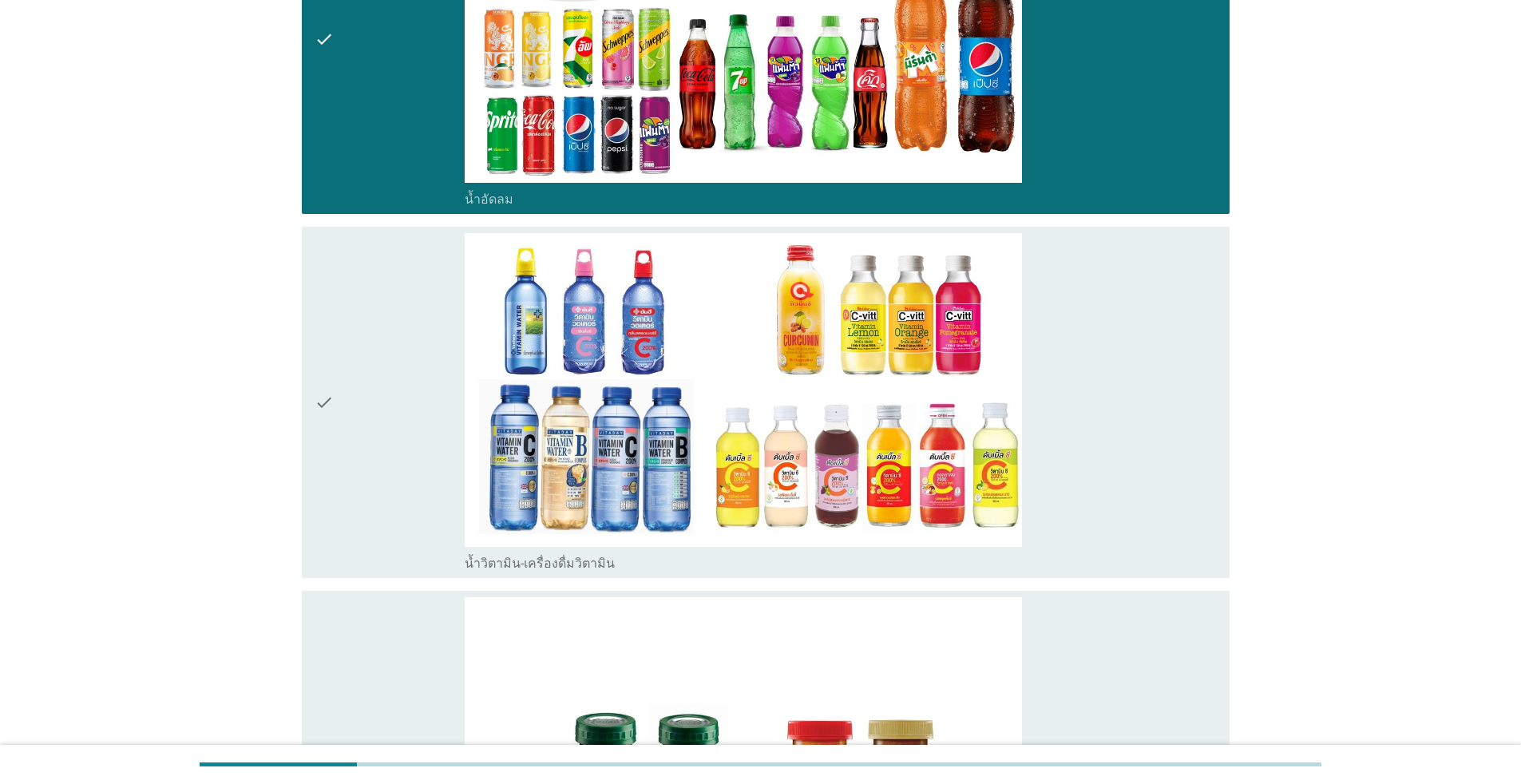
scroll to position [2146, 0]
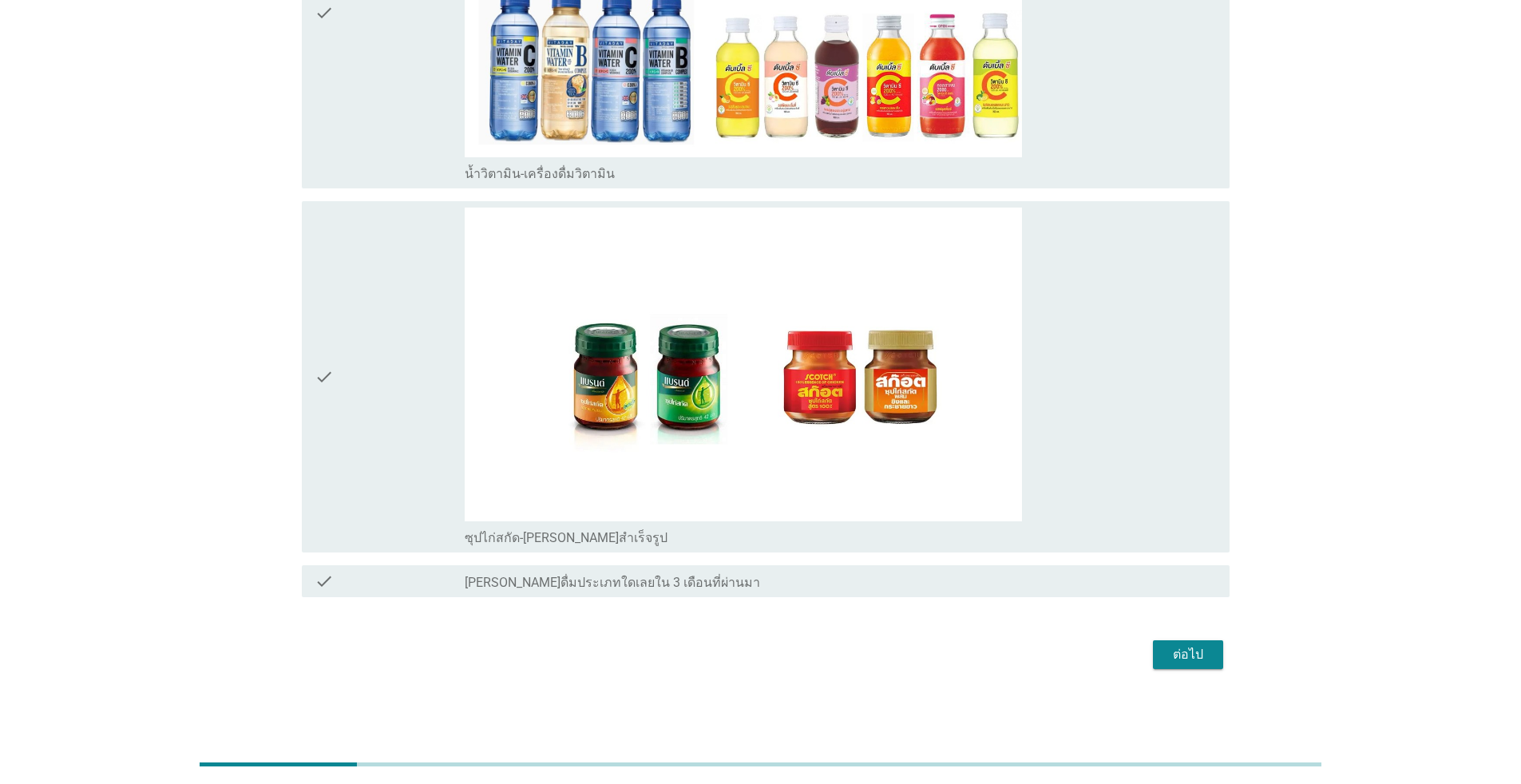
drag, startPoint x: 349, startPoint y: 452, endPoint x: 368, endPoint y: 455, distance: 19.2
click at [349, 451] on div "check" at bounding box center [390, 376] width 150 height 339
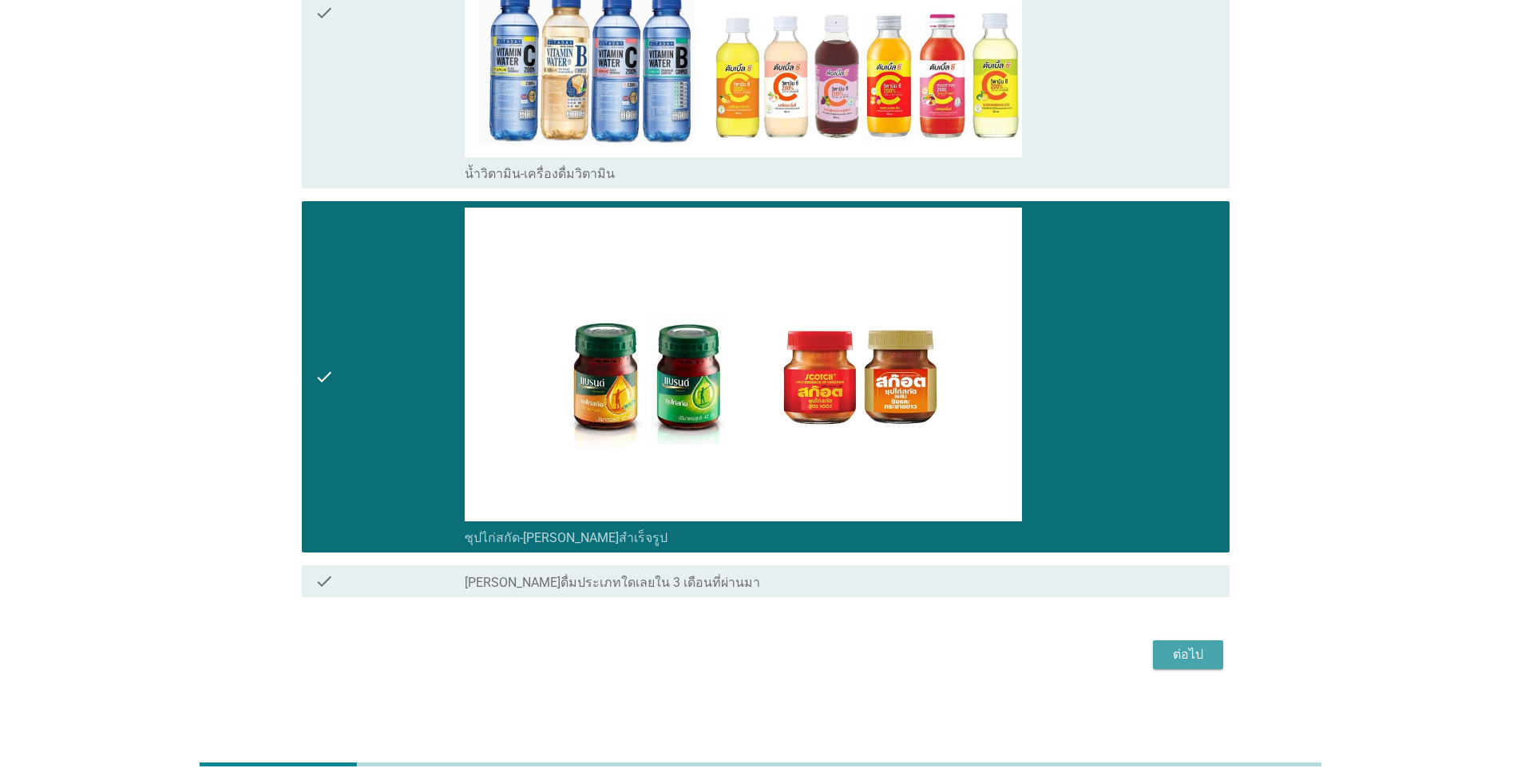
click at [785, 664] on div "ต่อไป" at bounding box center [1188, 654] width 44 height 19
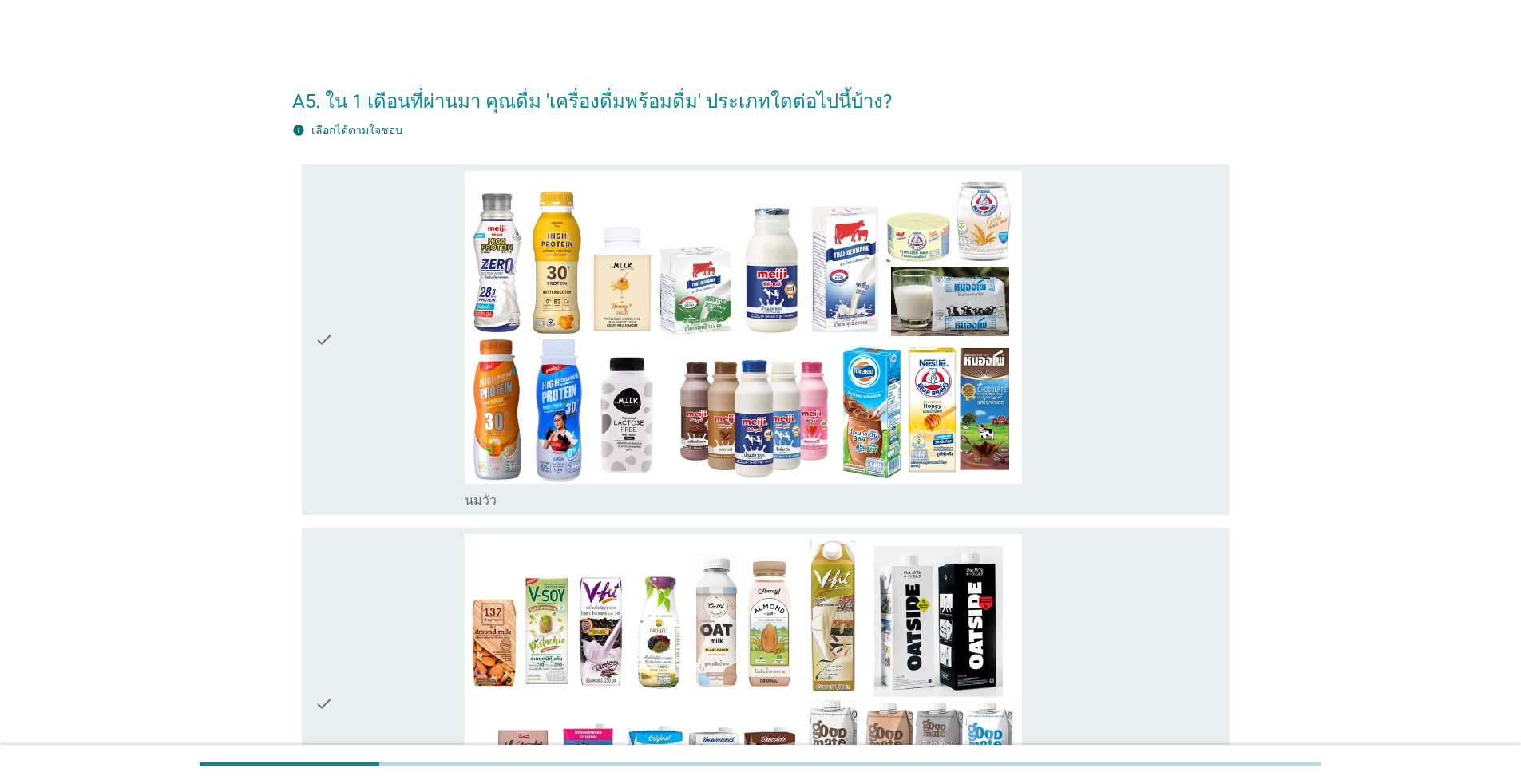
click at [325, 427] on icon "check" at bounding box center [324, 340] width 19 height 339
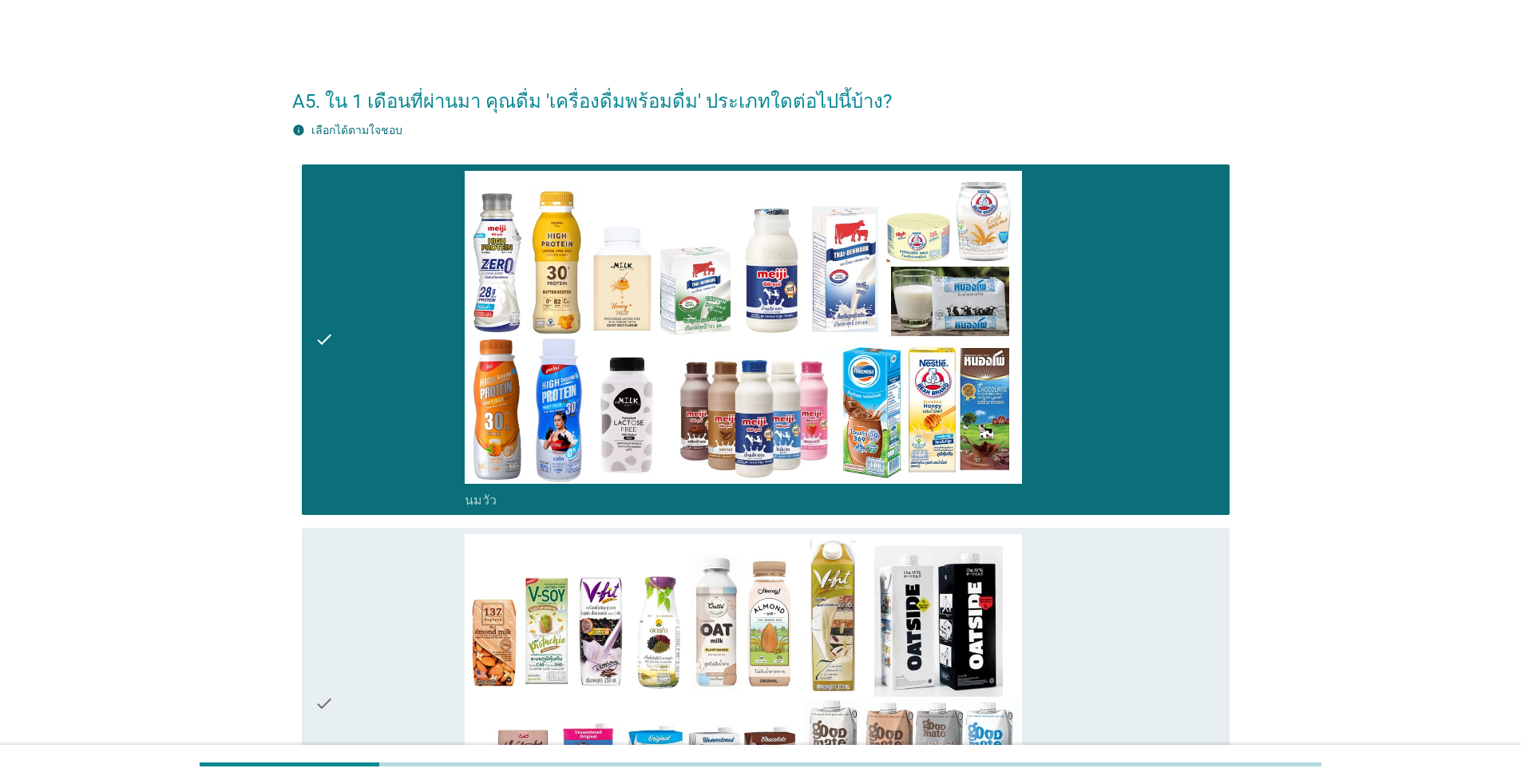
click at [328, 615] on icon "check" at bounding box center [324, 703] width 19 height 339
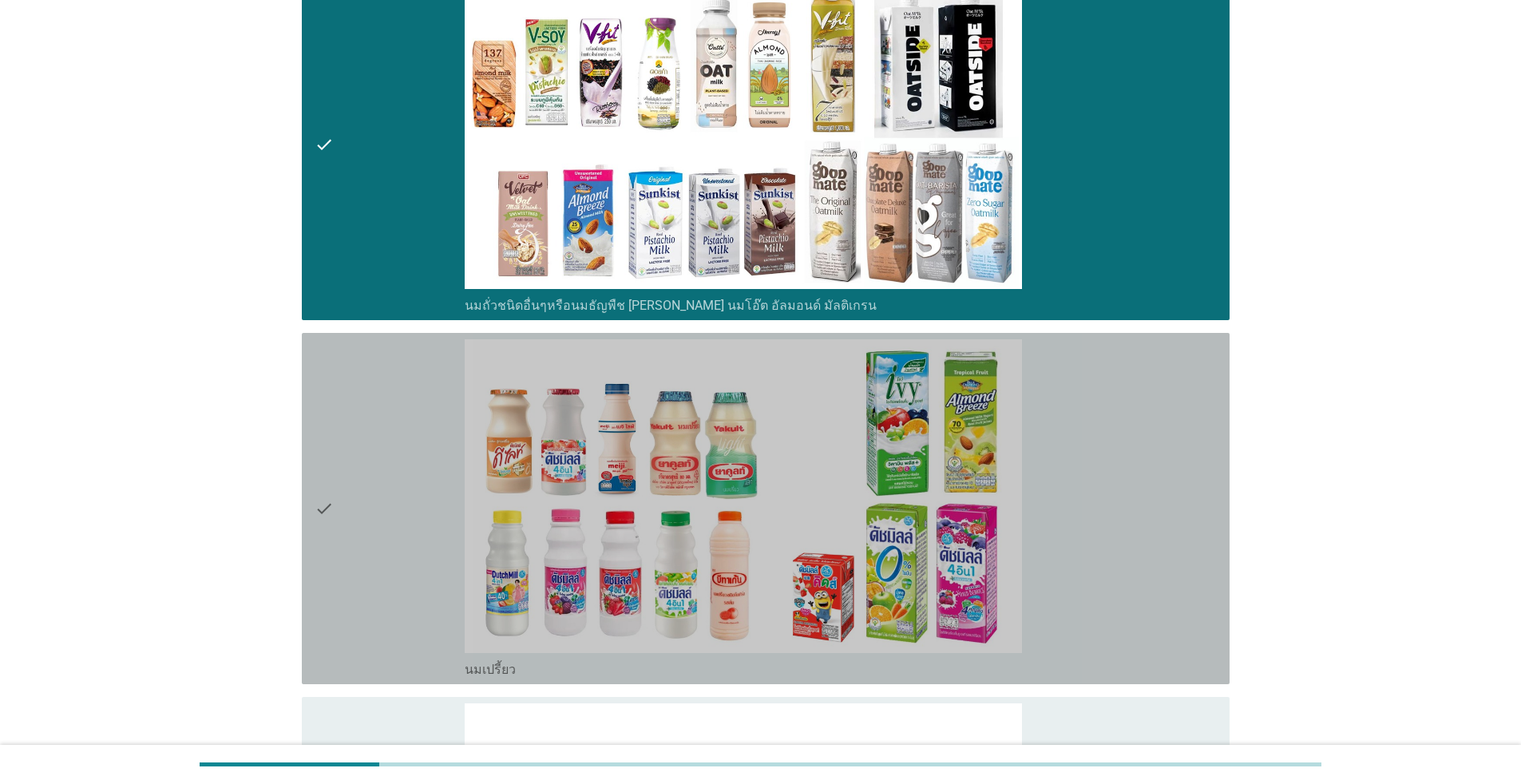
click at [342, 610] on div "check" at bounding box center [390, 508] width 150 height 339
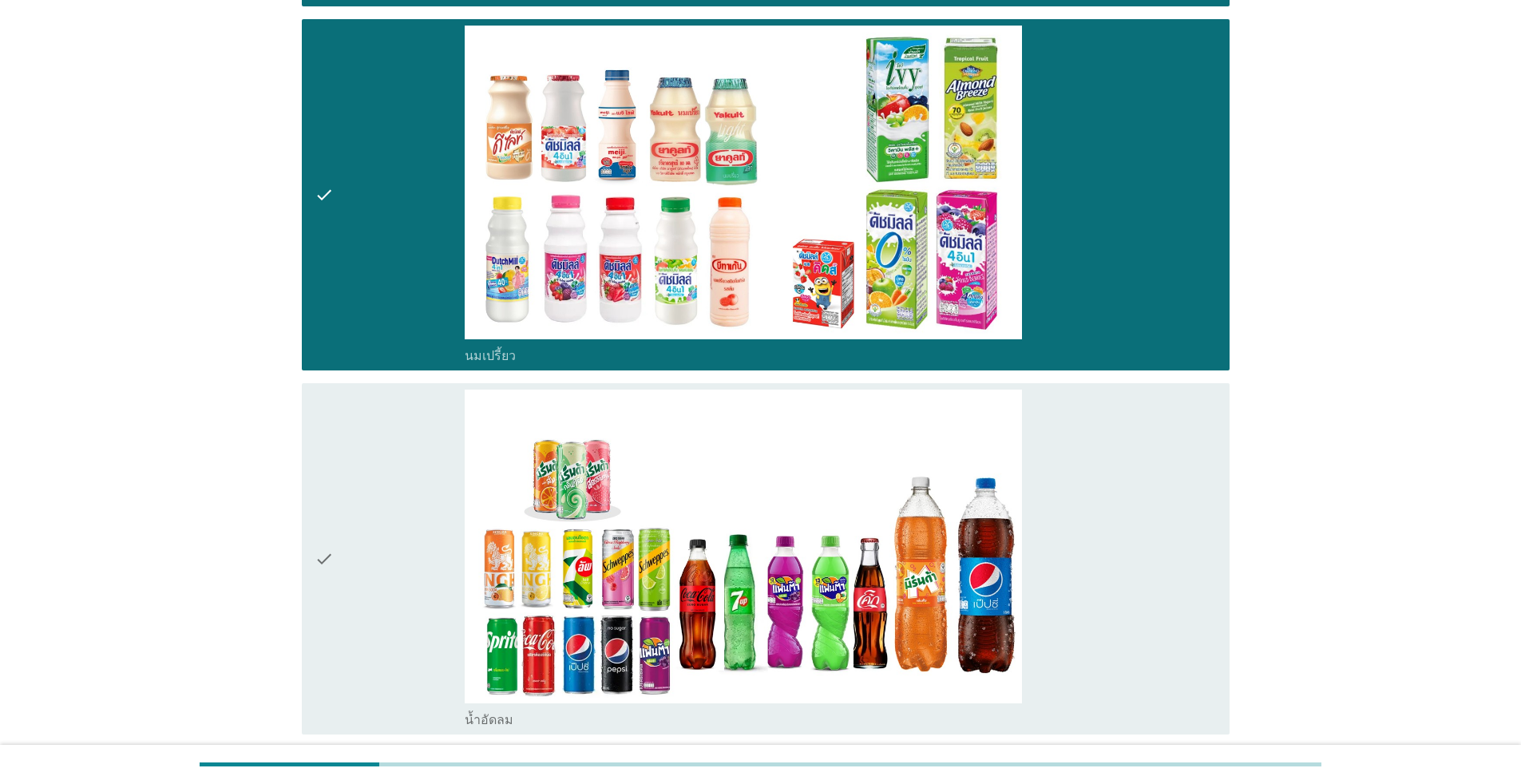
scroll to position [1118, 0]
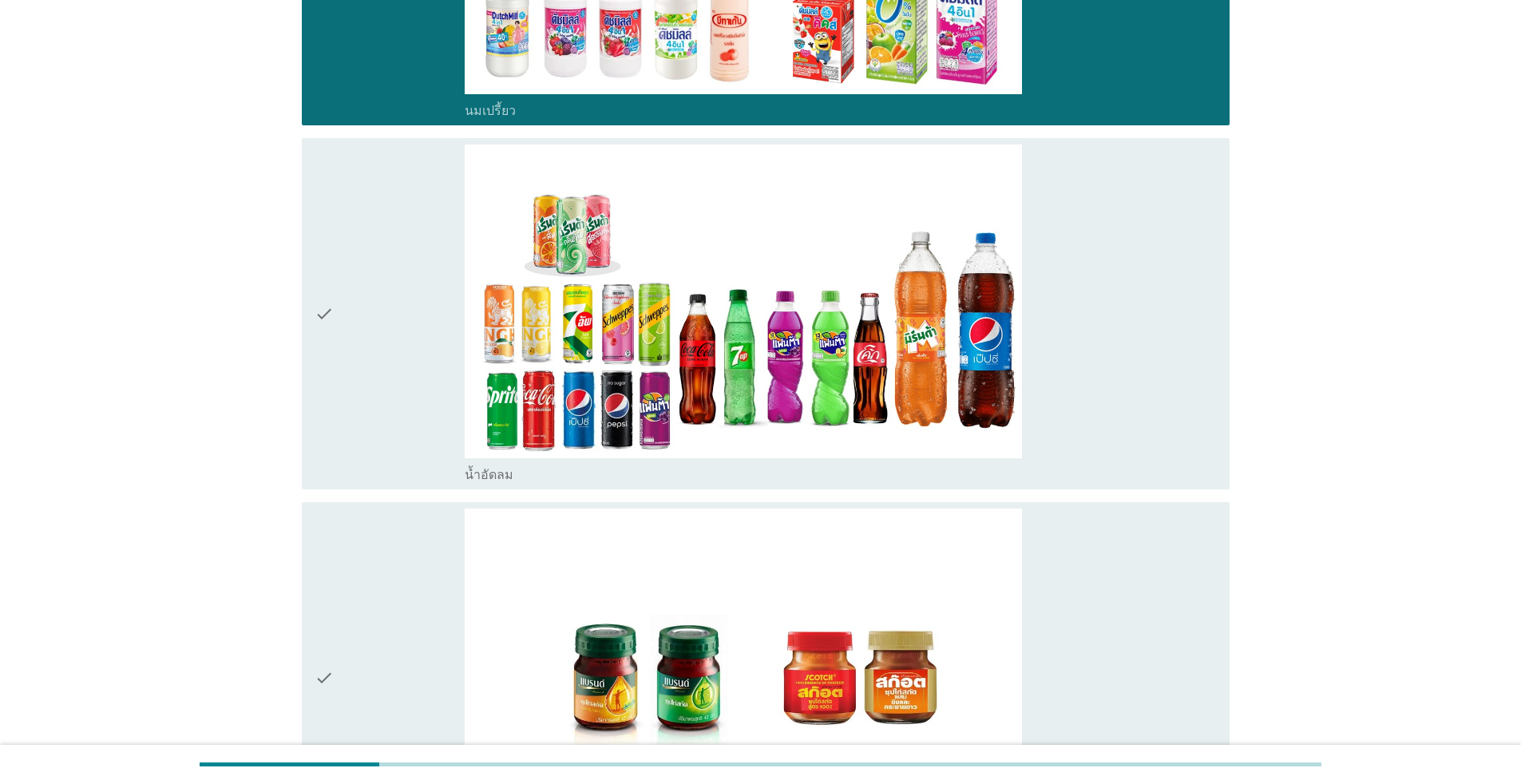
click at [365, 666] on div "check" at bounding box center [390, 677] width 150 height 339
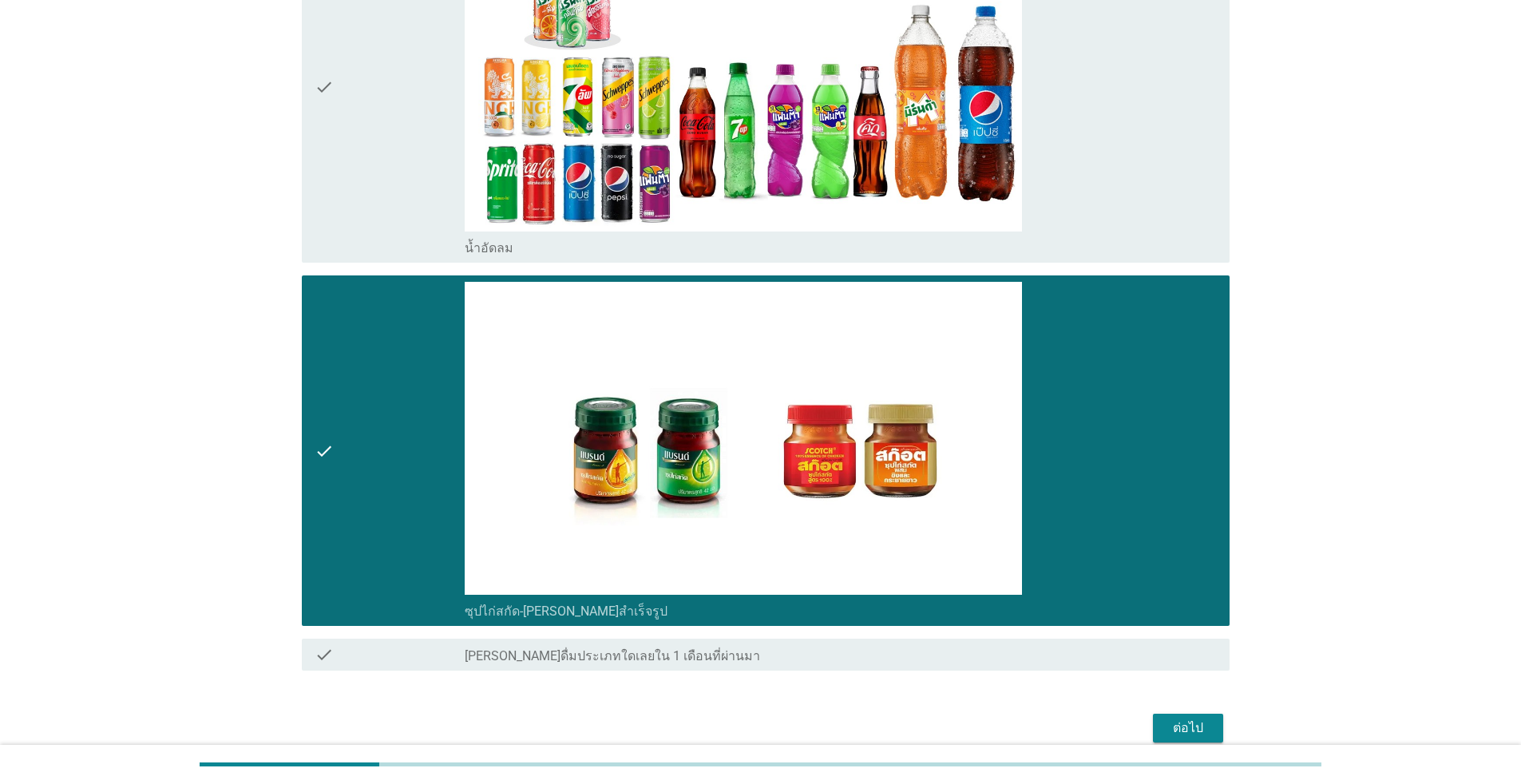
scroll to position [1417, 0]
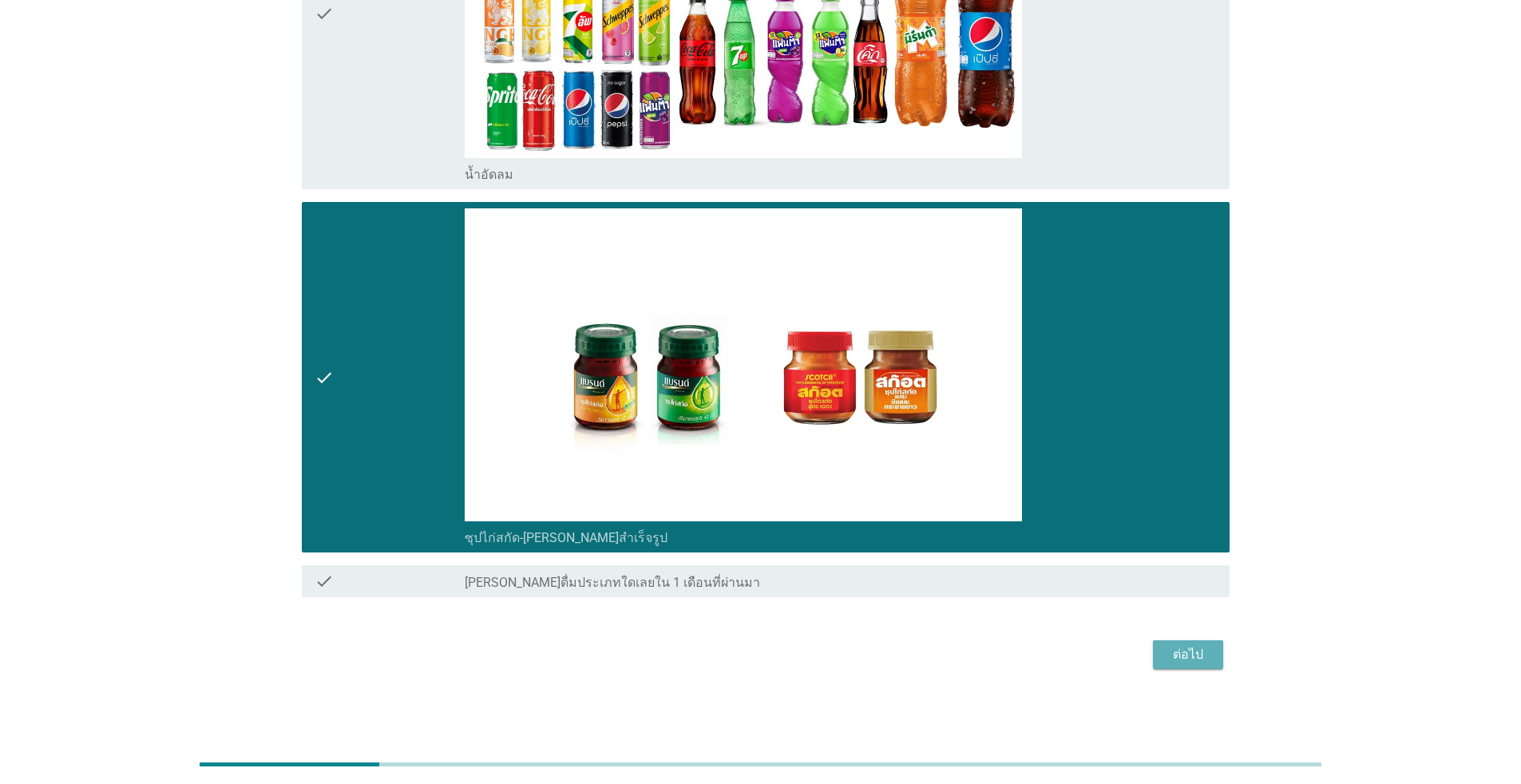
click at [785, 658] on div "ต่อไป" at bounding box center [1188, 654] width 44 height 19
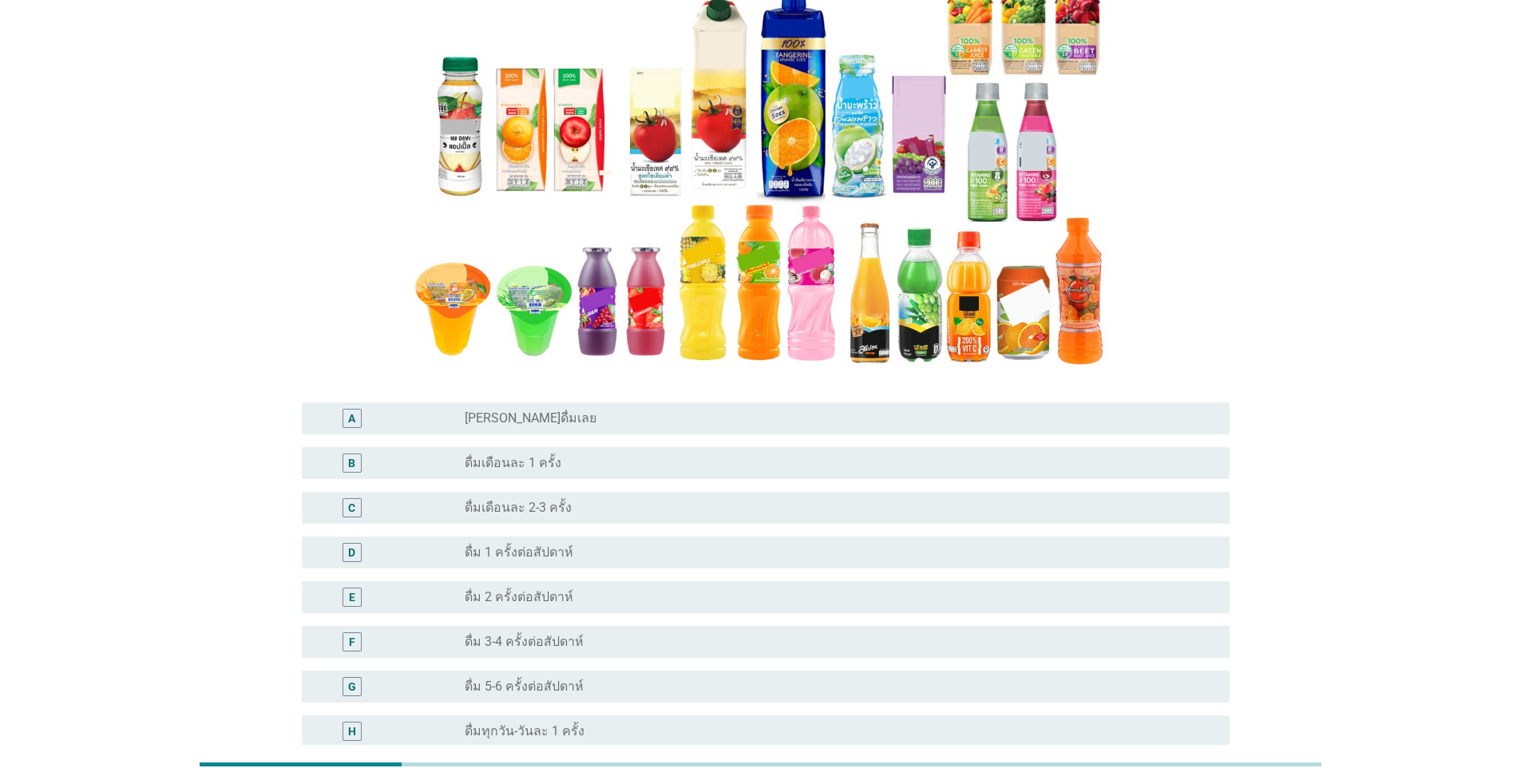
scroll to position [240, 0]
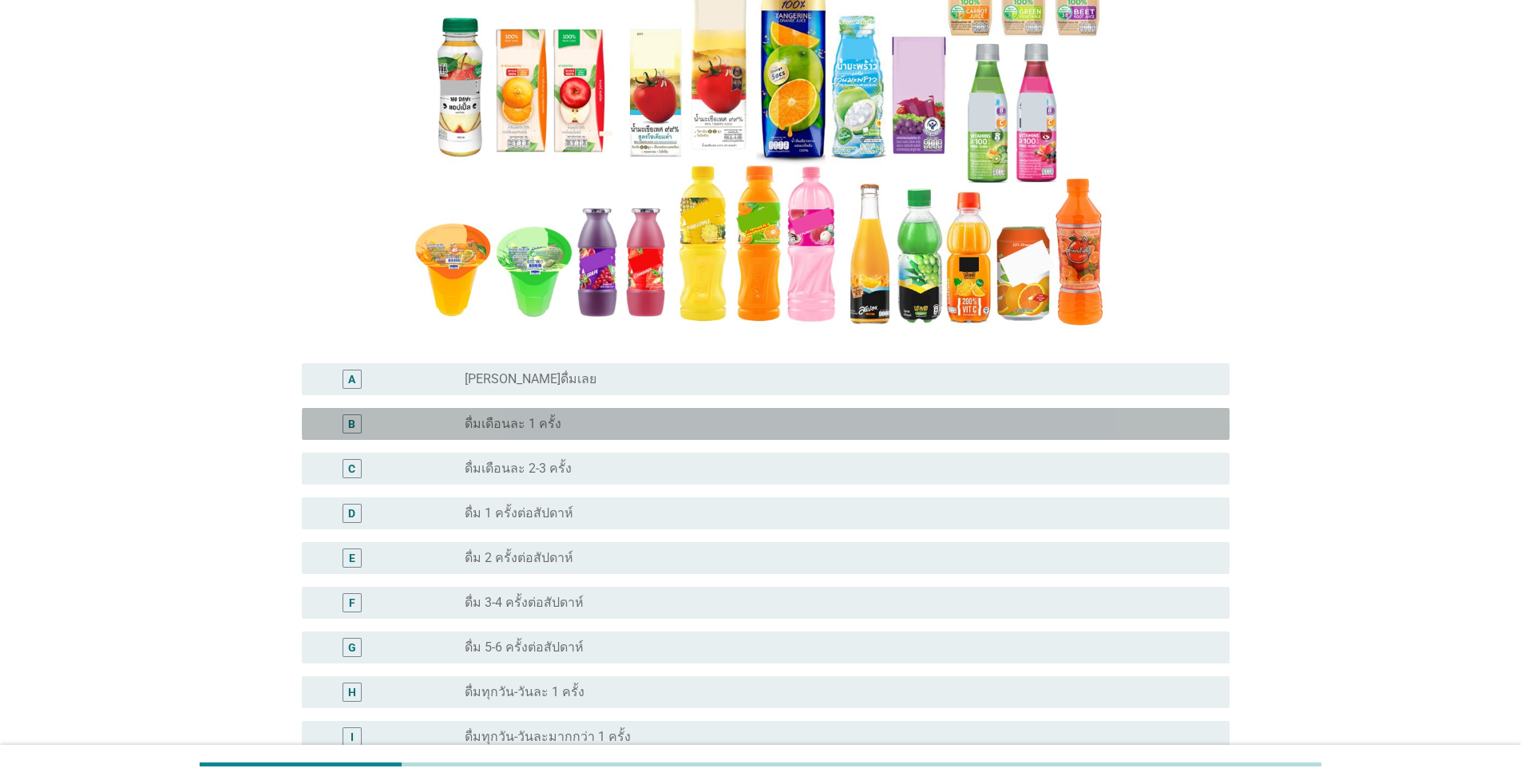
click at [456, 430] on div "B" at bounding box center [390, 424] width 150 height 19
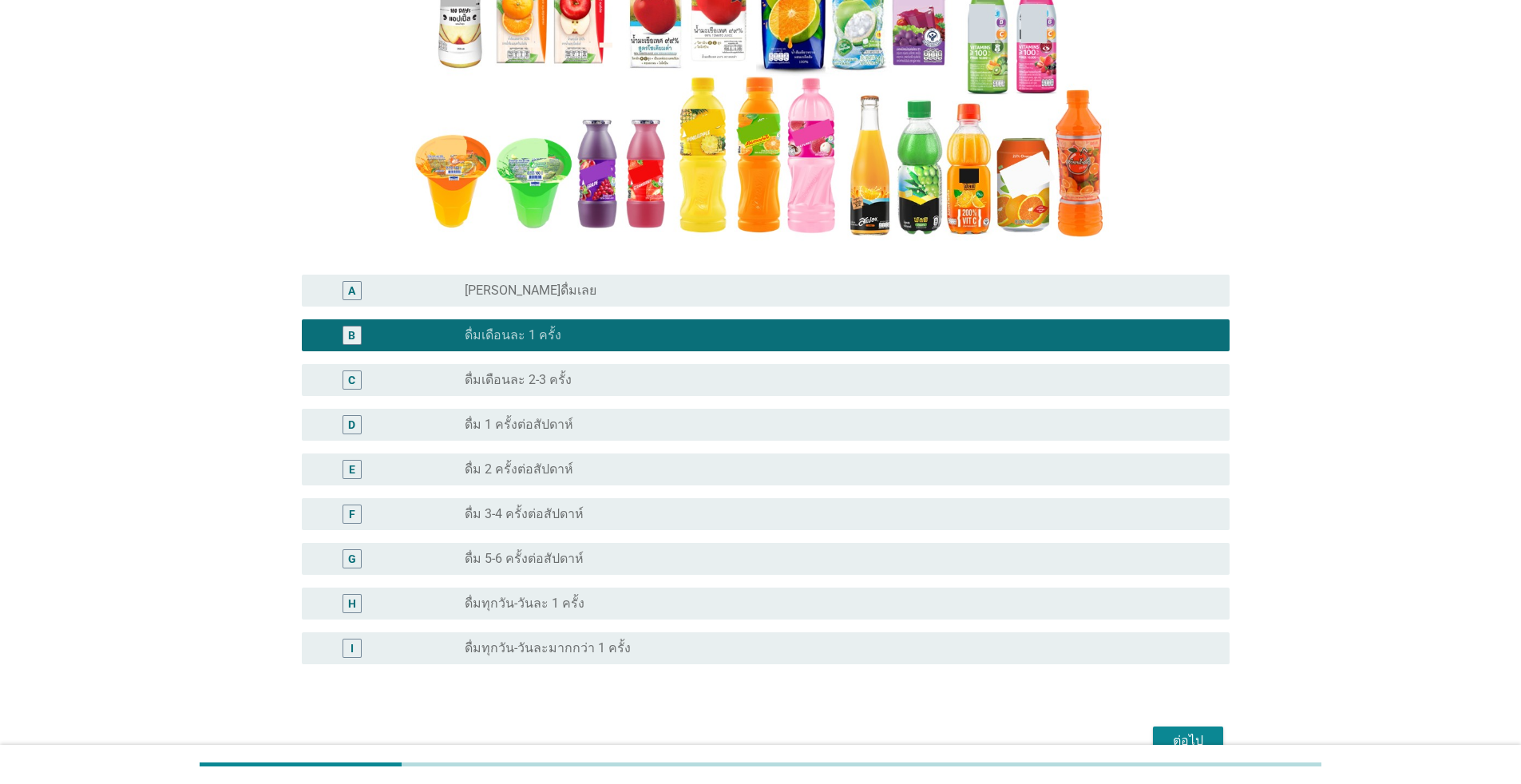
scroll to position [415, 0]
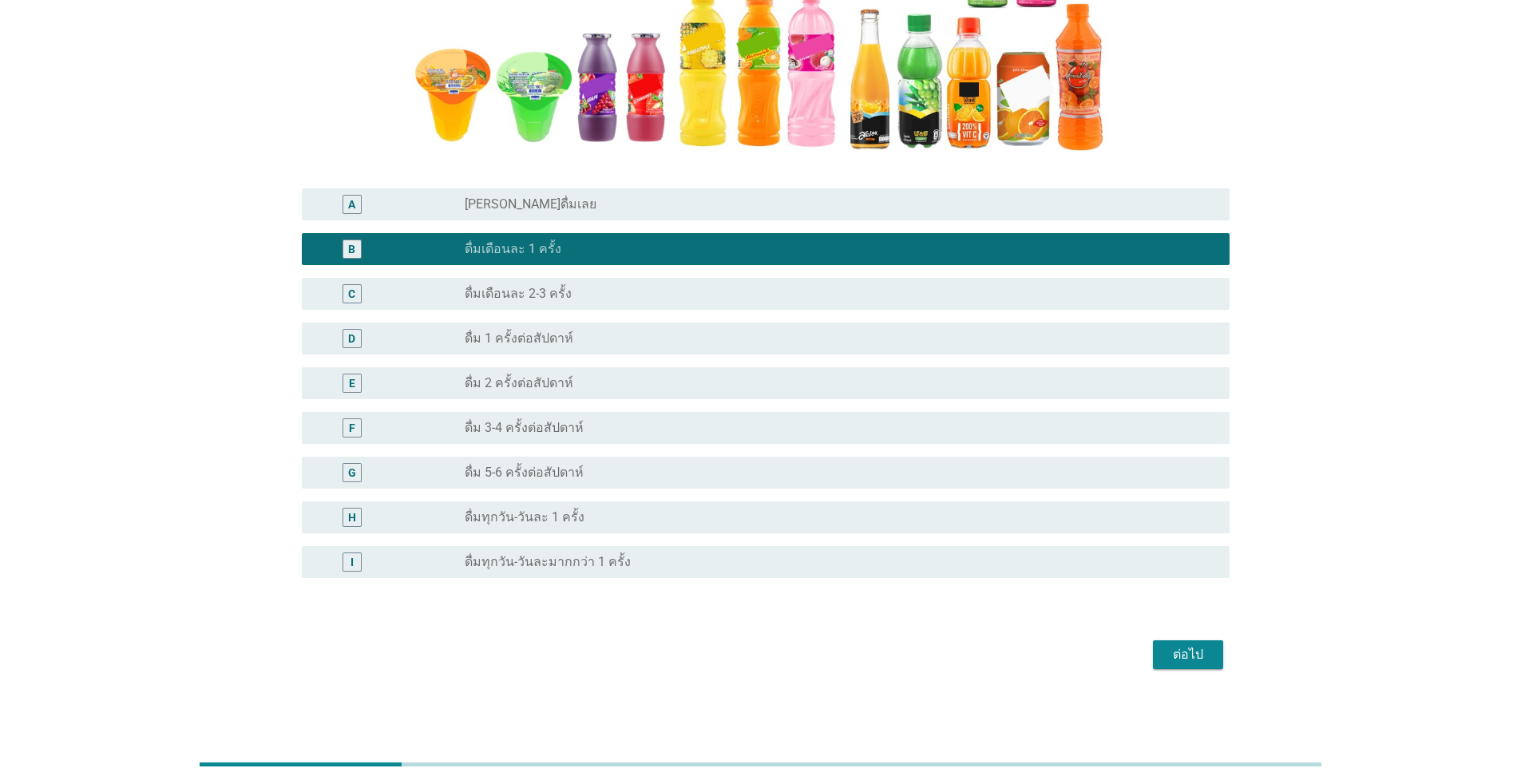
click at [785, 648] on div "ต่อไป" at bounding box center [1188, 654] width 44 height 19
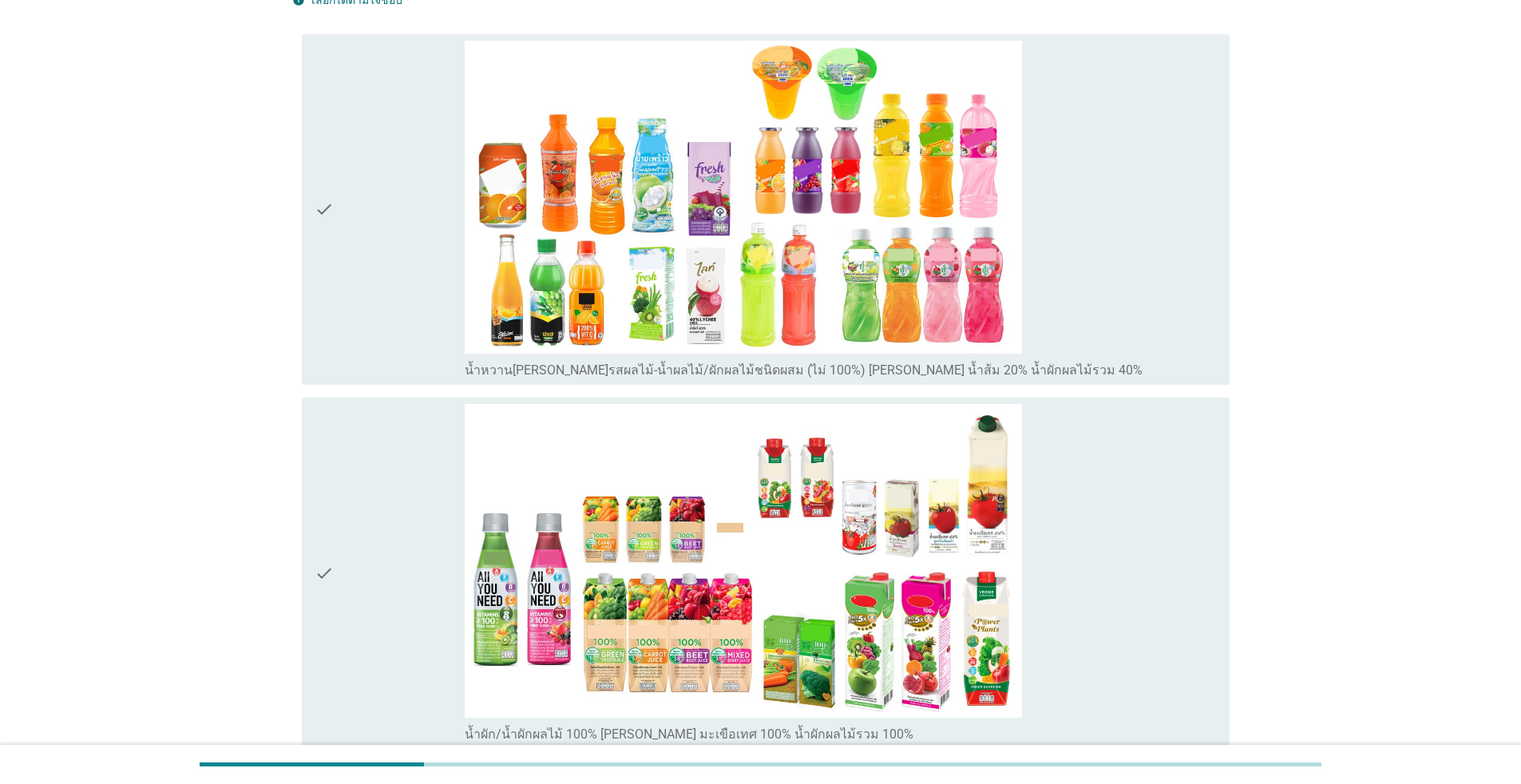
scroll to position [160, 0]
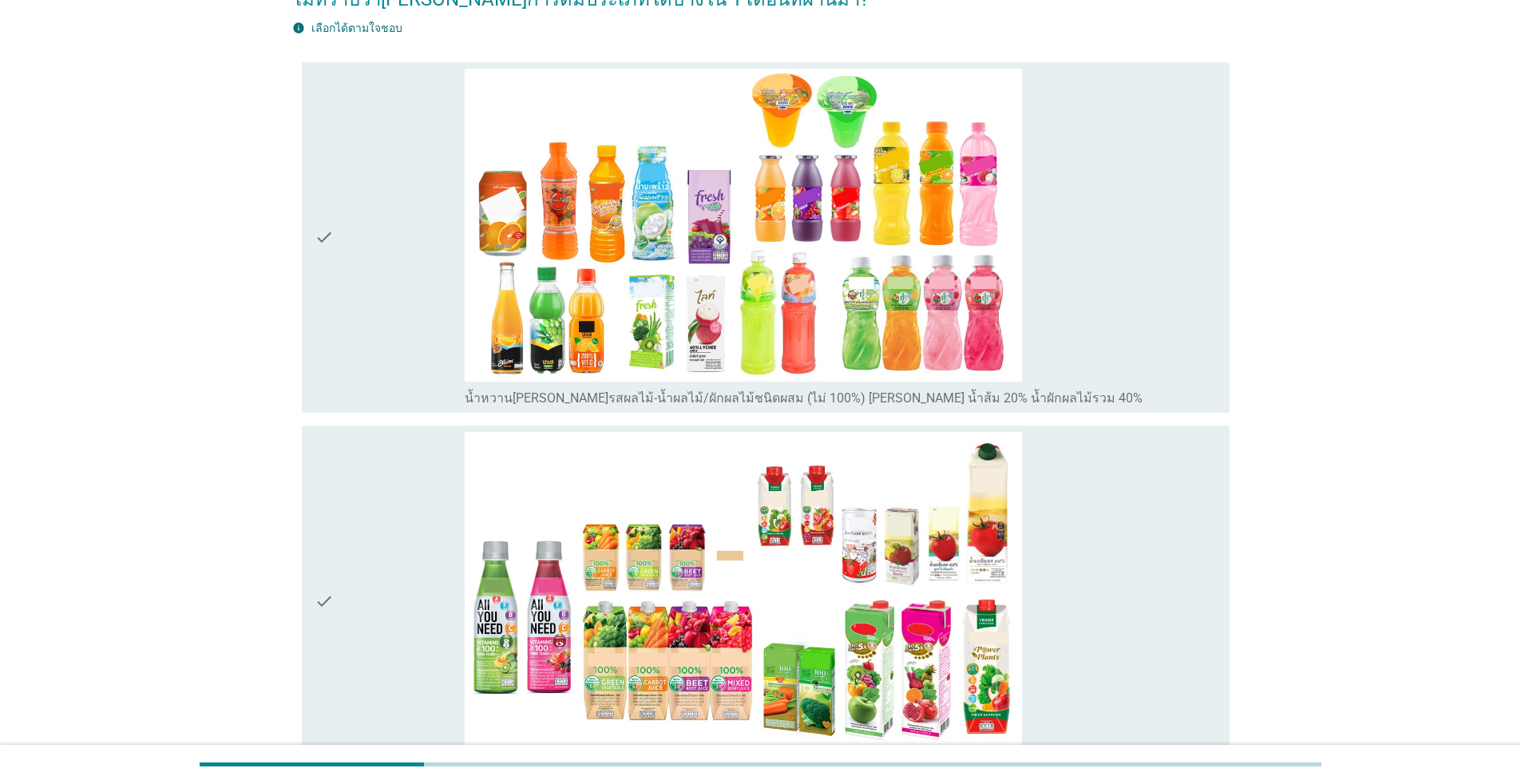
click at [415, 309] on div "check" at bounding box center [390, 237] width 150 height 339
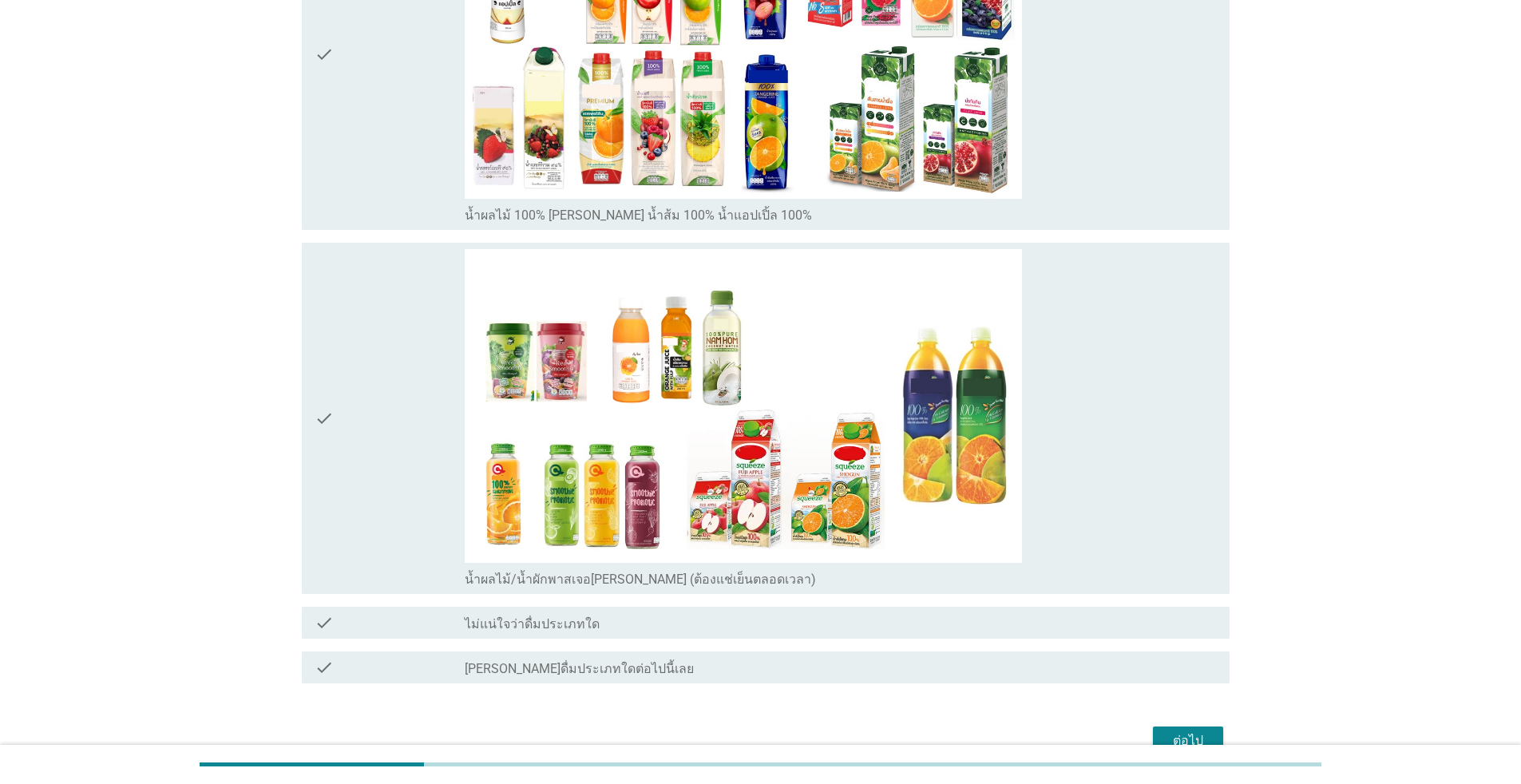
scroll to position [1156, 0]
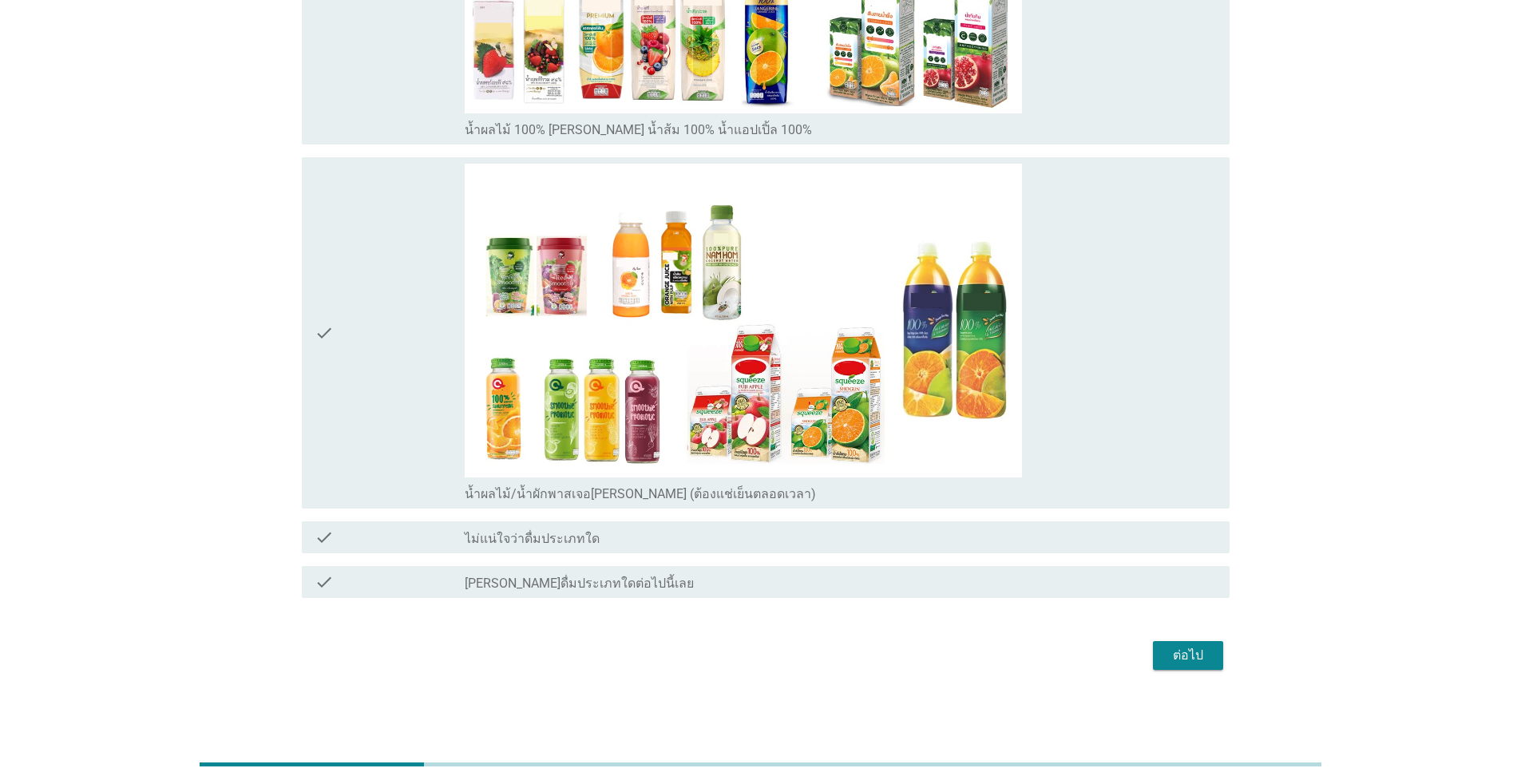
click at [785, 666] on button "ต่อไป" at bounding box center [1188, 655] width 70 height 29
